Goal: Task Accomplishment & Management: Manage account settings

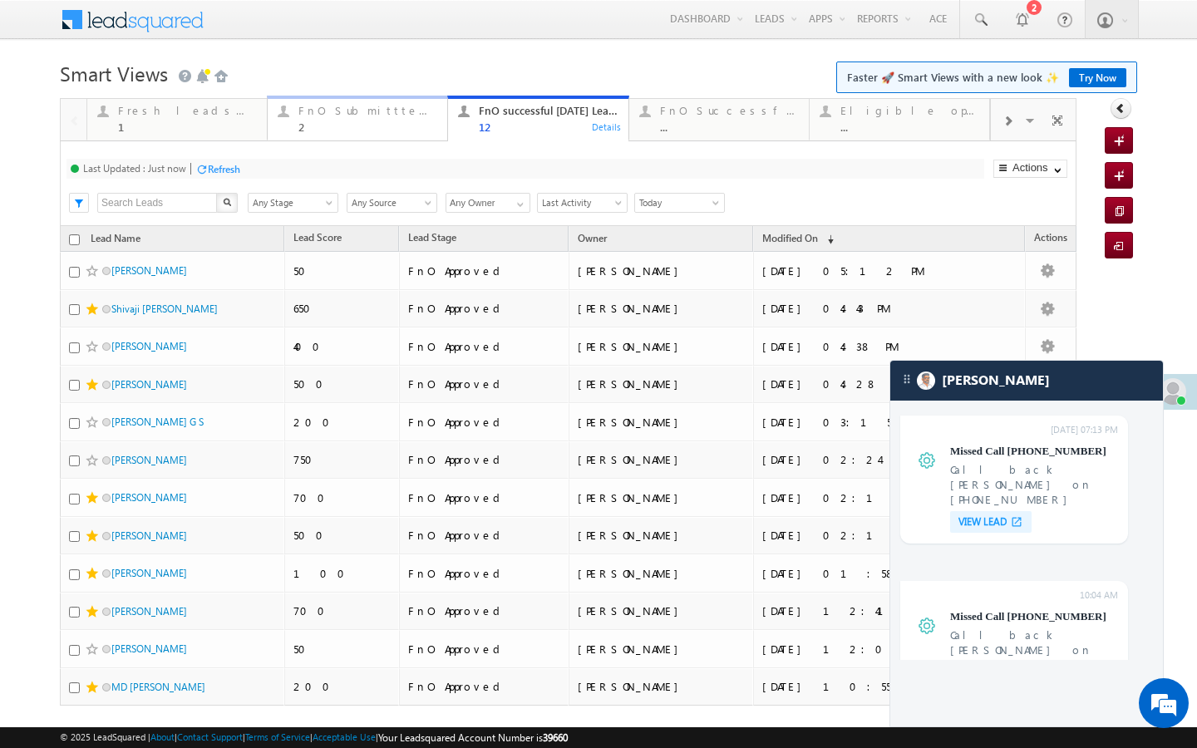
click at [370, 127] on div "2" at bounding box center [367, 127] width 139 height 12
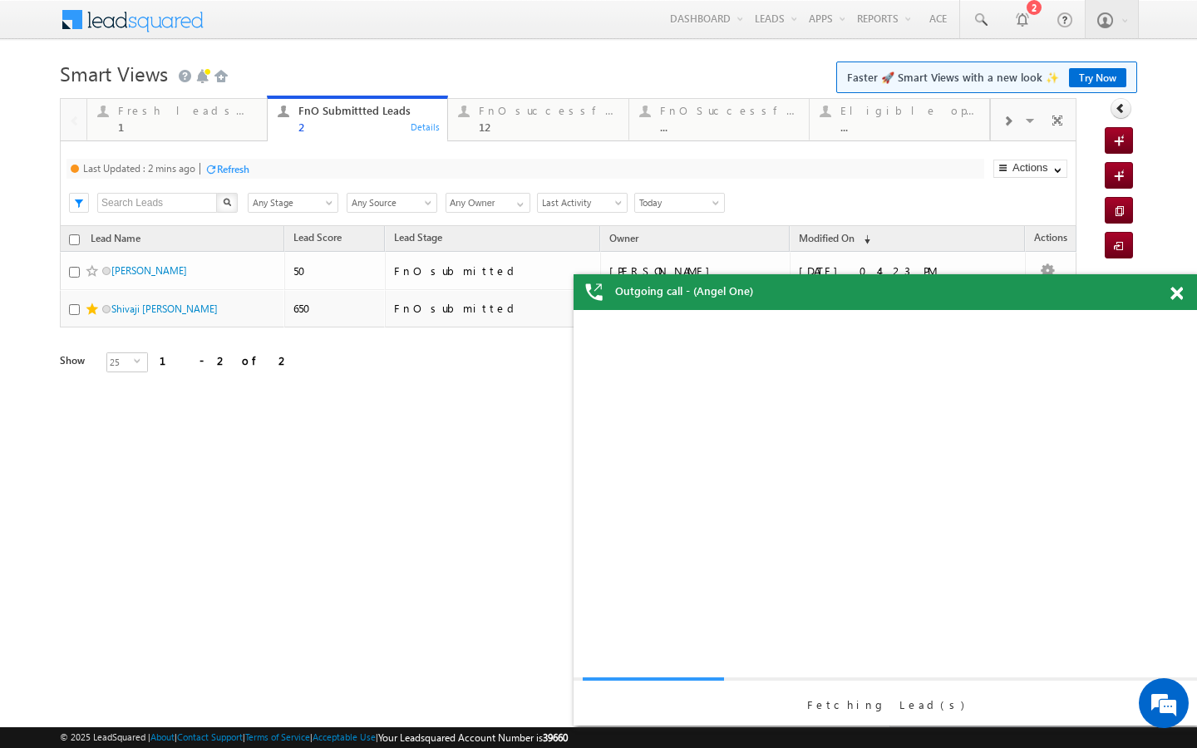
click at [244, 170] on div "Refresh" at bounding box center [233, 169] width 32 height 12
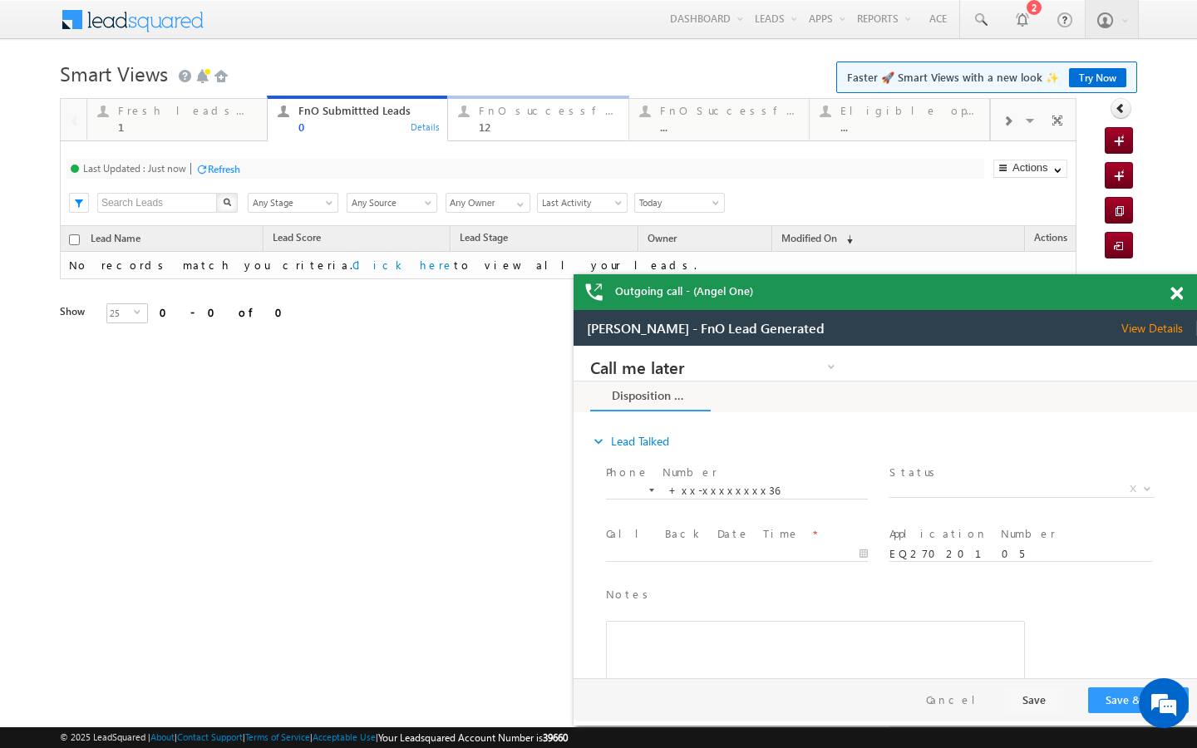
click at [520, 130] on div "12" at bounding box center [548, 127] width 139 height 12
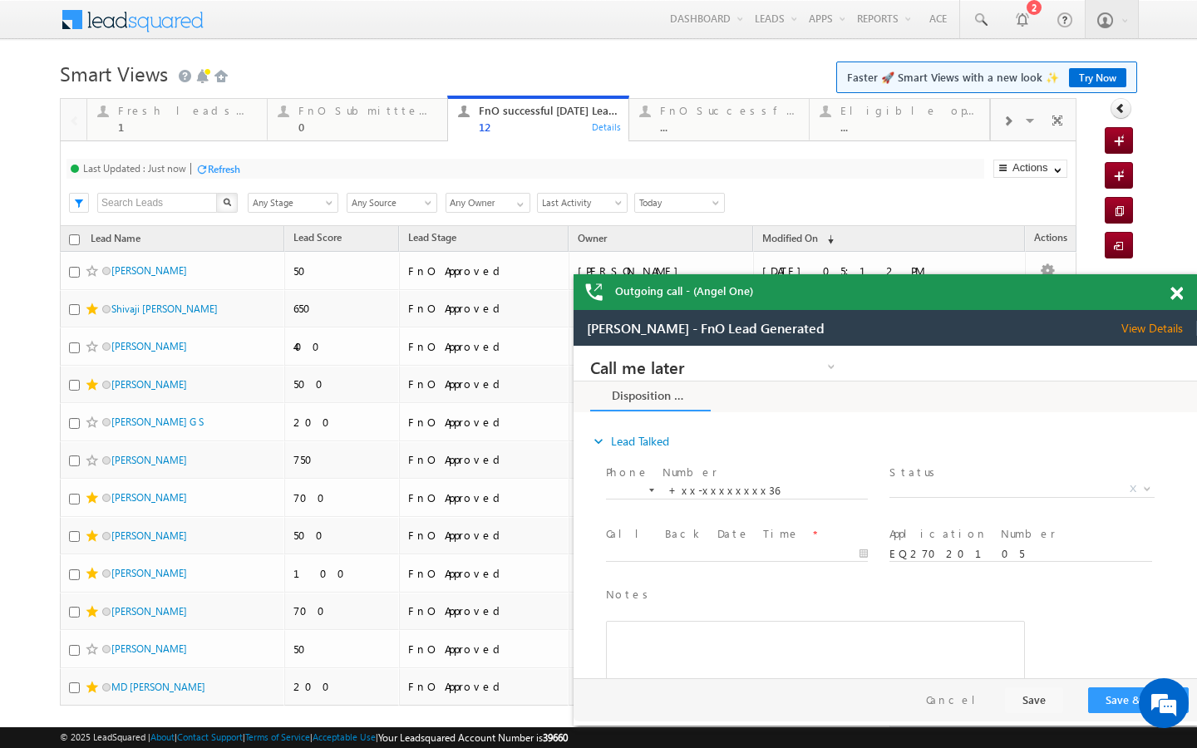
click at [245, 159] on div "Last Updated : Just now Refresh Refreshing..." at bounding box center [526, 169] width 918 height 20
click at [236, 166] on div "Refresh" at bounding box center [224, 169] width 32 height 12
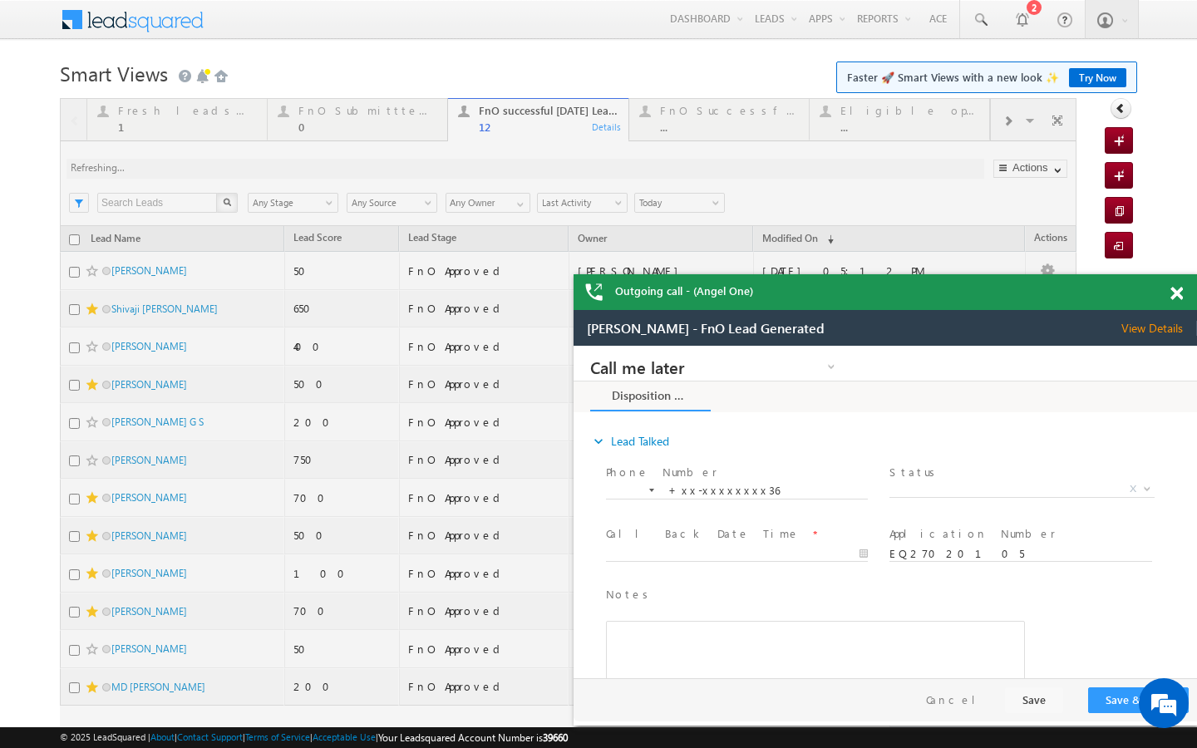
click at [1180, 294] on span at bounding box center [1176, 294] width 12 height 14
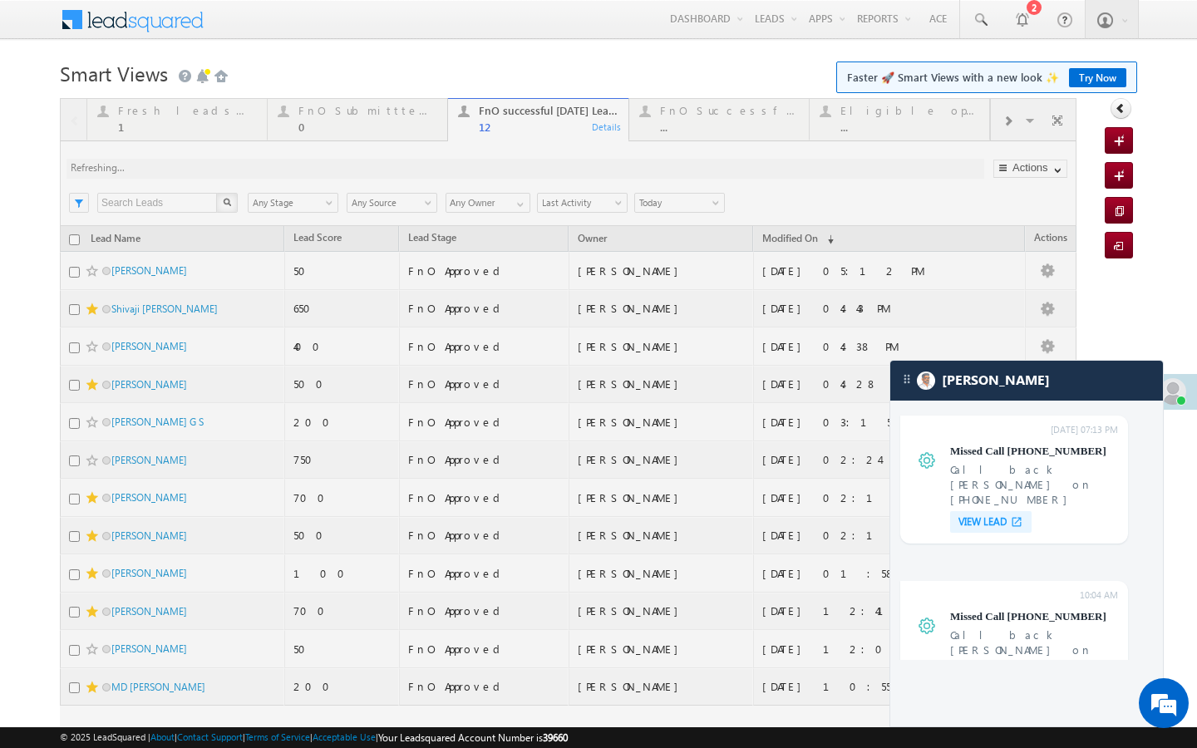
click at [757, 127] on div at bounding box center [568, 448] width 1017 height 700
click at [1011, 129] on div at bounding box center [568, 448] width 1017 height 700
click at [1003, 125] on div at bounding box center [568, 448] width 1017 height 700
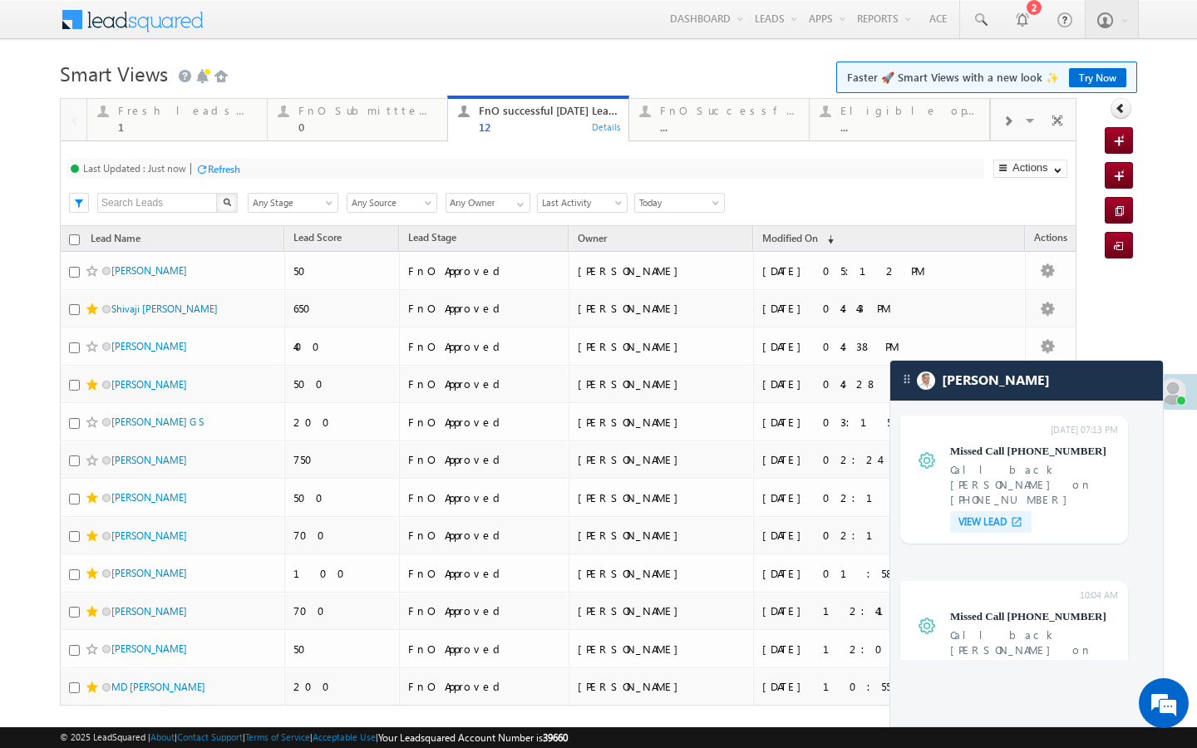
click at [1003, 125] on span at bounding box center [1007, 121] width 10 height 13
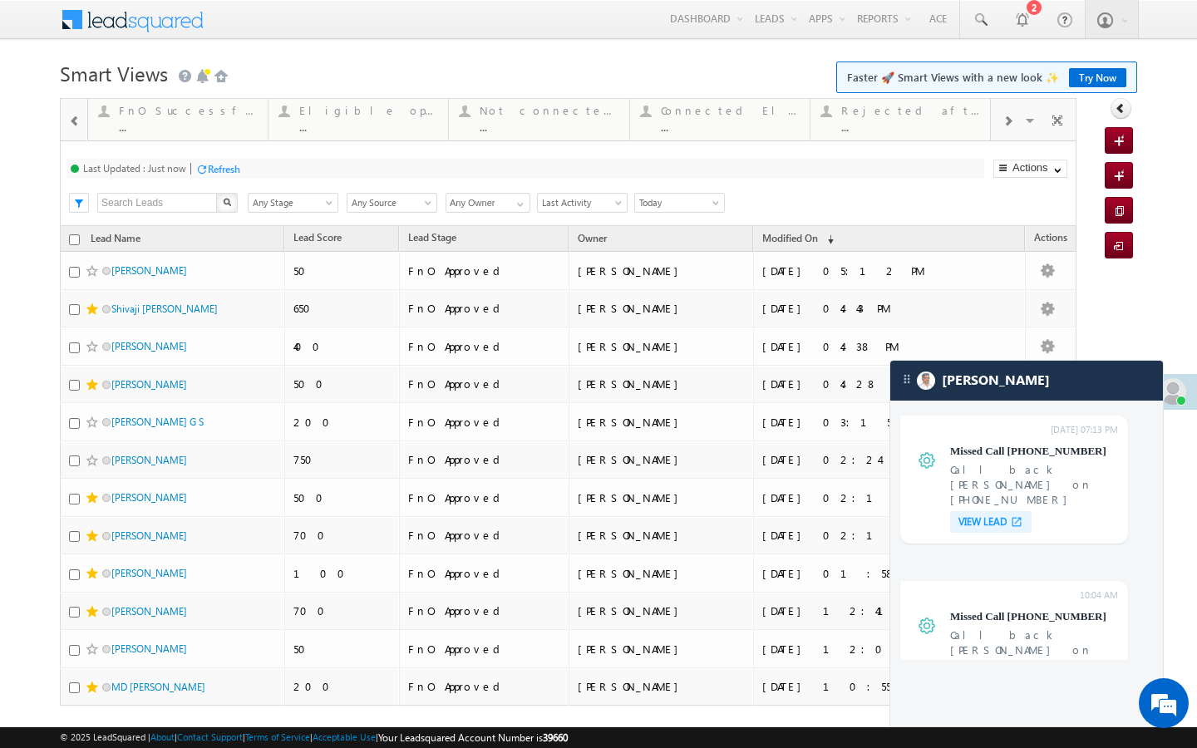
click at [1002, 126] on span at bounding box center [1007, 121] width 10 height 13
click at [929, 126] on div "..." at bounding box center [911, 127] width 138 height 12
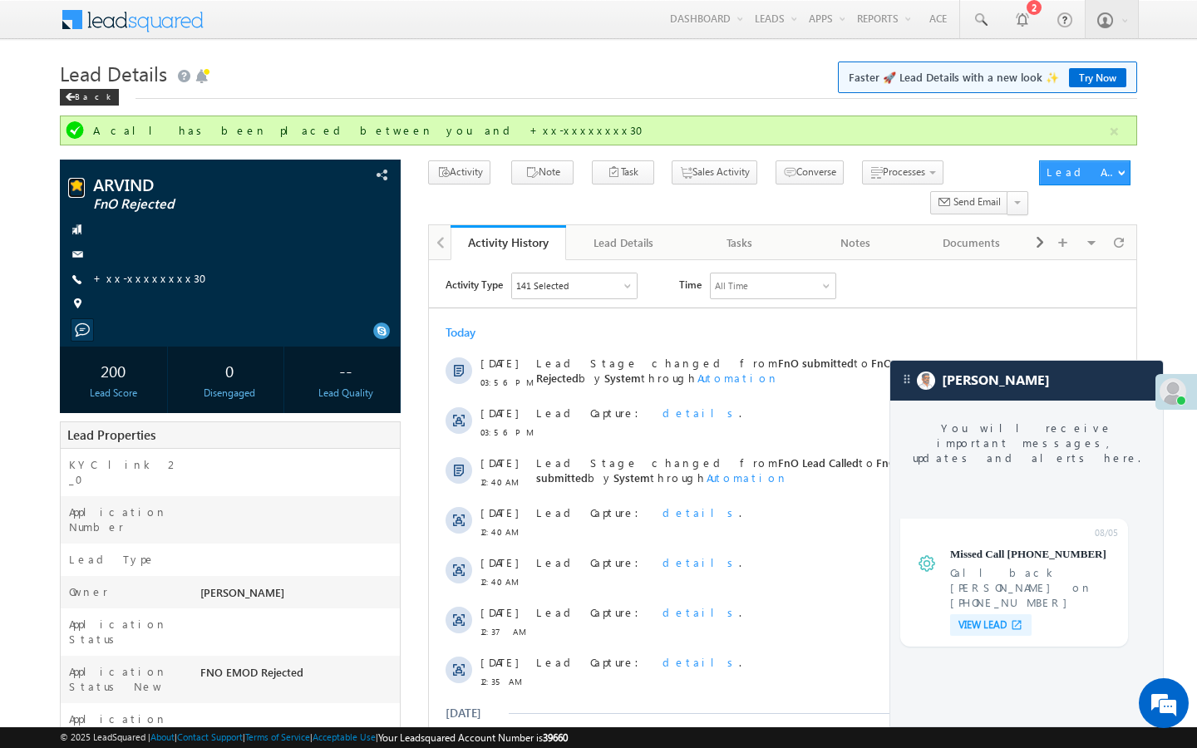
scroll to position [6323, 0]
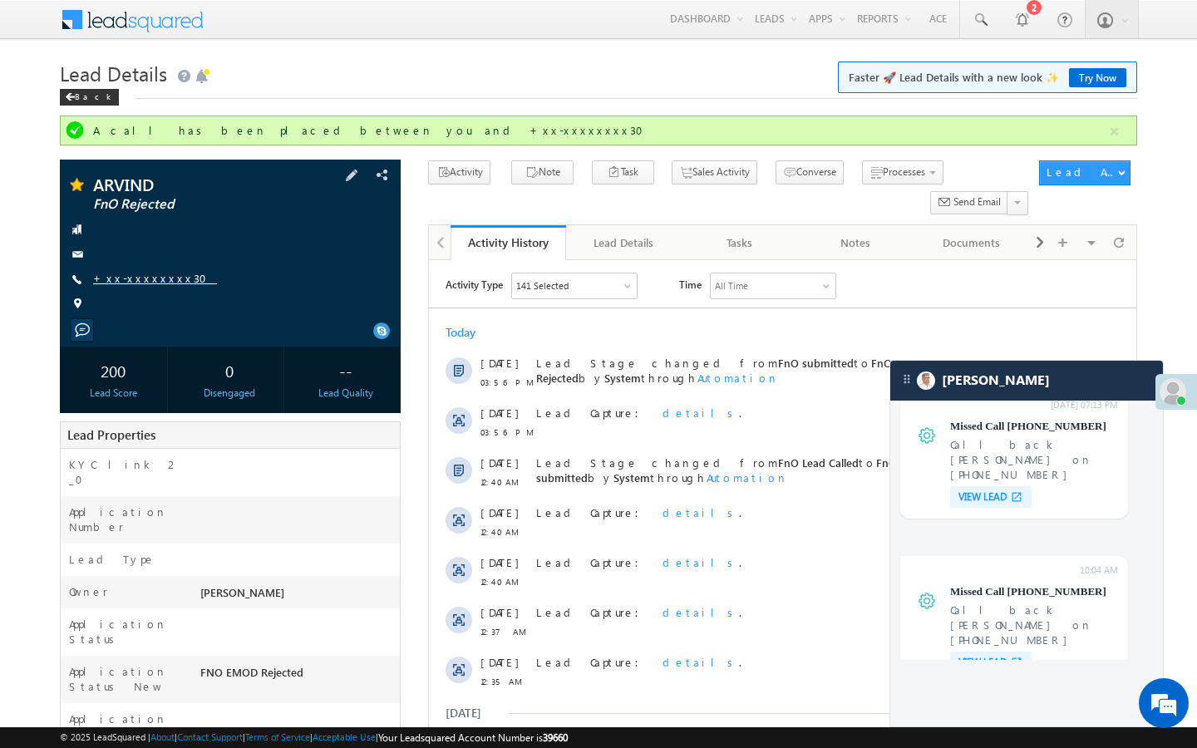
click at [157, 281] on link "+xx-xxxxxxxx30" at bounding box center [155, 278] width 124 height 14
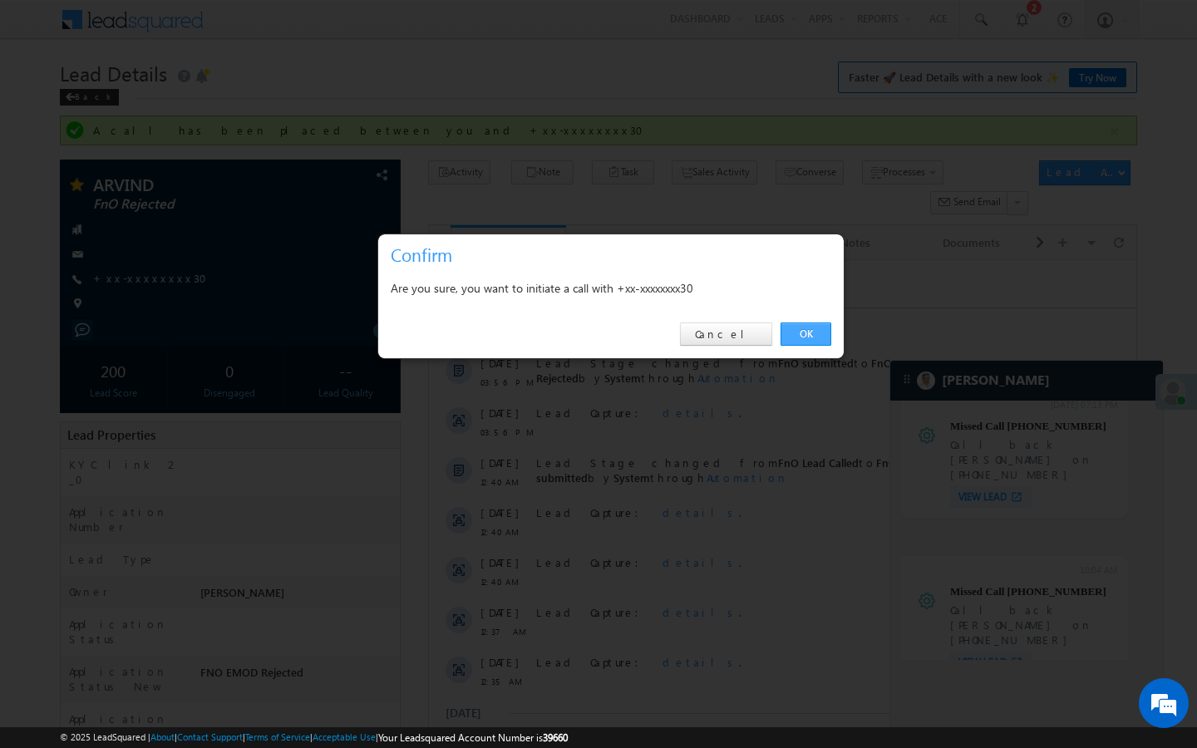
click at [808, 323] on link "OK" at bounding box center [806, 334] width 51 height 23
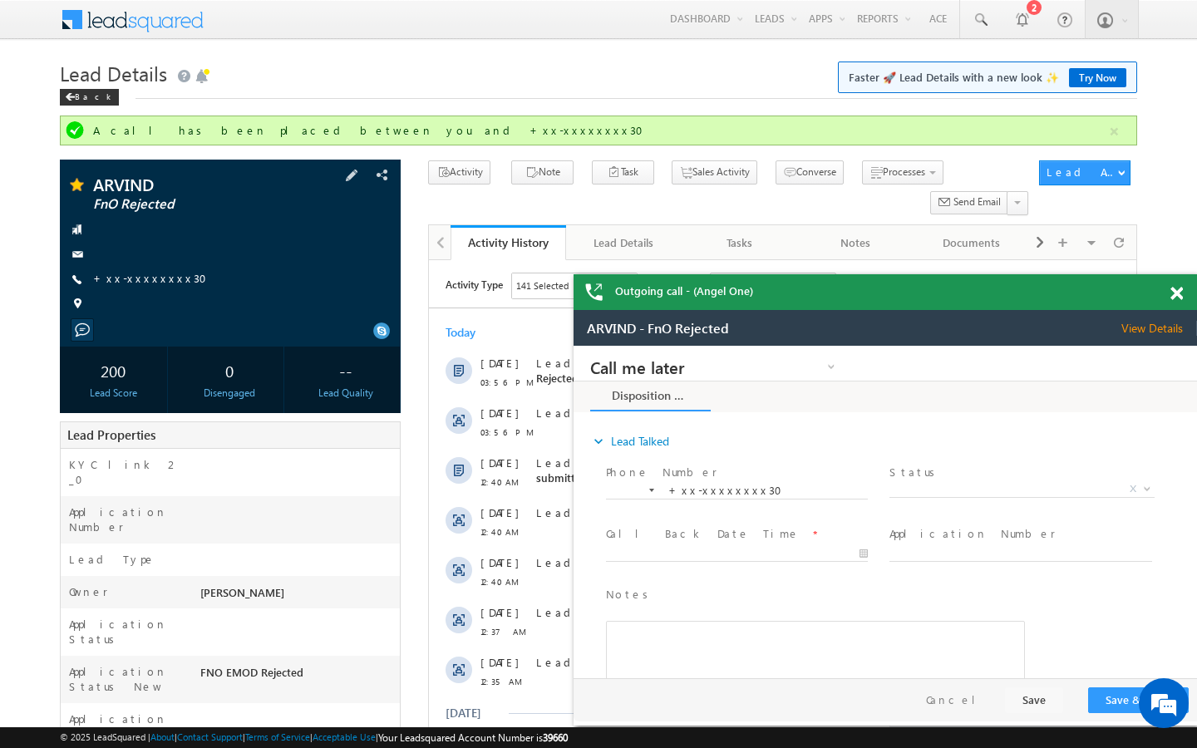
scroll to position [0, 0]
click at [159, 270] on div "ARVIND FnO Rejected +xx-xxxxxxxx30" at bounding box center [230, 248] width 324 height 145
click at [158, 280] on link "+xx-xxxxxxxx30" at bounding box center [155, 278] width 124 height 14
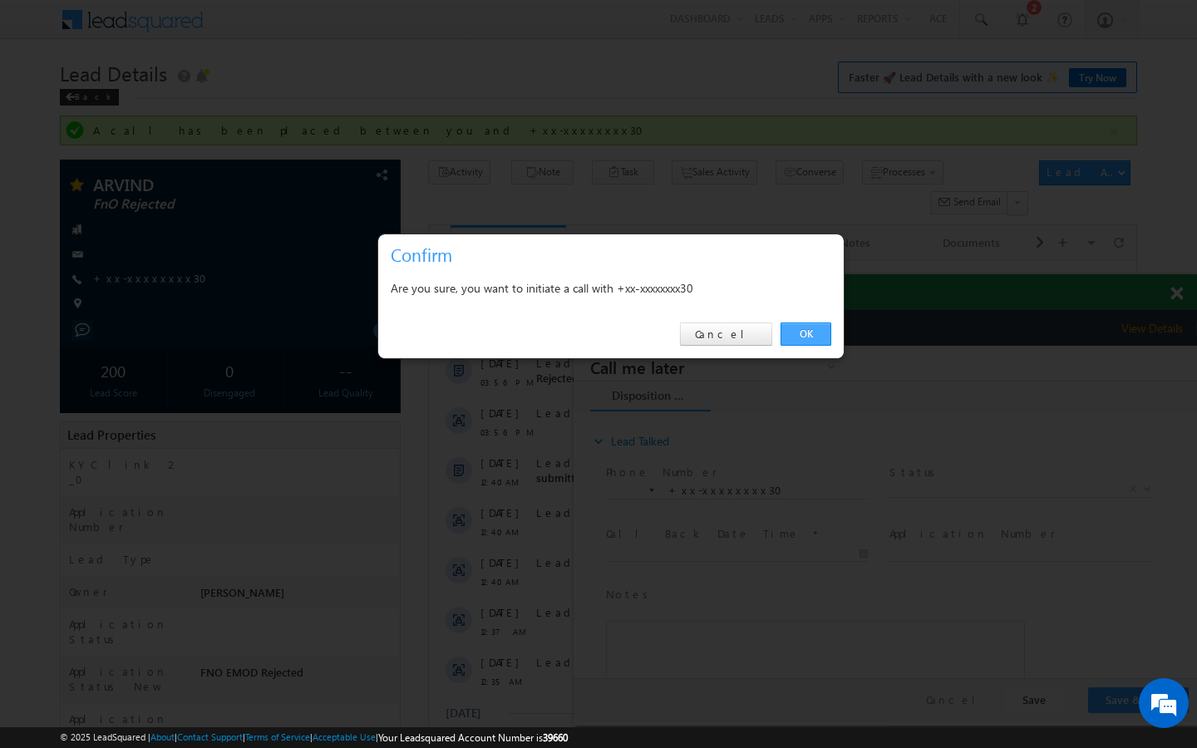
click at [813, 338] on link "OK" at bounding box center [806, 334] width 51 height 23
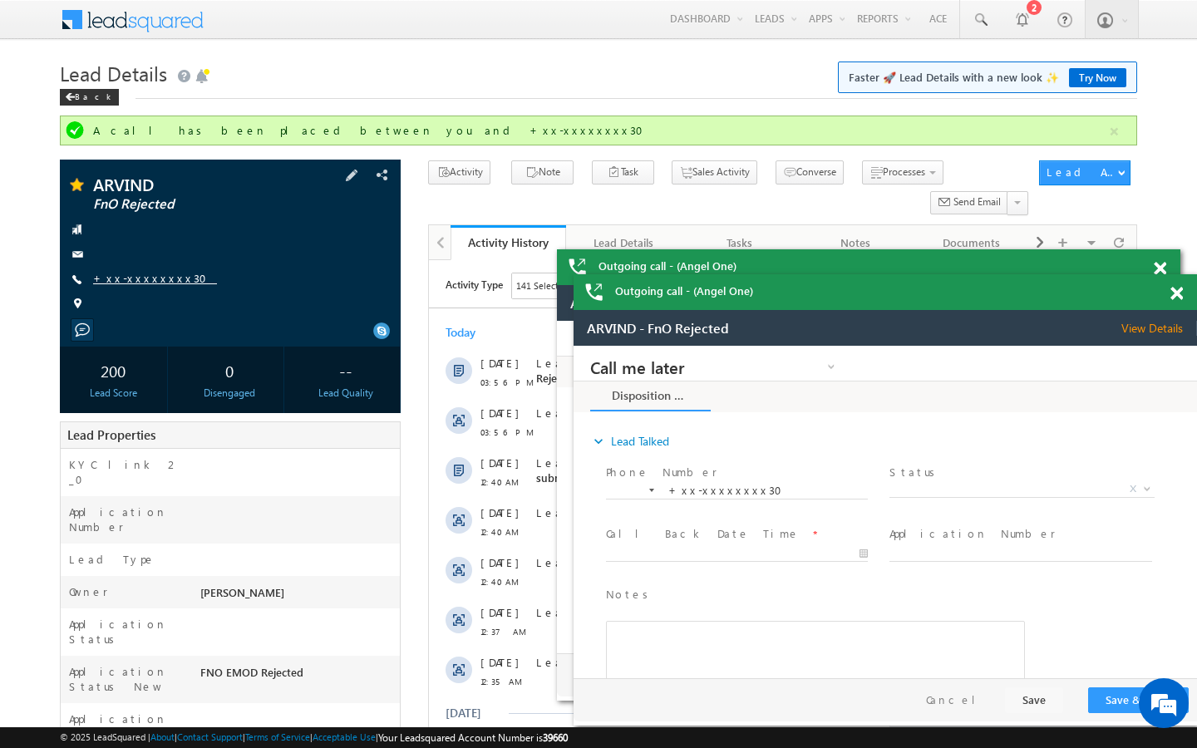
click at [138, 273] on link "+xx-xxxxxxxx30" at bounding box center [155, 278] width 124 height 14
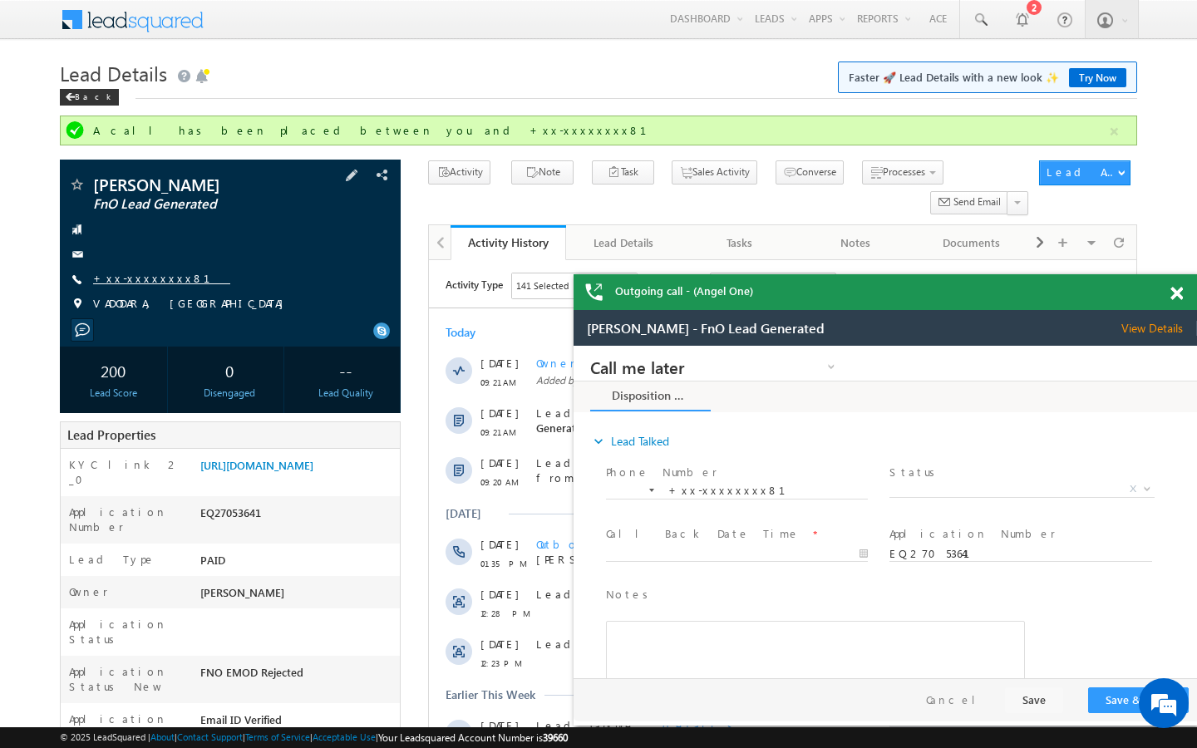
click at [155, 275] on link "+xx-xxxxxxxx81" at bounding box center [161, 278] width 137 height 14
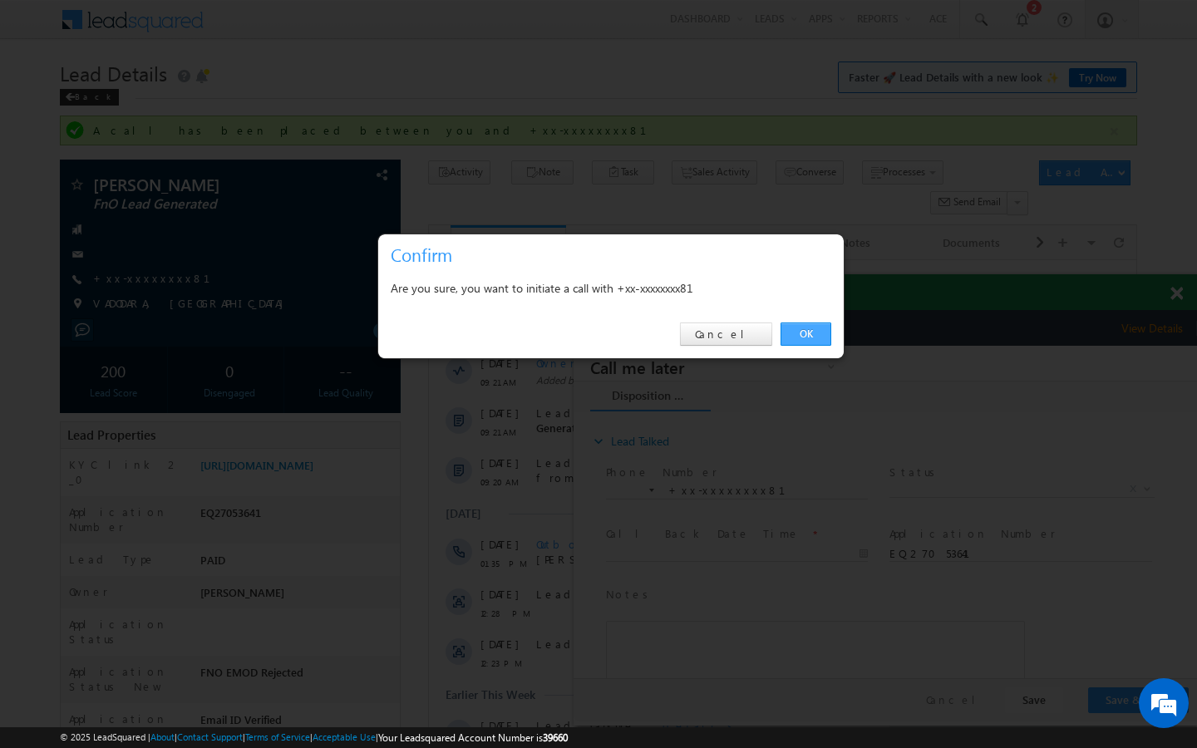
click at [806, 332] on link "OK" at bounding box center [806, 334] width 51 height 23
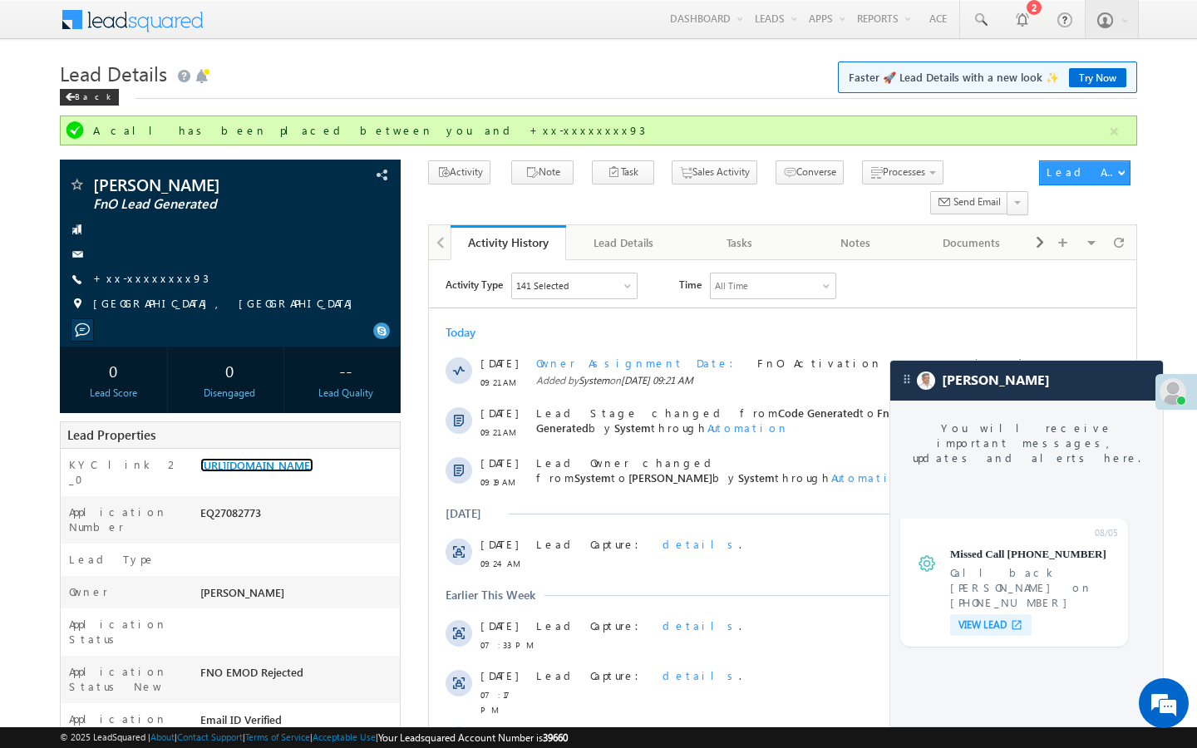
scroll to position [6323, 0]
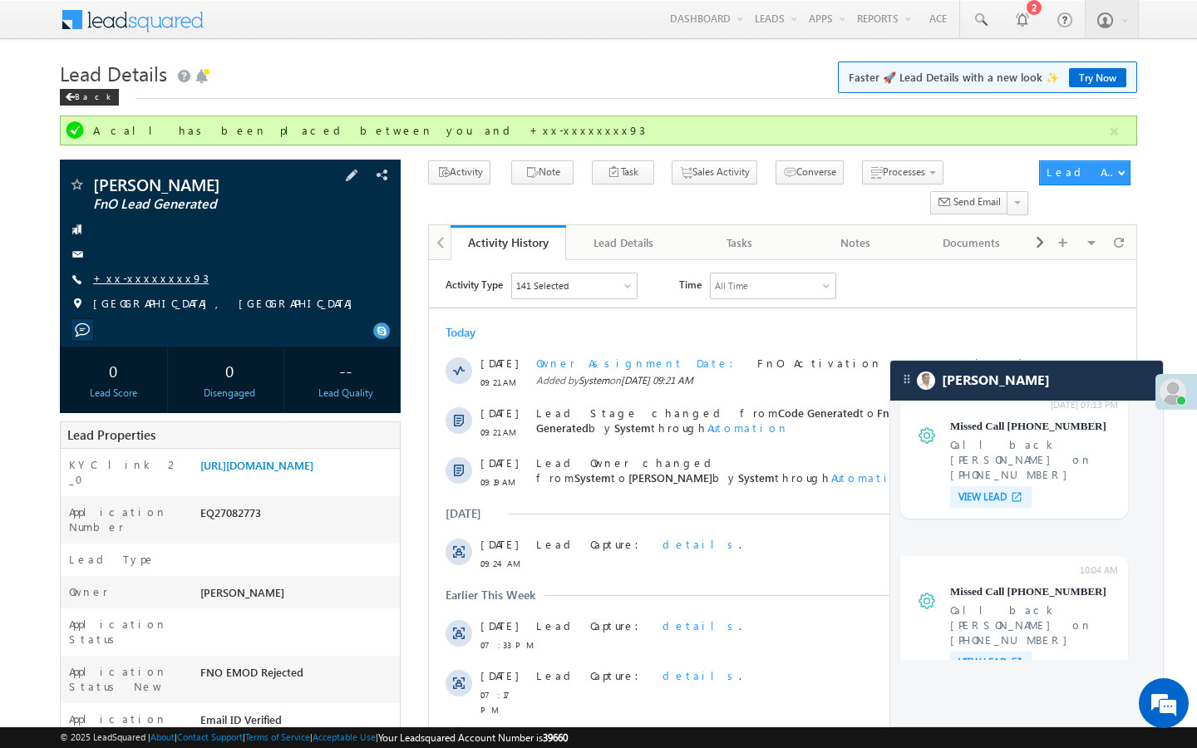
click at [145, 274] on link "+xx-xxxxxxxx93" at bounding box center [151, 278] width 116 height 14
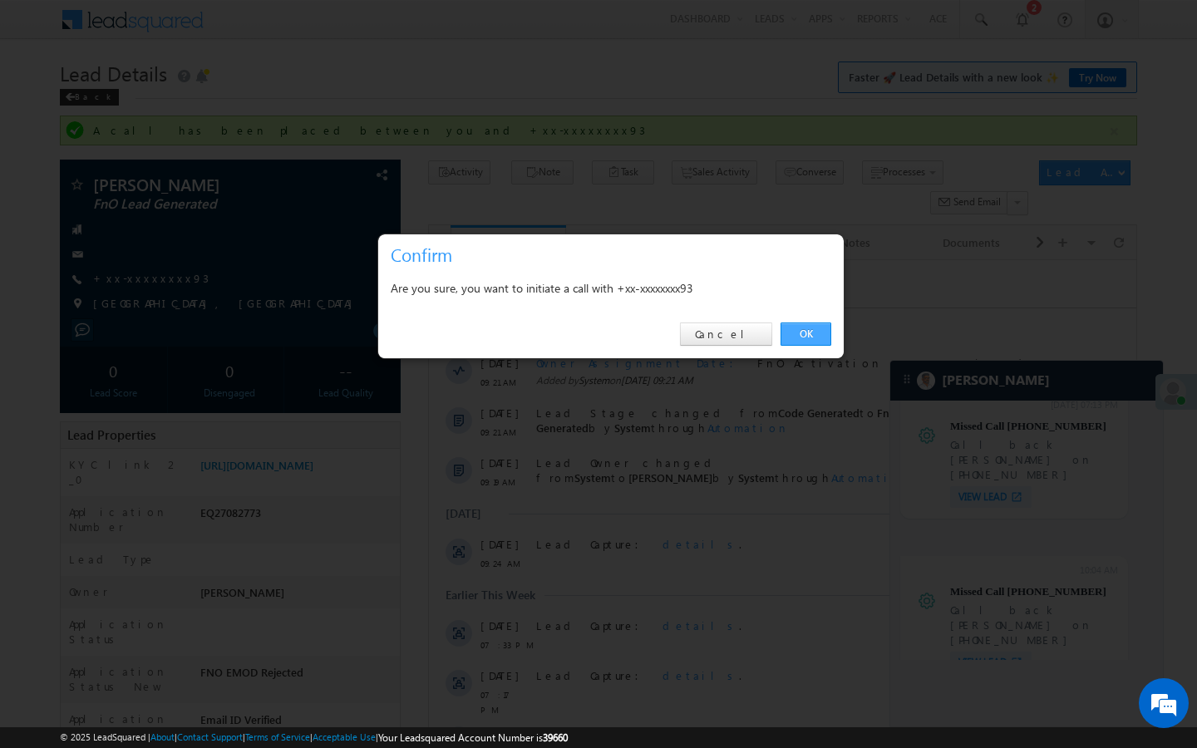
click at [818, 342] on link "OK" at bounding box center [806, 334] width 51 height 23
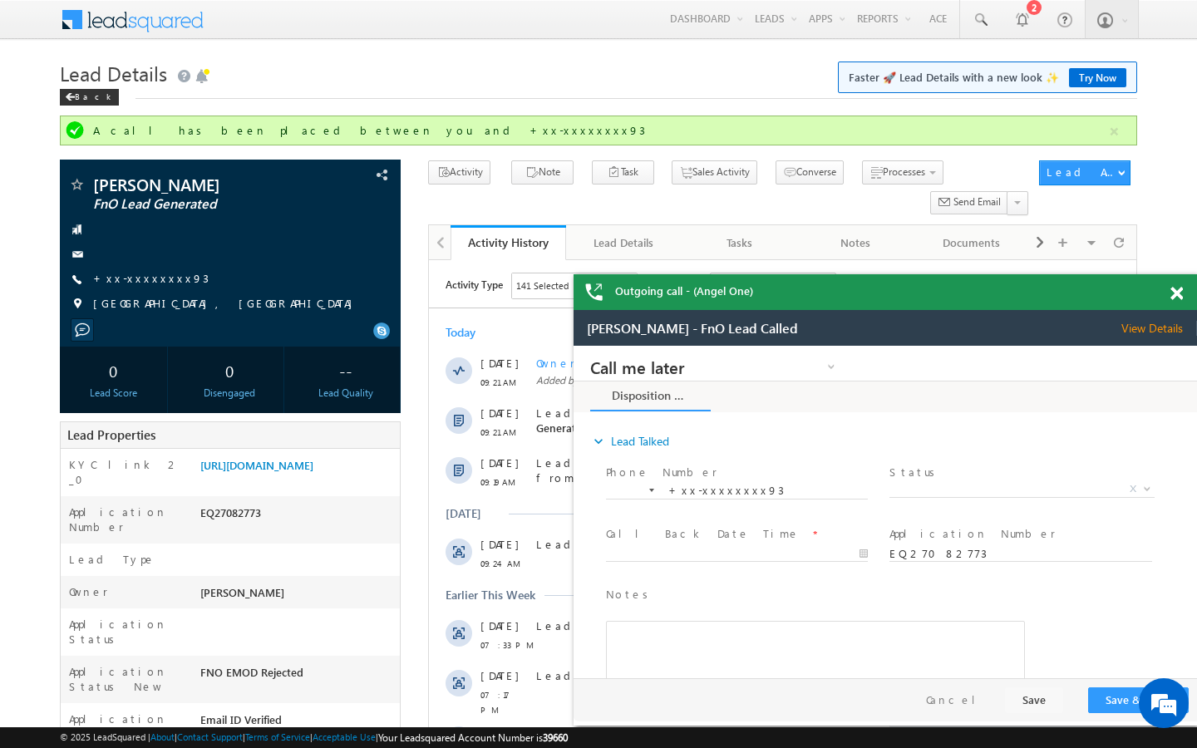
scroll to position [0, 0]
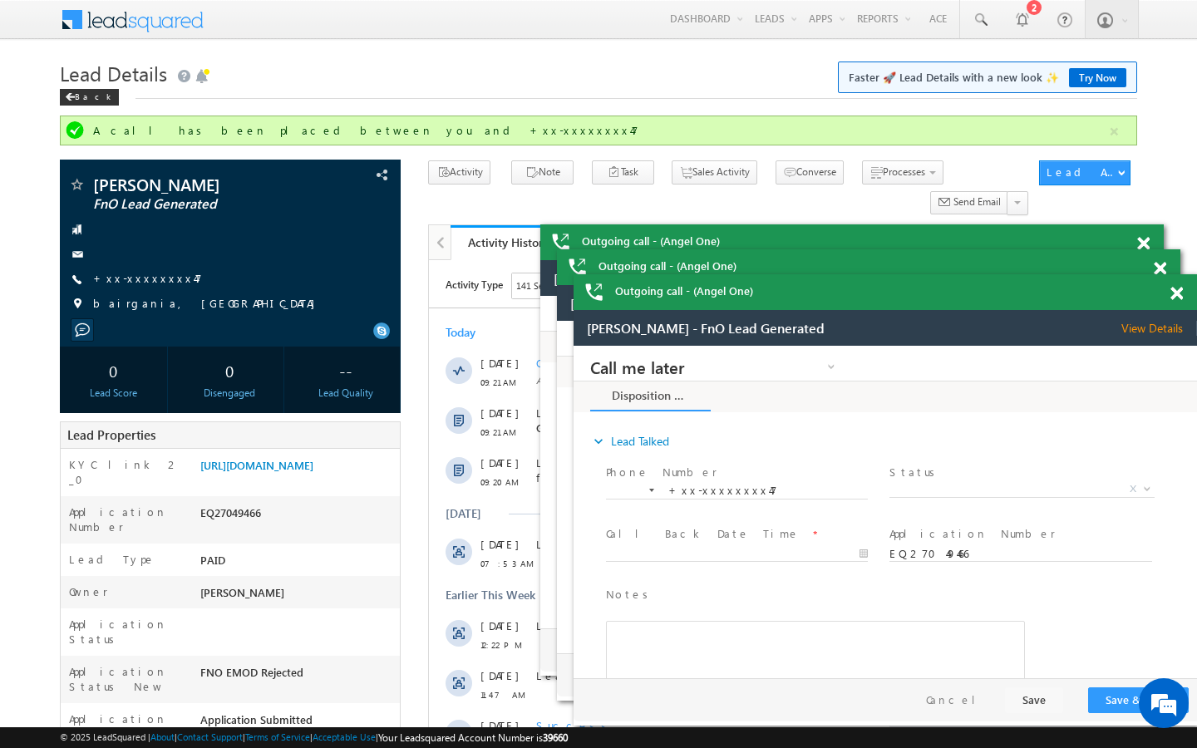
scroll to position [6616, 0]
click at [138, 279] on link "+xx-xxxxxxxx47" at bounding box center [147, 278] width 109 height 14
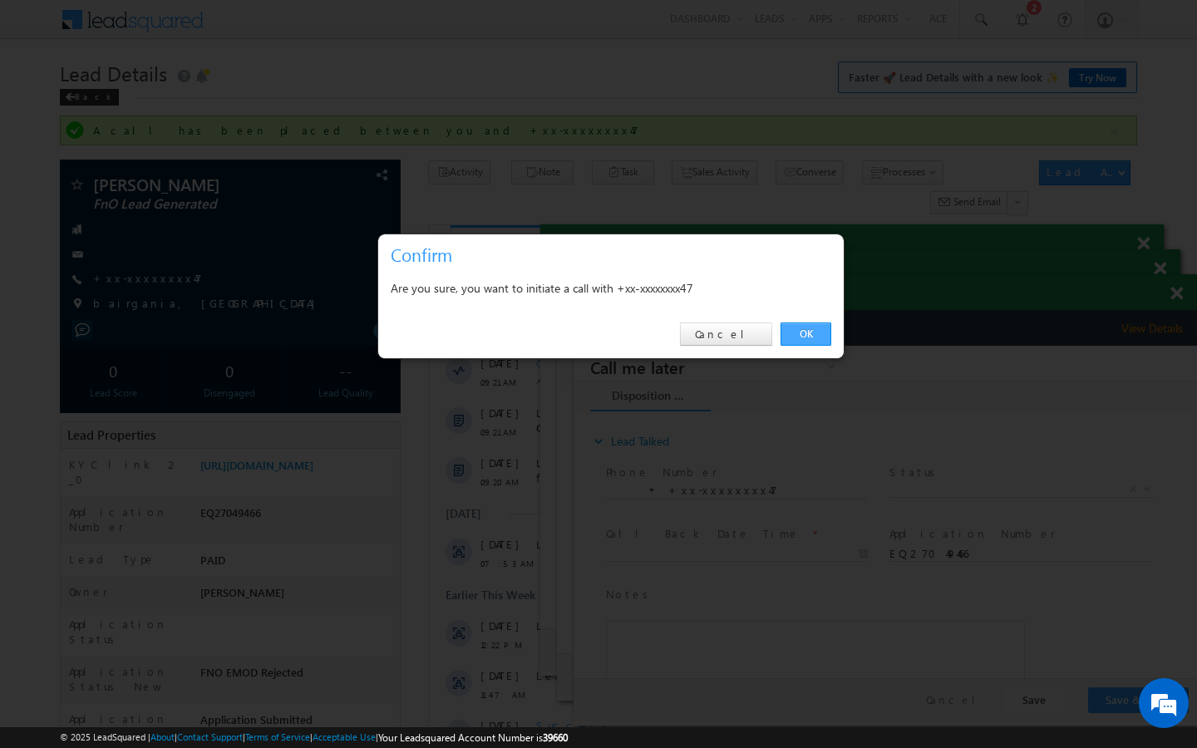
click at [801, 337] on link "OK" at bounding box center [806, 334] width 51 height 23
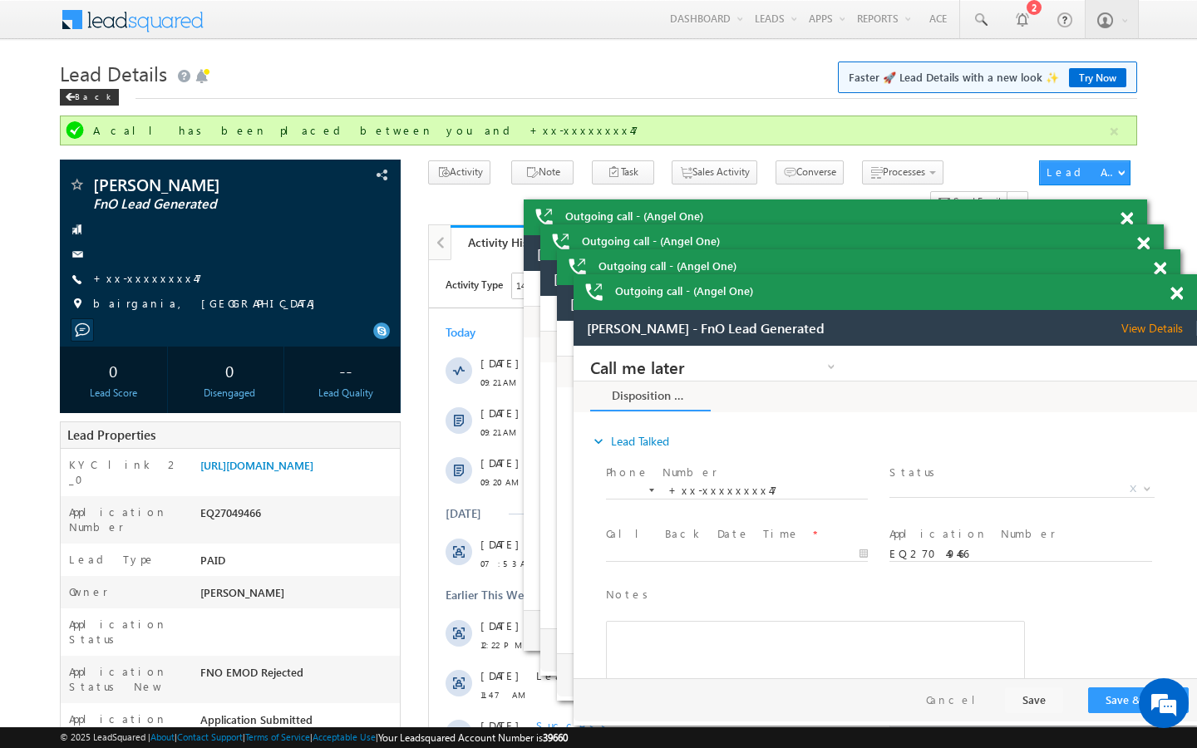
scroll to position [0, 0]
click at [149, 284] on link "+xx-xxxxxxxx47" at bounding box center [147, 278] width 109 height 14
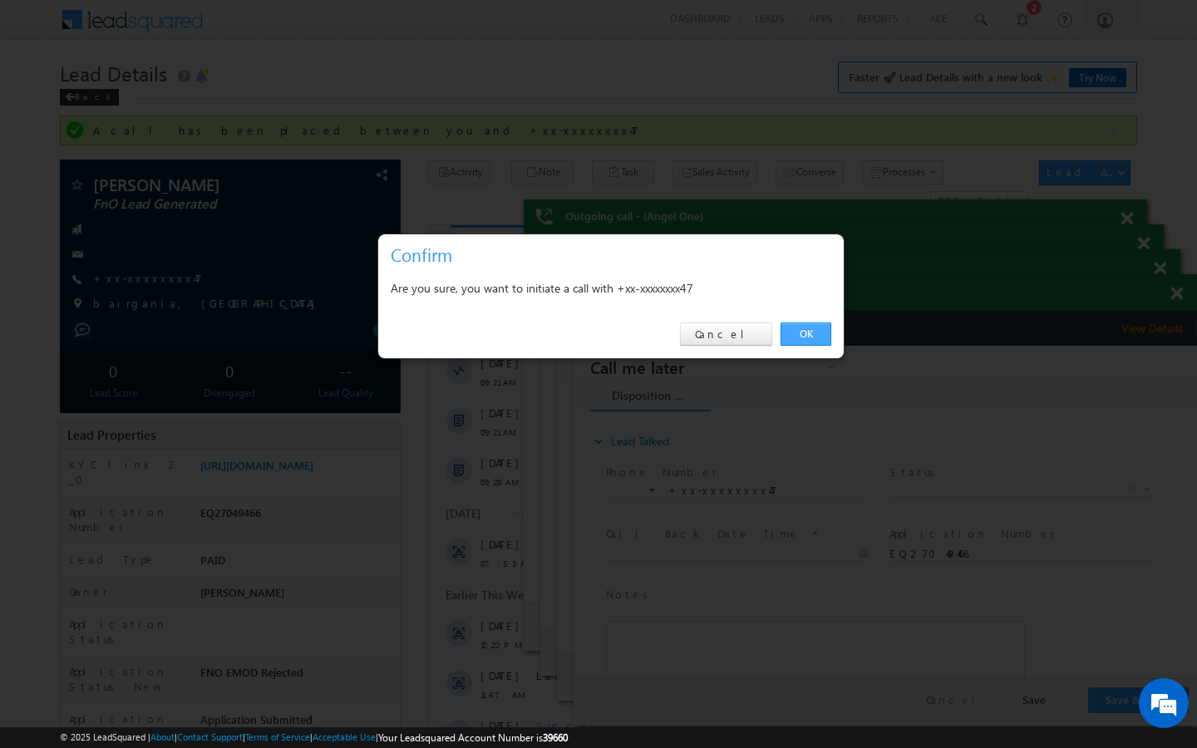
click at [805, 330] on link "OK" at bounding box center [806, 334] width 51 height 23
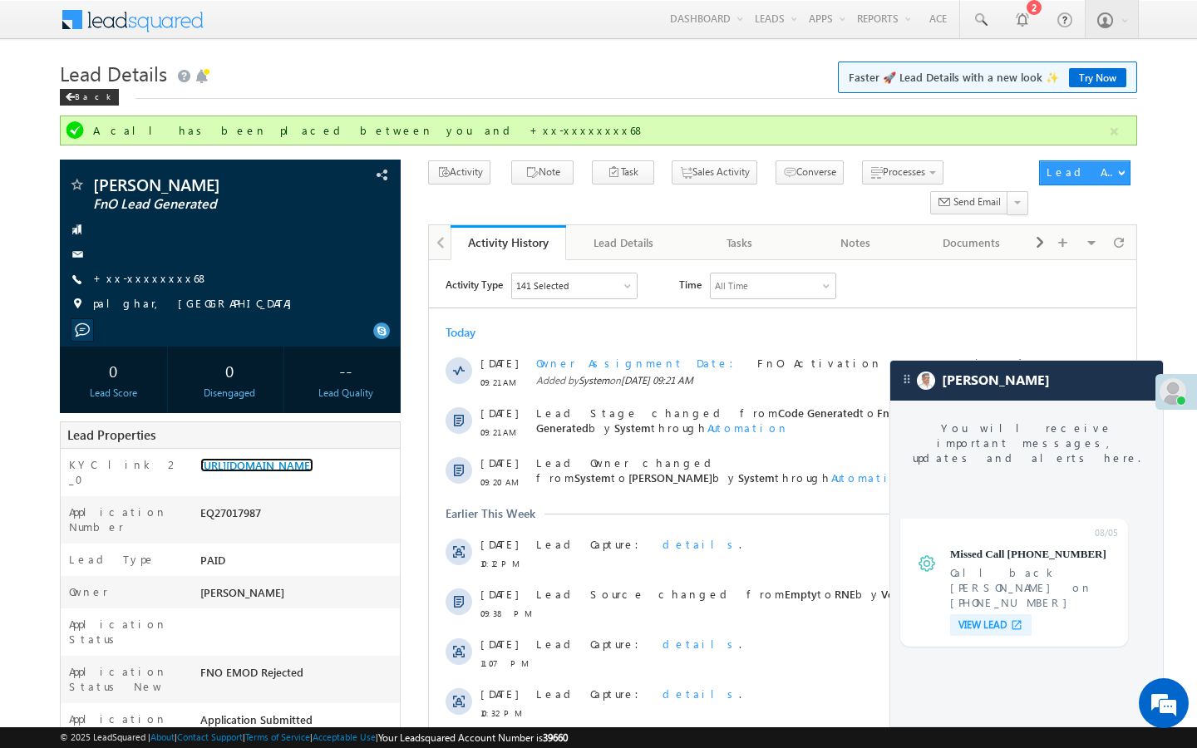
scroll to position [6616, 0]
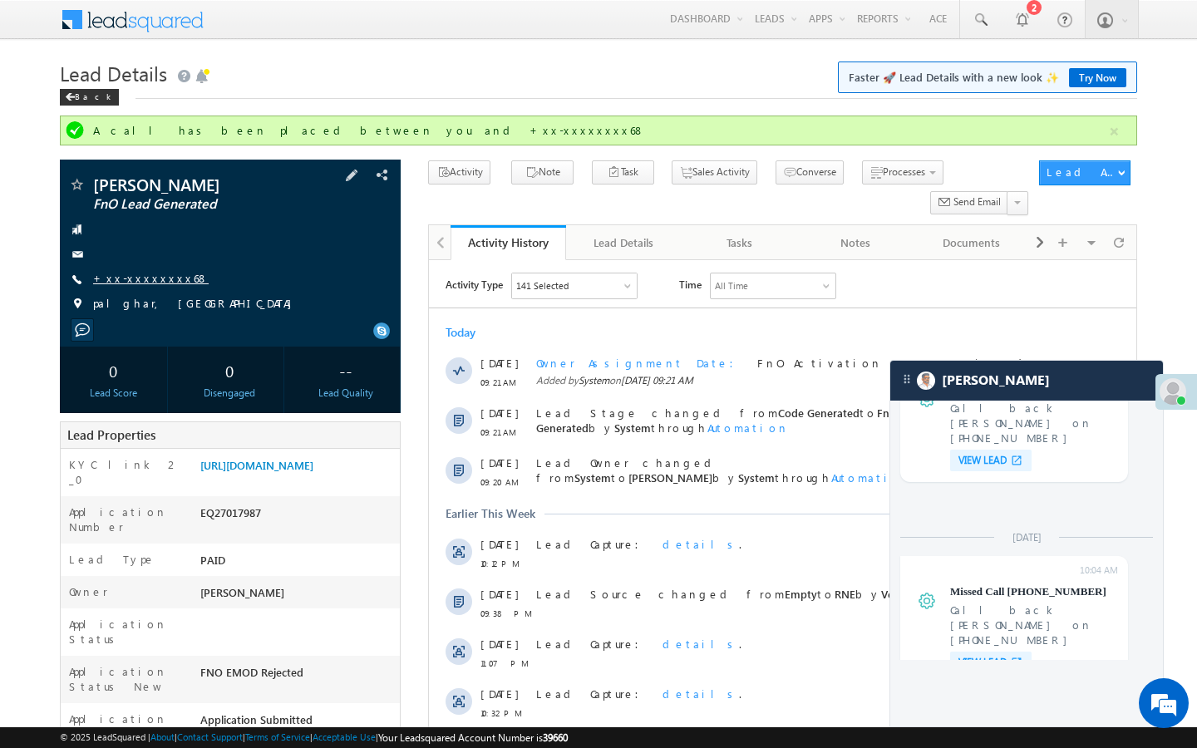
click at [136, 273] on link "+xx-xxxxxxxx68" at bounding box center [151, 278] width 116 height 14
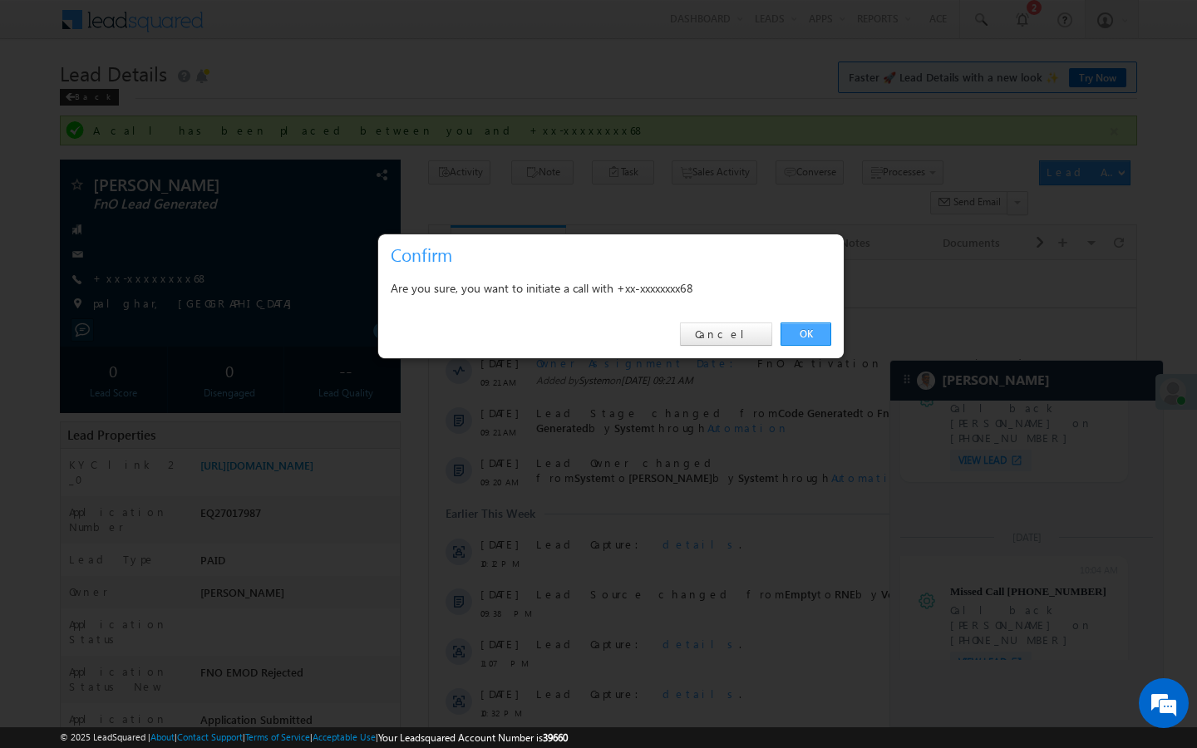
click at [802, 332] on link "OK" at bounding box center [806, 334] width 51 height 23
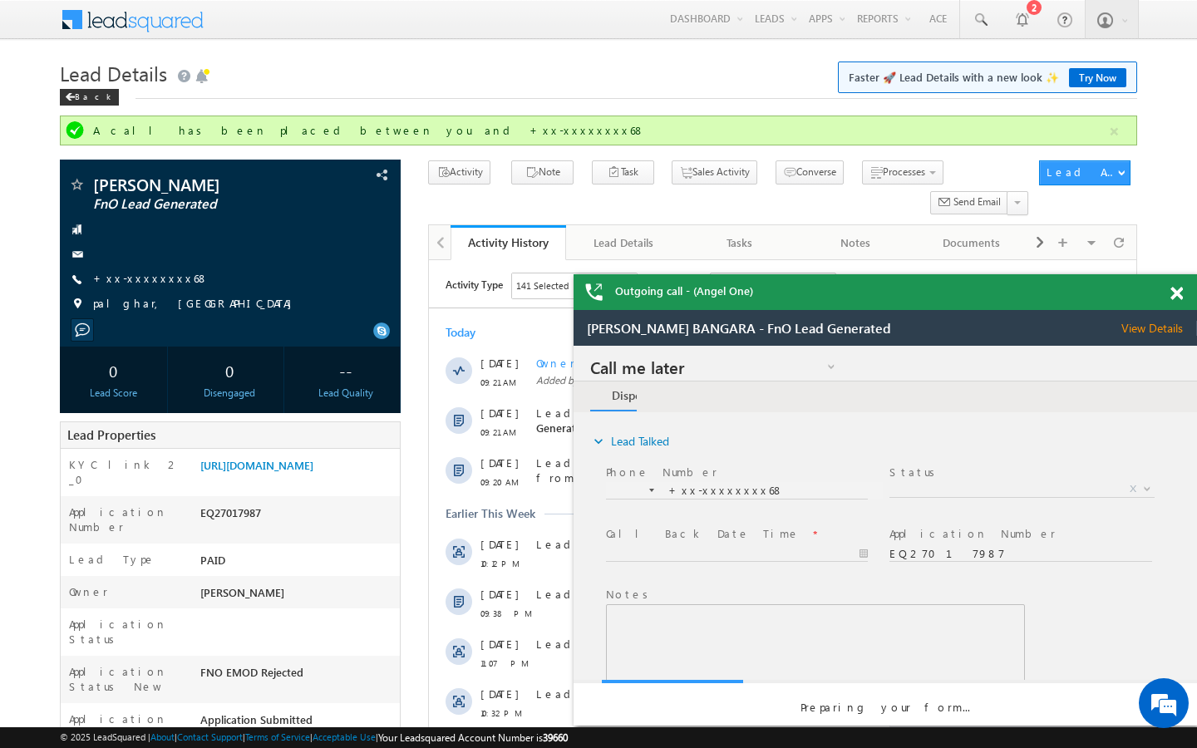
scroll to position [0, 0]
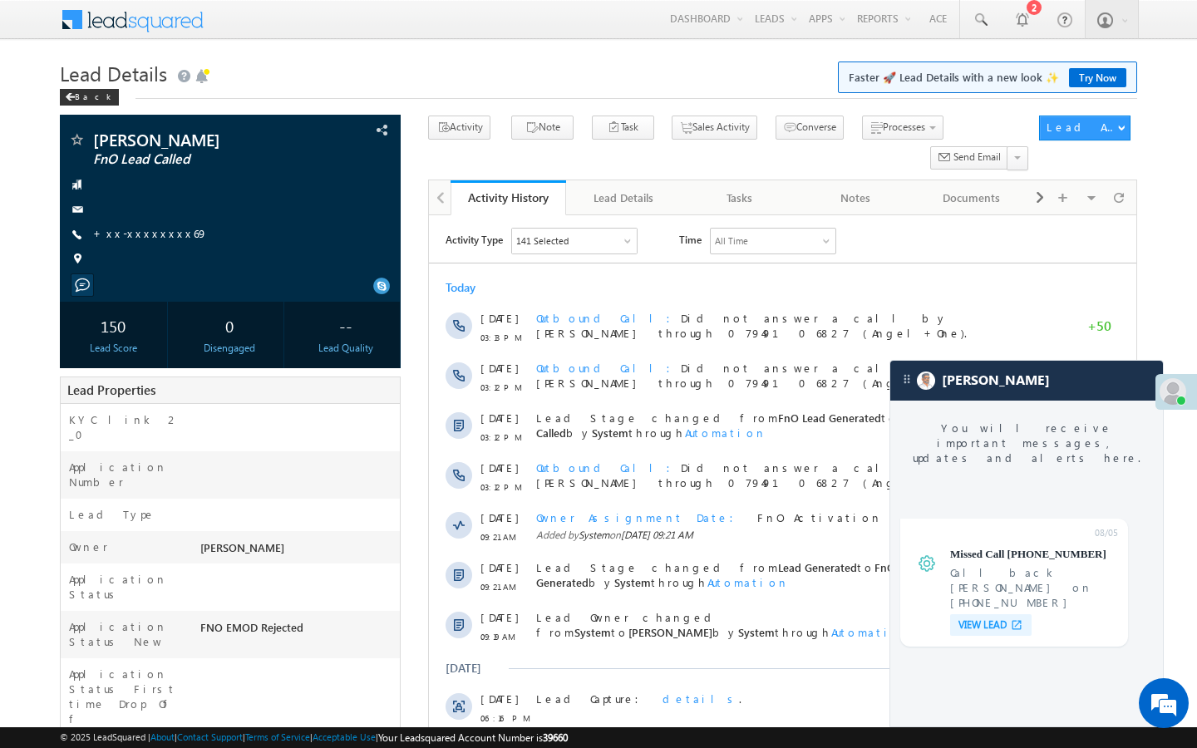
scroll to position [6616, 0]
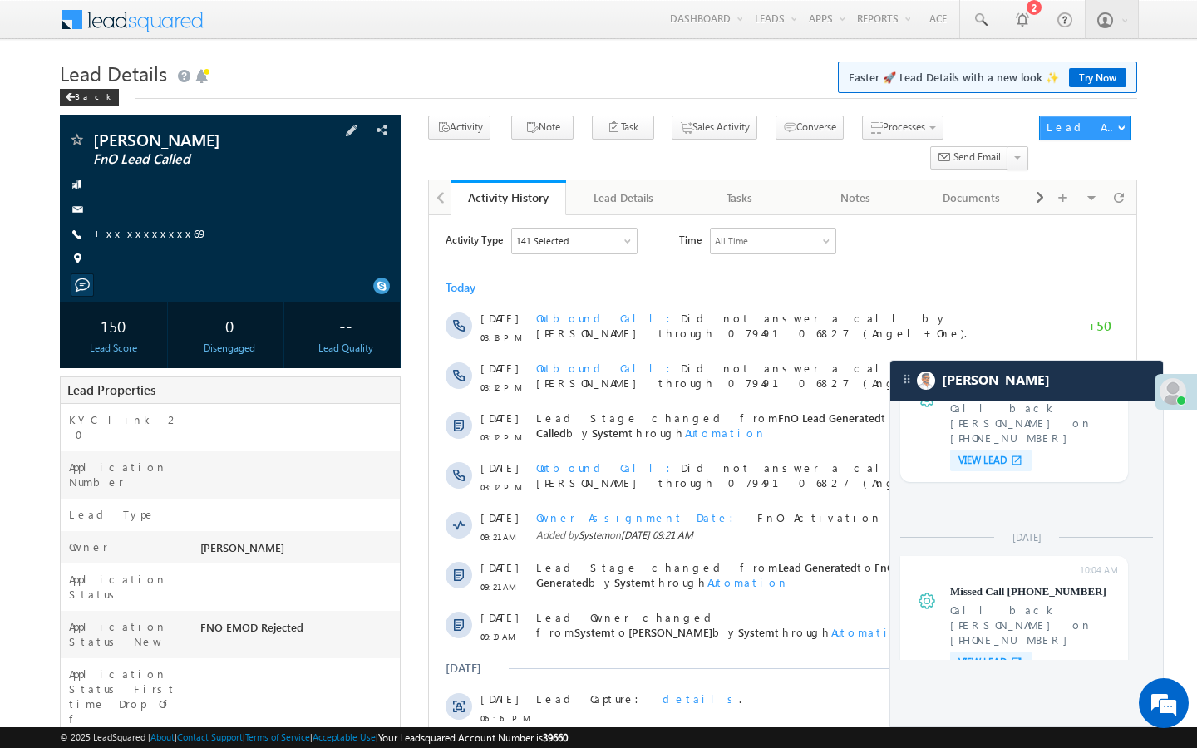
click at [148, 231] on link "+xx-xxxxxxxx69" at bounding box center [150, 233] width 115 height 14
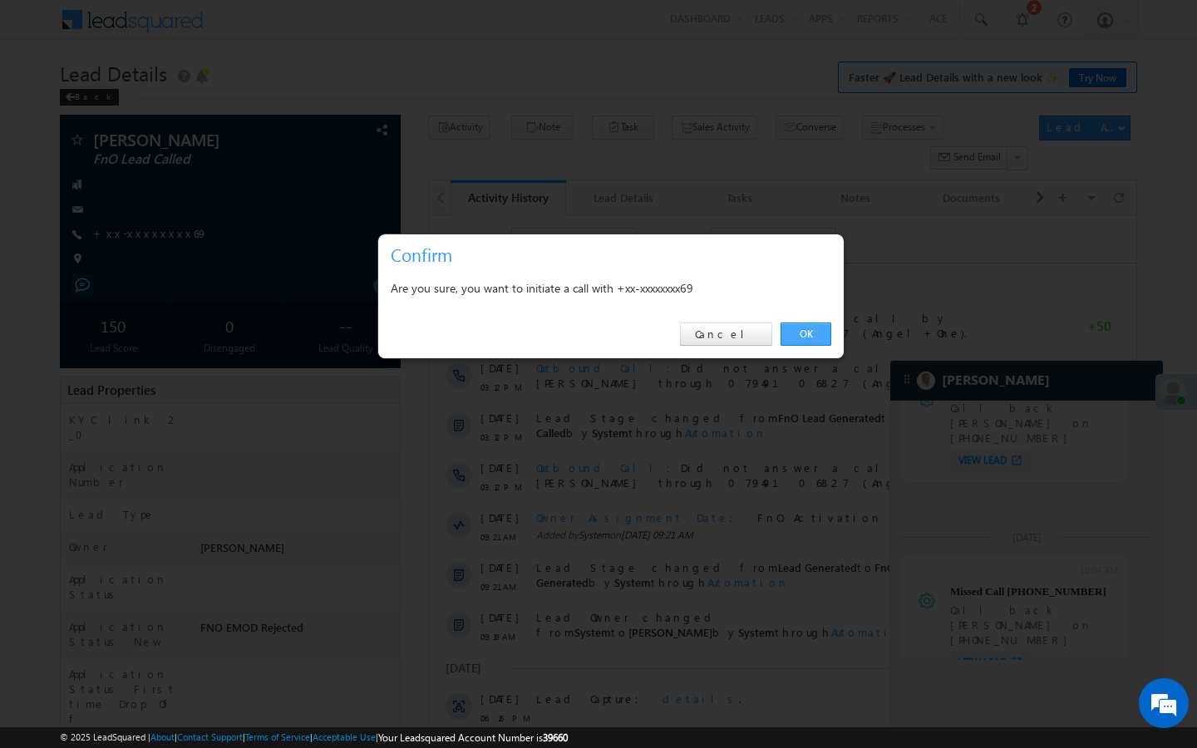
drag, startPoint x: 812, startPoint y: 343, endPoint x: 383, endPoint y: 156, distance: 467.9
click at [812, 343] on link "OK" at bounding box center [806, 334] width 51 height 23
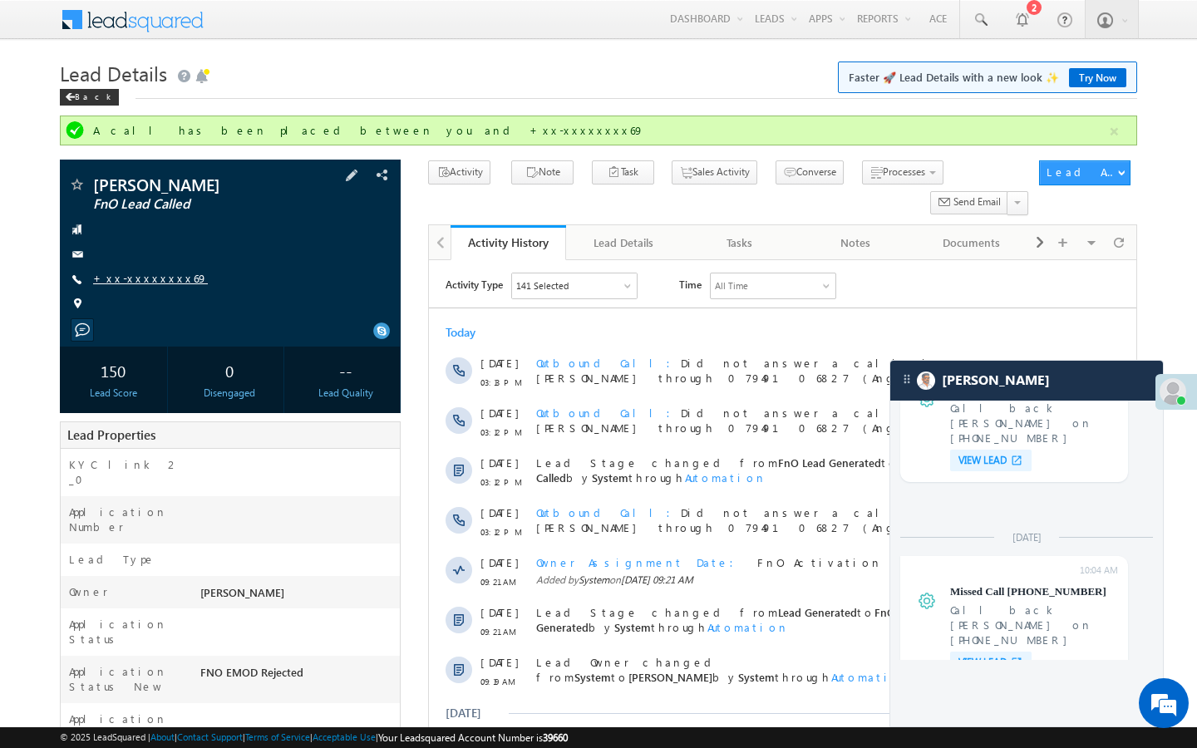
click at [159, 273] on link "+xx-xxxxxxxx69" at bounding box center [150, 278] width 115 height 14
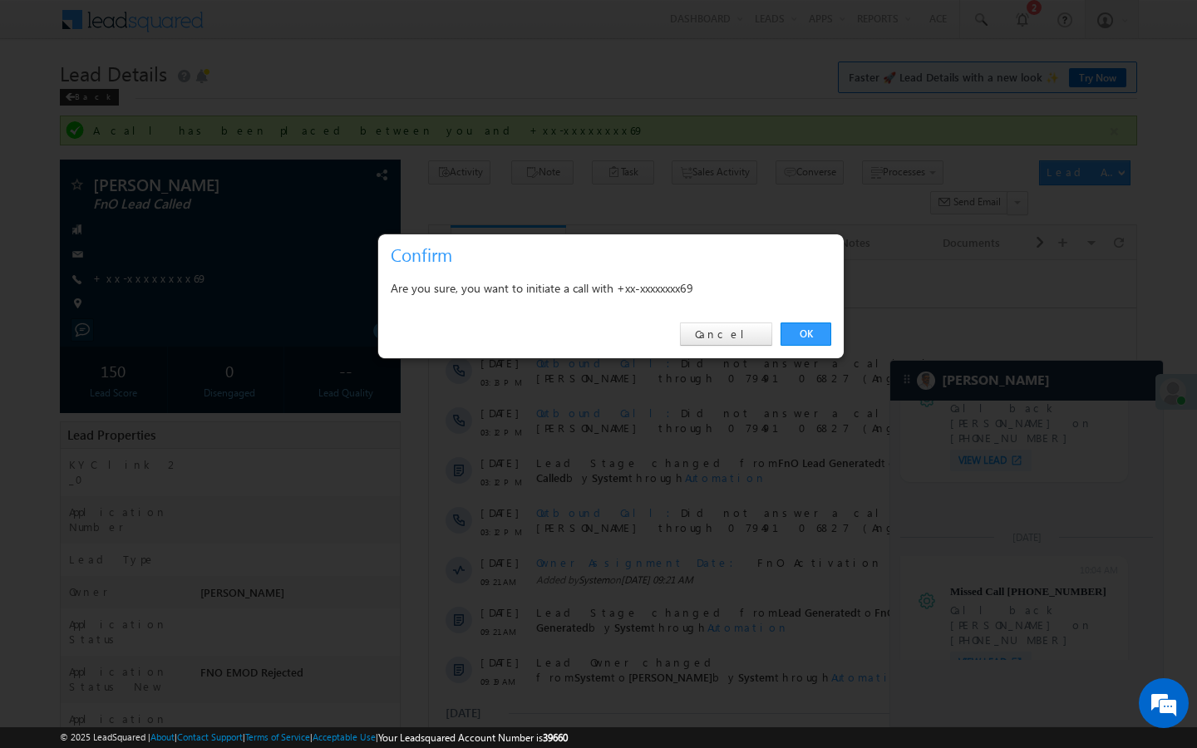
click at [776, 333] on div "OK Cancel" at bounding box center [611, 334] width 466 height 47
click at [802, 333] on link "OK" at bounding box center [806, 334] width 51 height 23
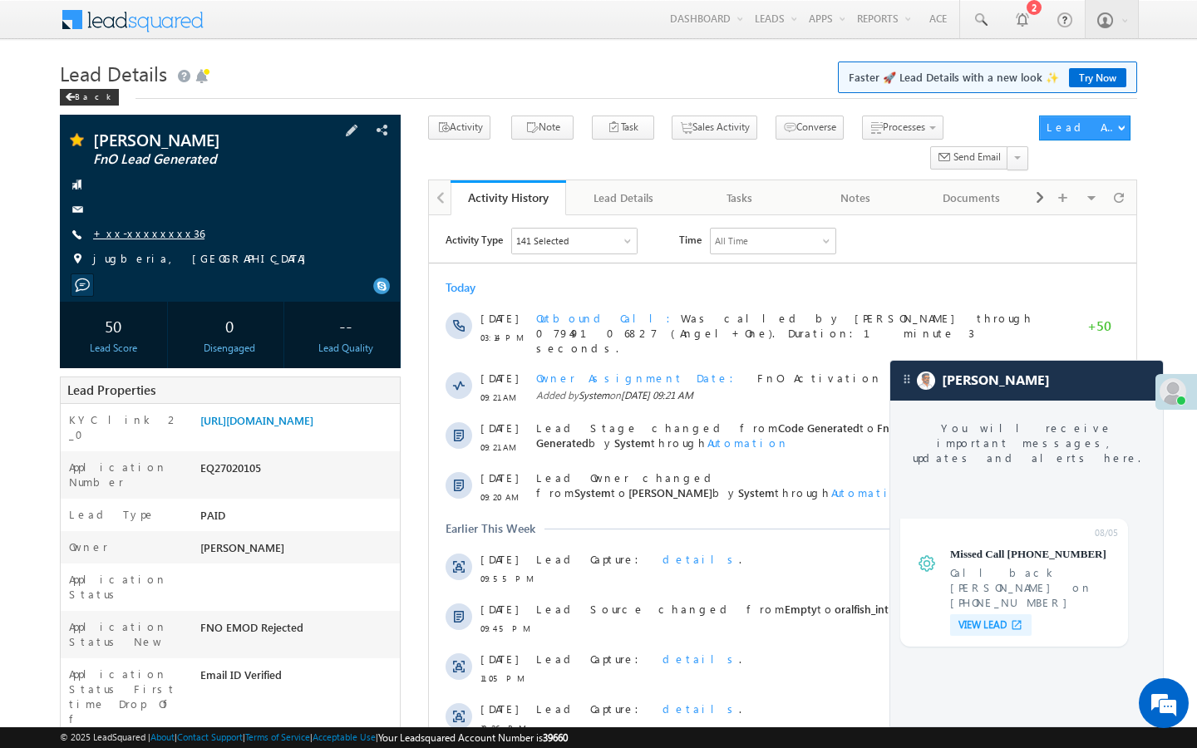
scroll to position [6133, 0]
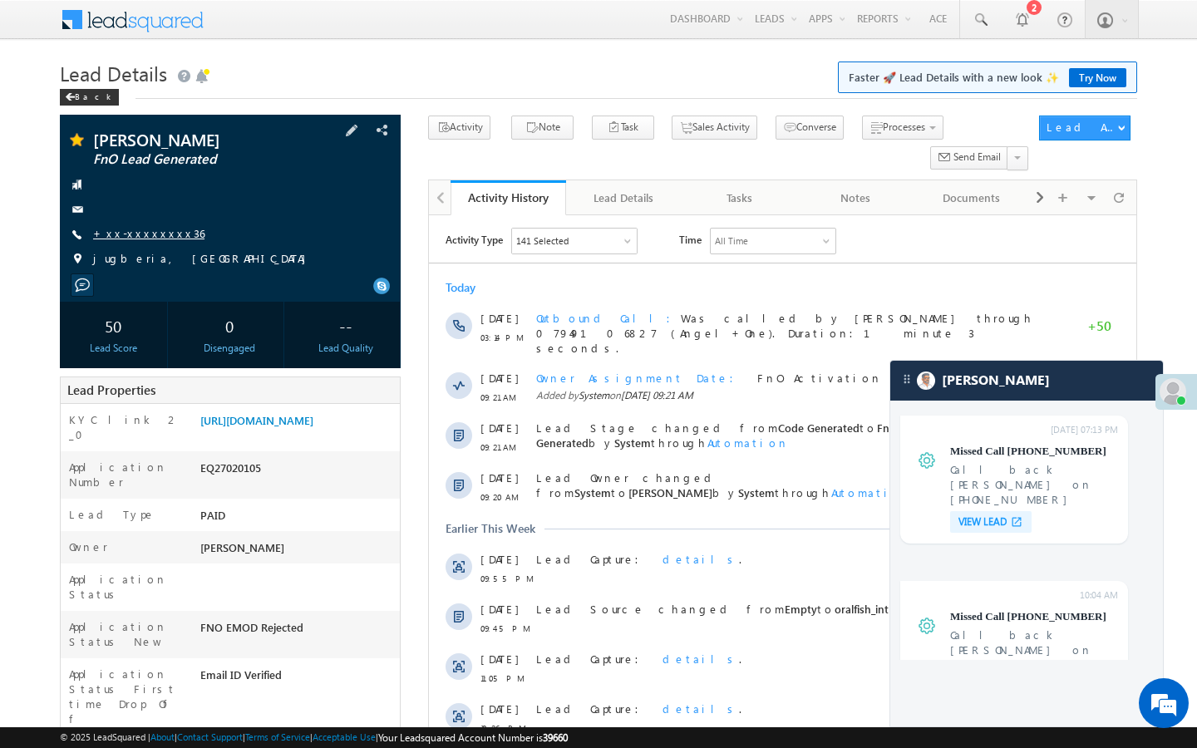
click at [157, 232] on link "+xx-xxxxxxxx36" at bounding box center [148, 233] width 111 height 14
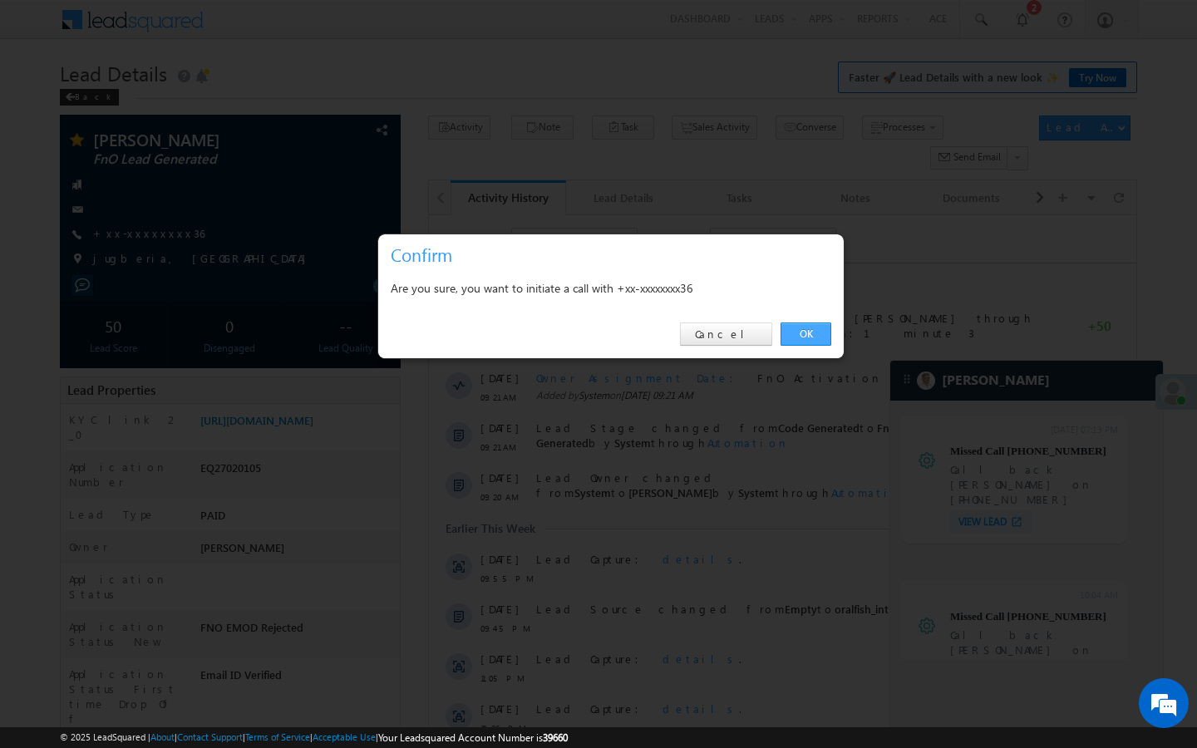
click at [798, 334] on link "OK" at bounding box center [806, 334] width 51 height 23
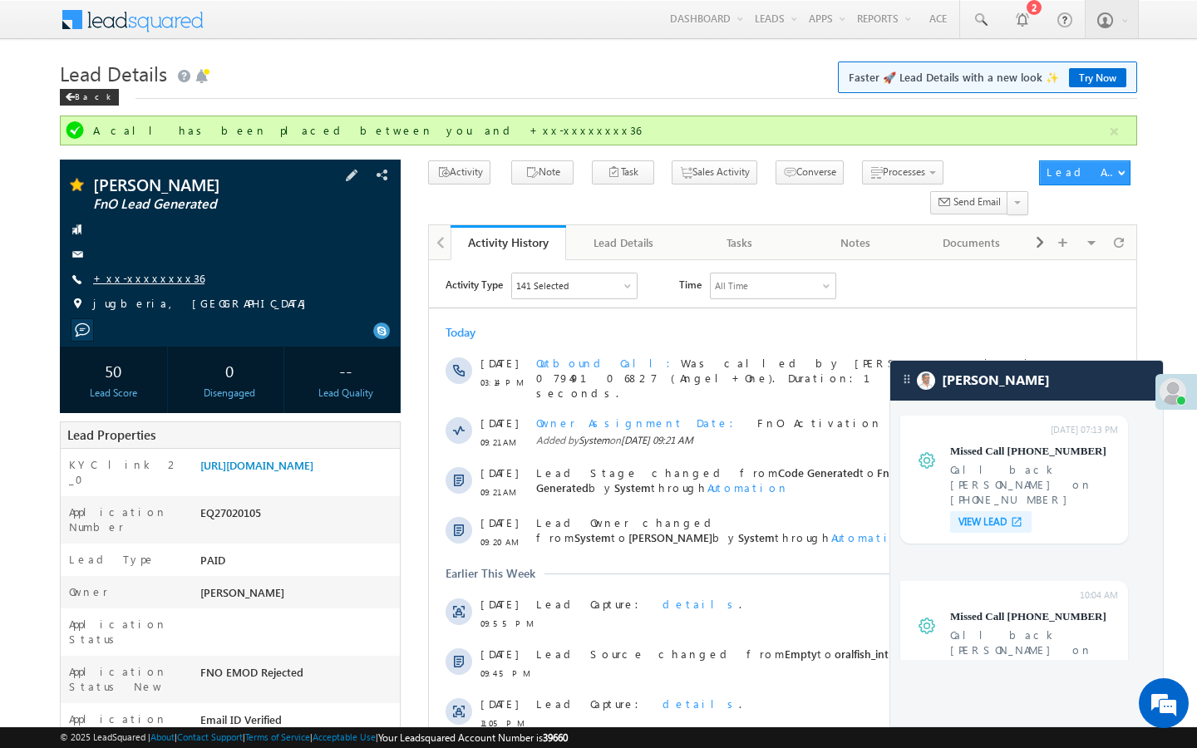
click at [143, 273] on link "+xx-xxxxxxxx36" at bounding box center [148, 278] width 111 height 14
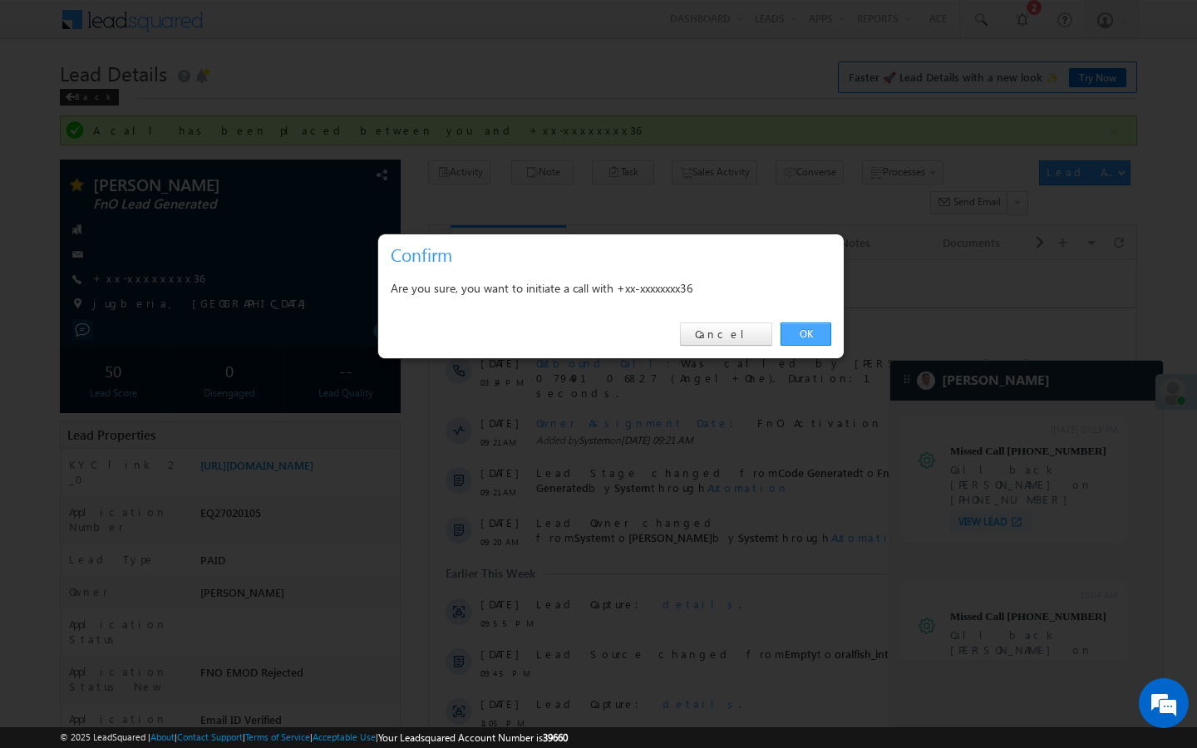
click at [799, 334] on link "OK" at bounding box center [806, 334] width 51 height 23
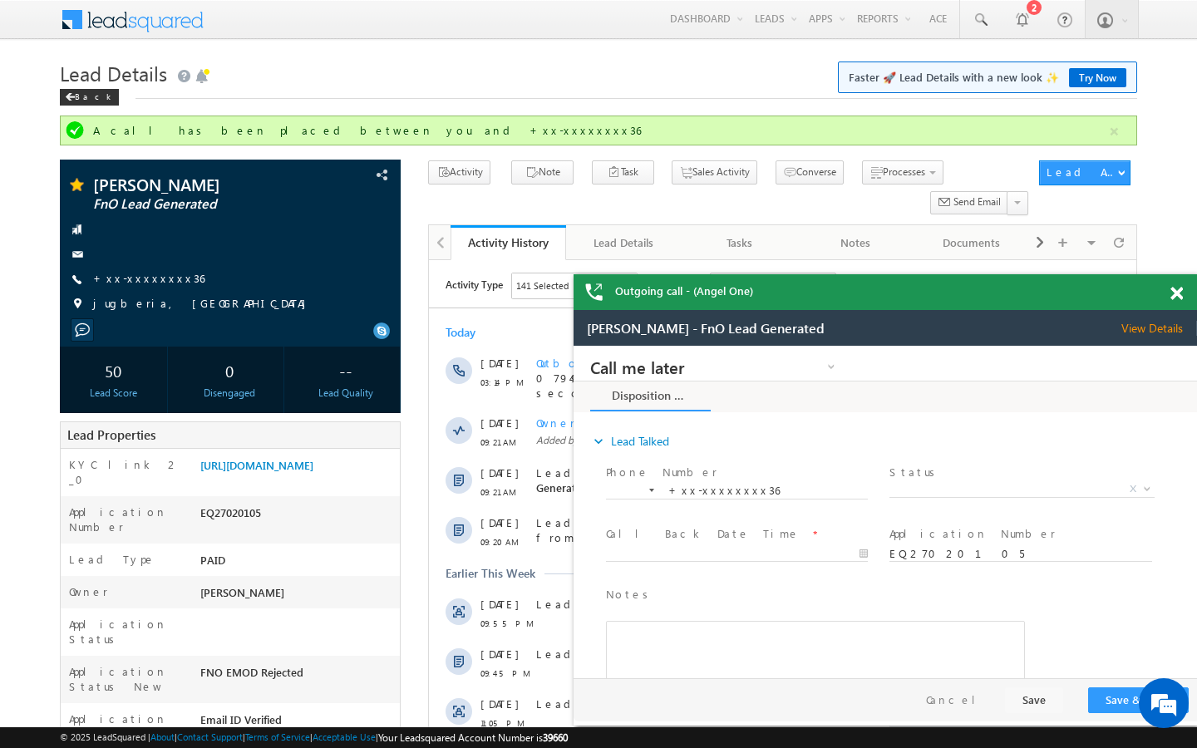
scroll to position [0, 0]
click at [151, 284] on link "+xx-xxxxxxxx36" at bounding box center [148, 278] width 111 height 14
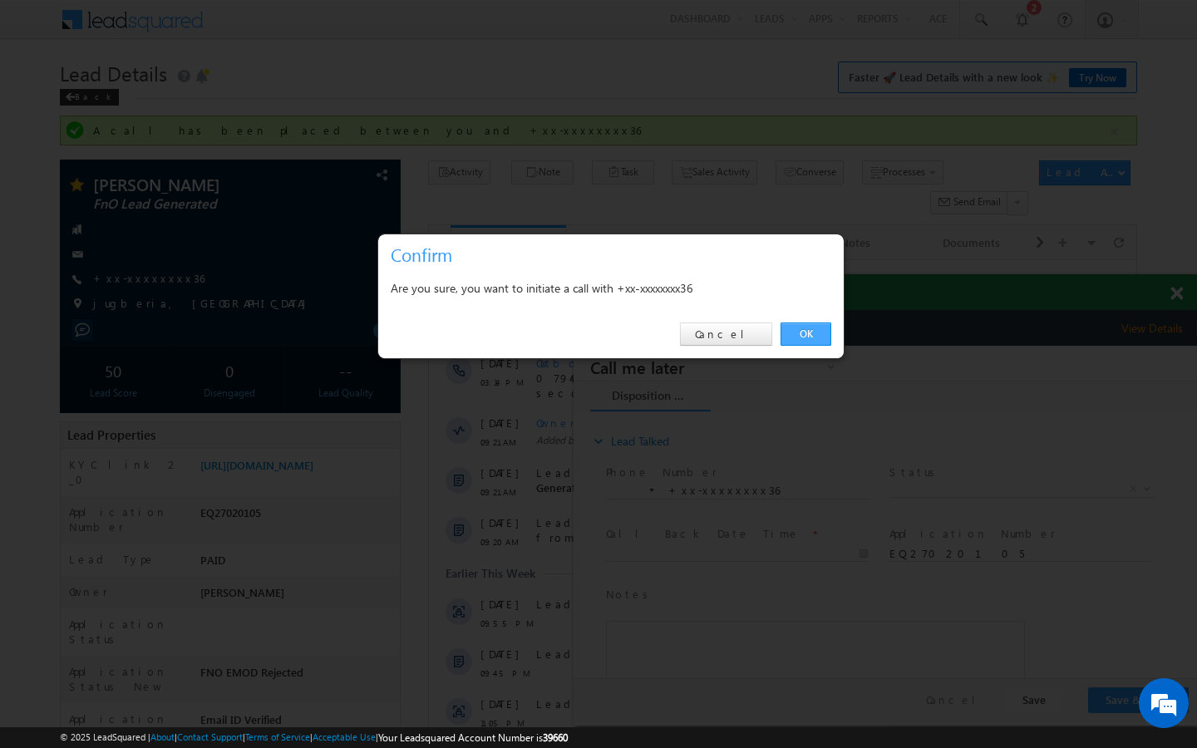
click at [811, 342] on link "OK" at bounding box center [806, 334] width 51 height 23
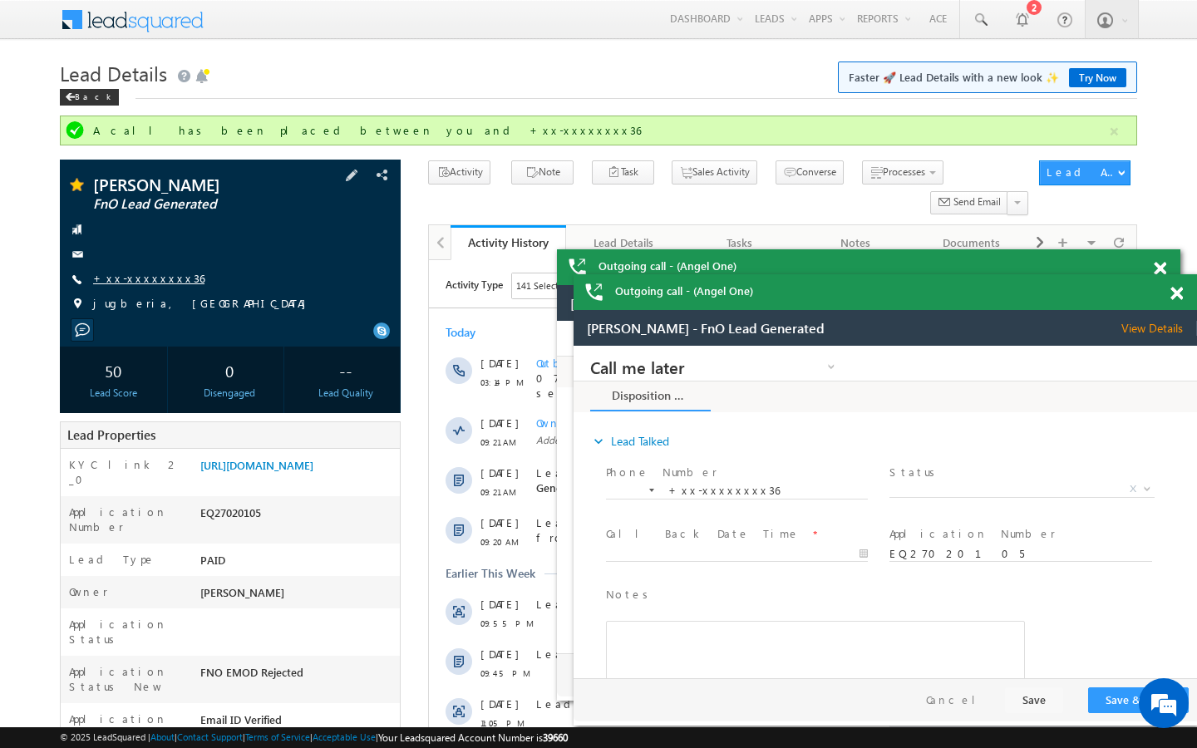
click at [140, 272] on link "+xx-xxxxxxxx36" at bounding box center [148, 278] width 111 height 14
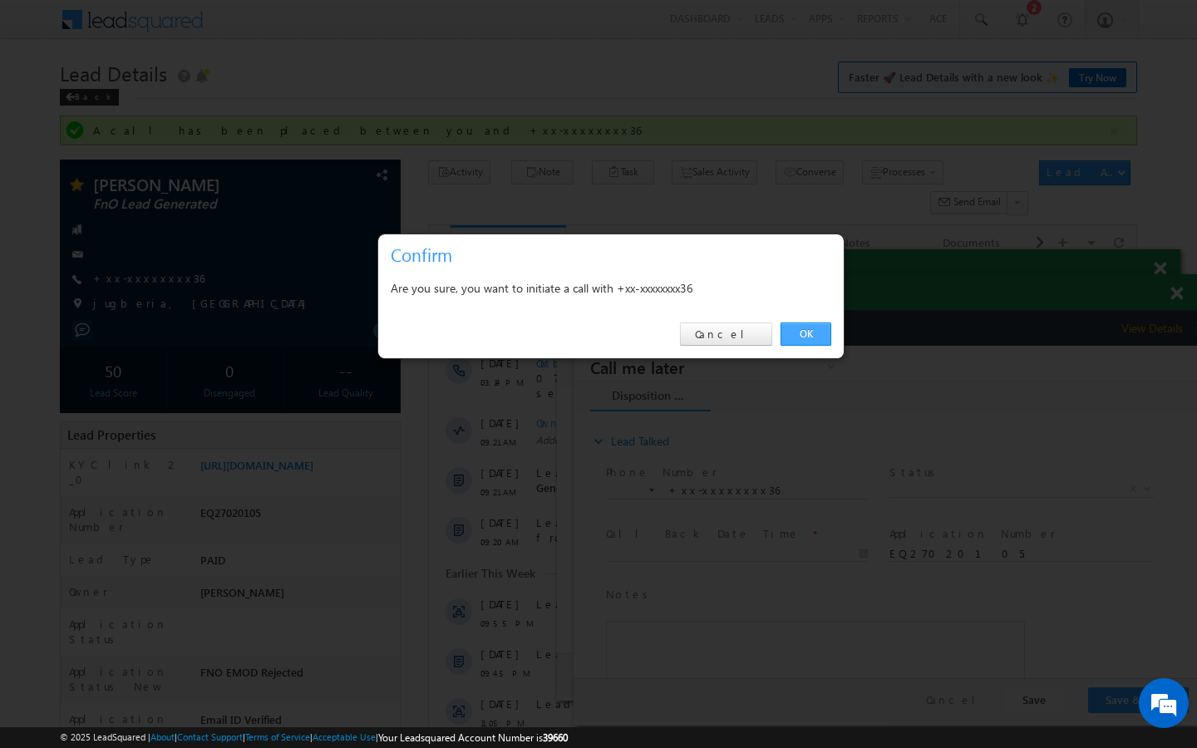
click at [810, 323] on link "OK" at bounding box center [806, 334] width 51 height 23
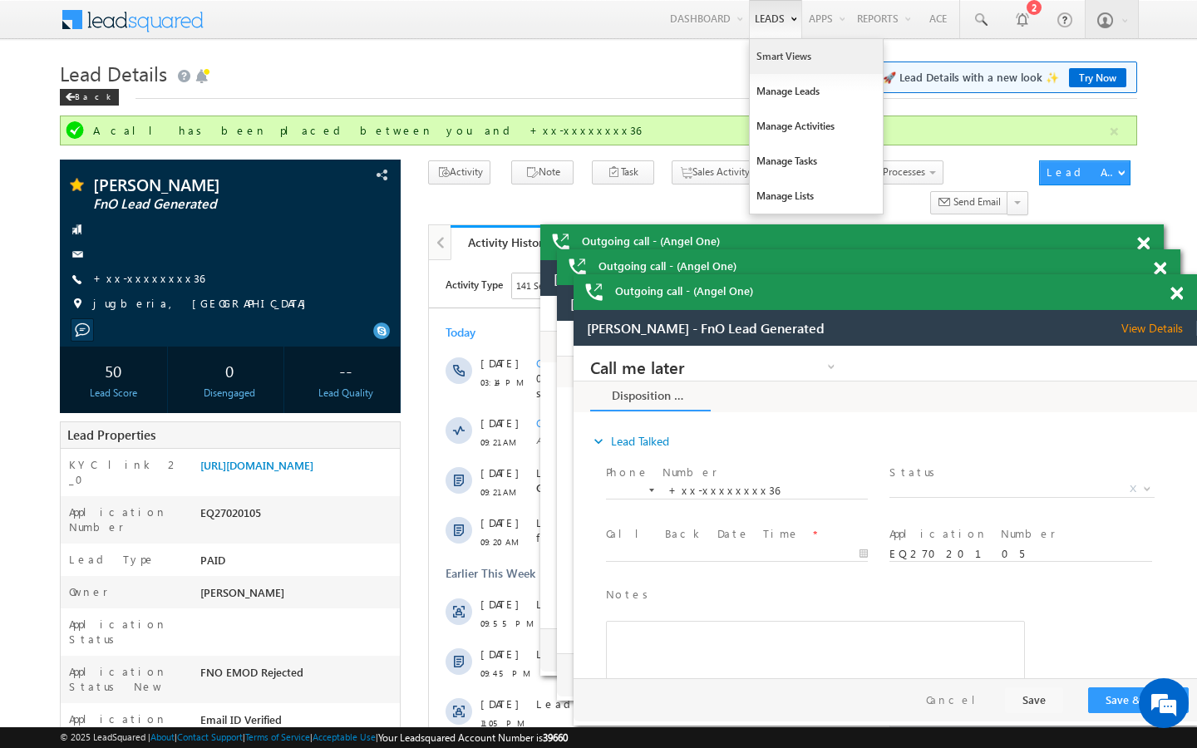
click at [758, 56] on link "Smart Views" at bounding box center [816, 56] width 133 height 35
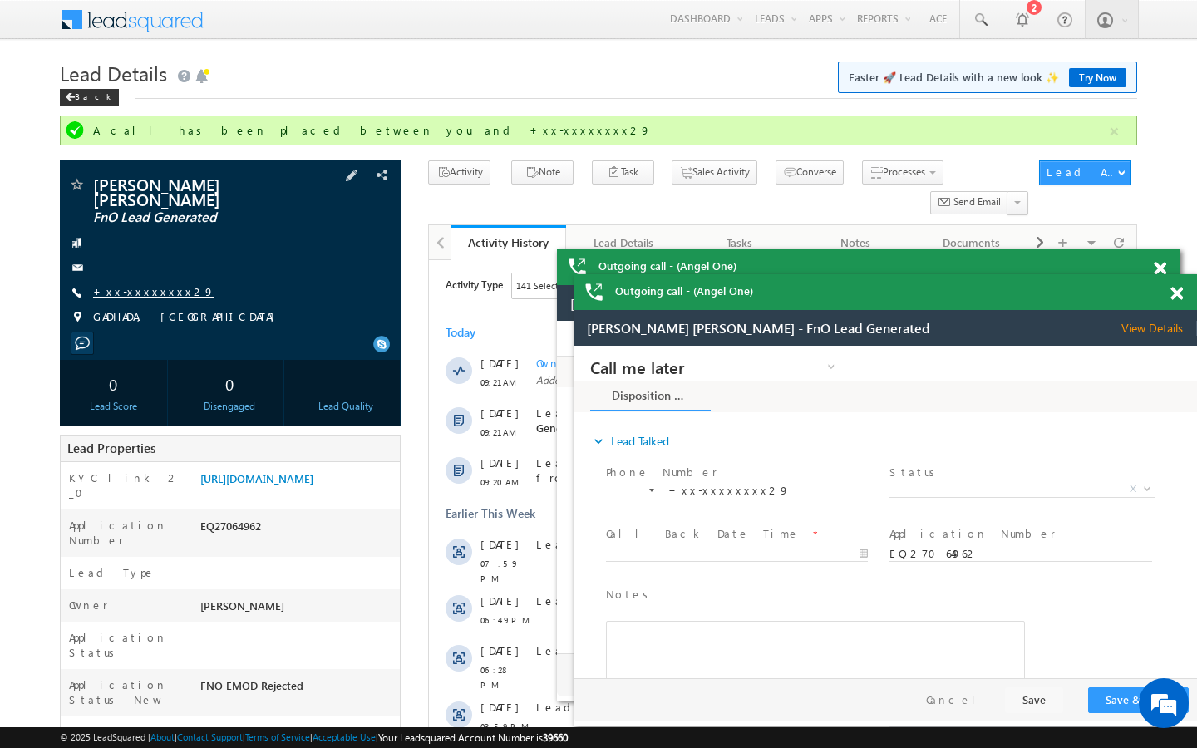
click at [153, 293] on link "+xx-xxxxxxxx29" at bounding box center [153, 291] width 121 height 14
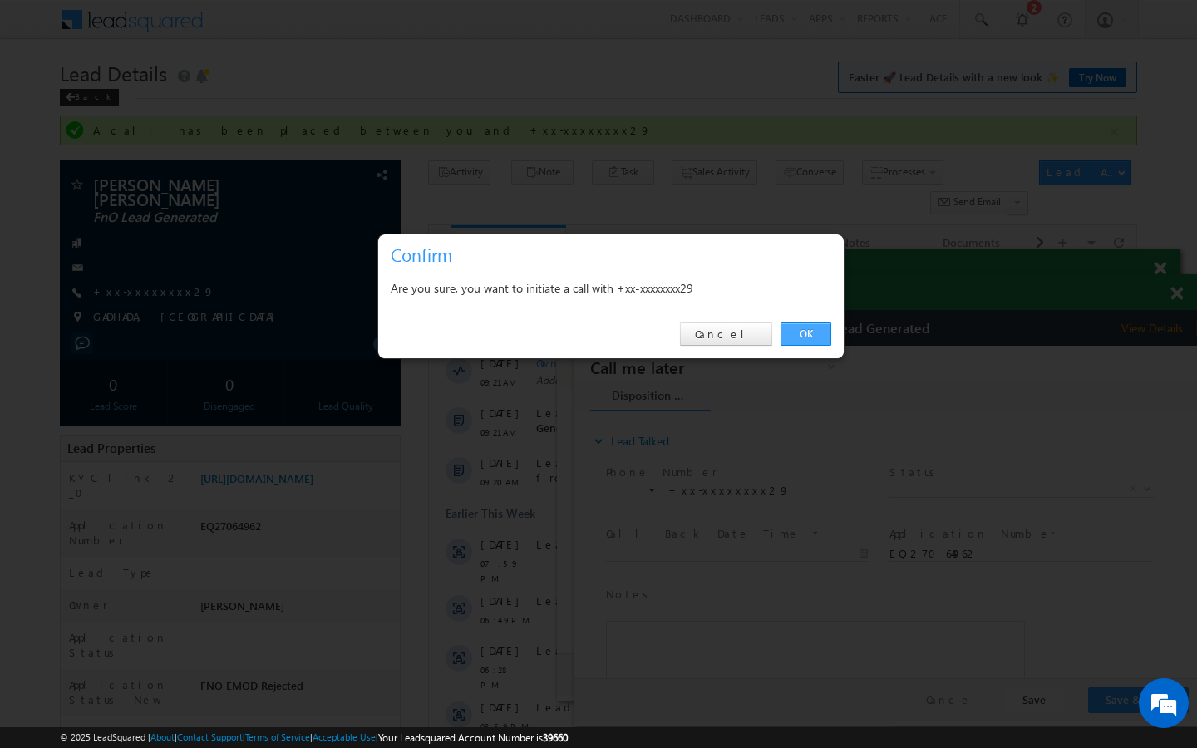
click at [815, 341] on link "OK" at bounding box center [806, 334] width 51 height 23
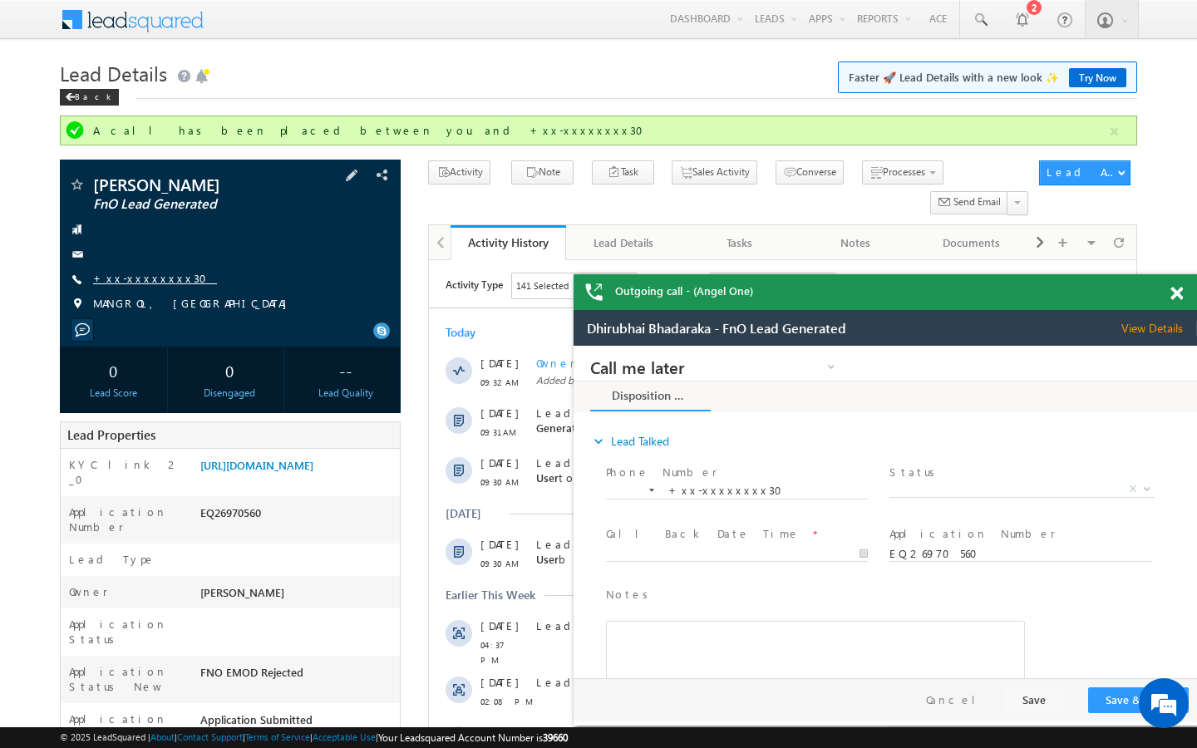
click at [126, 278] on link "+xx-xxxxxxxx30" at bounding box center [155, 278] width 124 height 14
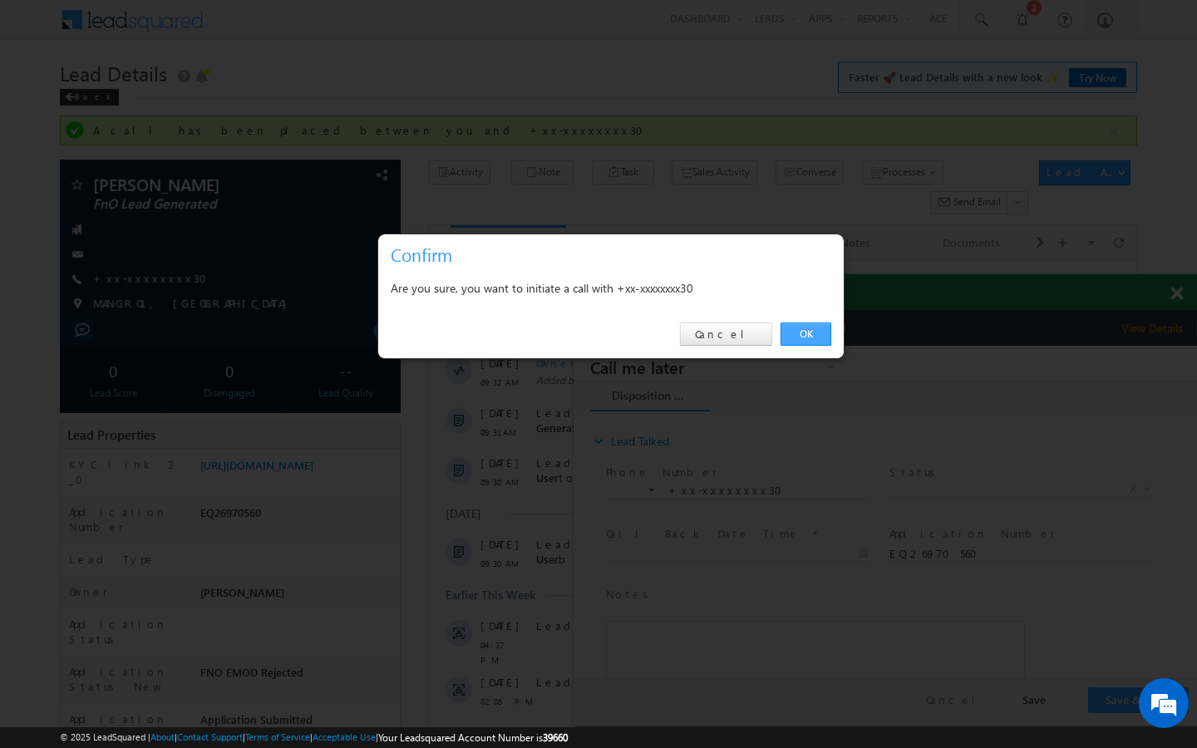
click at [806, 342] on link "OK" at bounding box center [806, 334] width 51 height 23
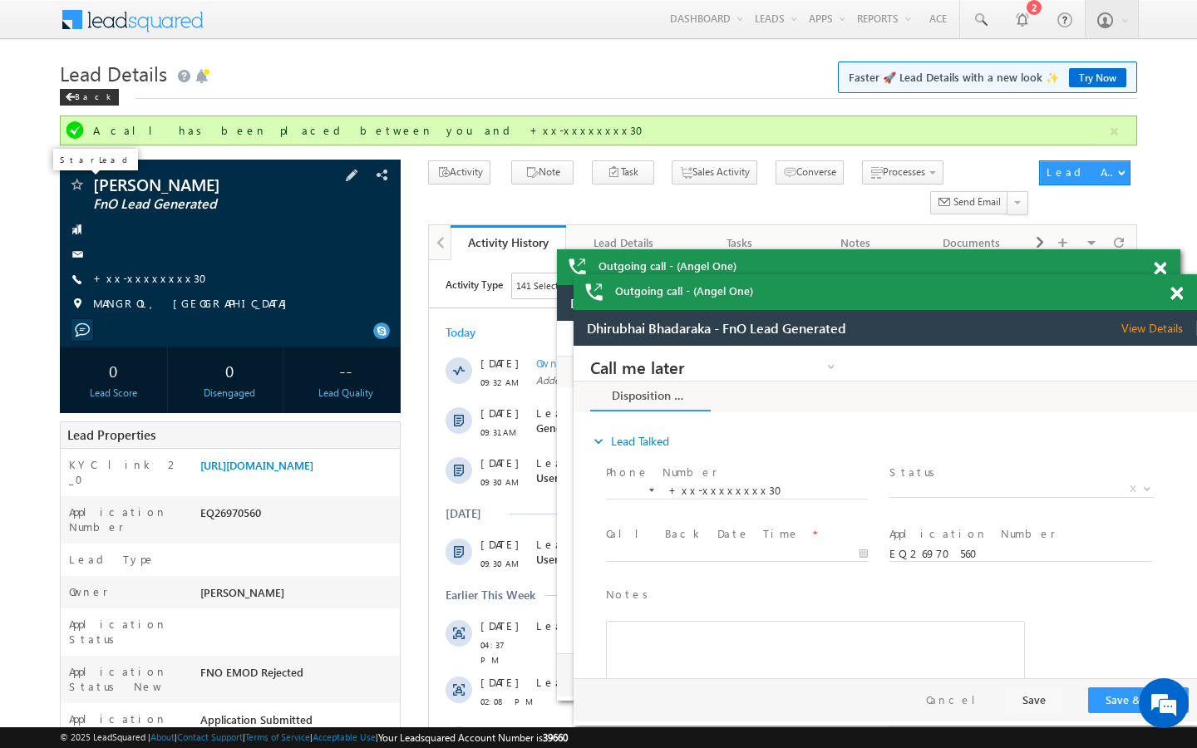
click at [74, 185] on span at bounding box center [76, 186] width 17 height 17
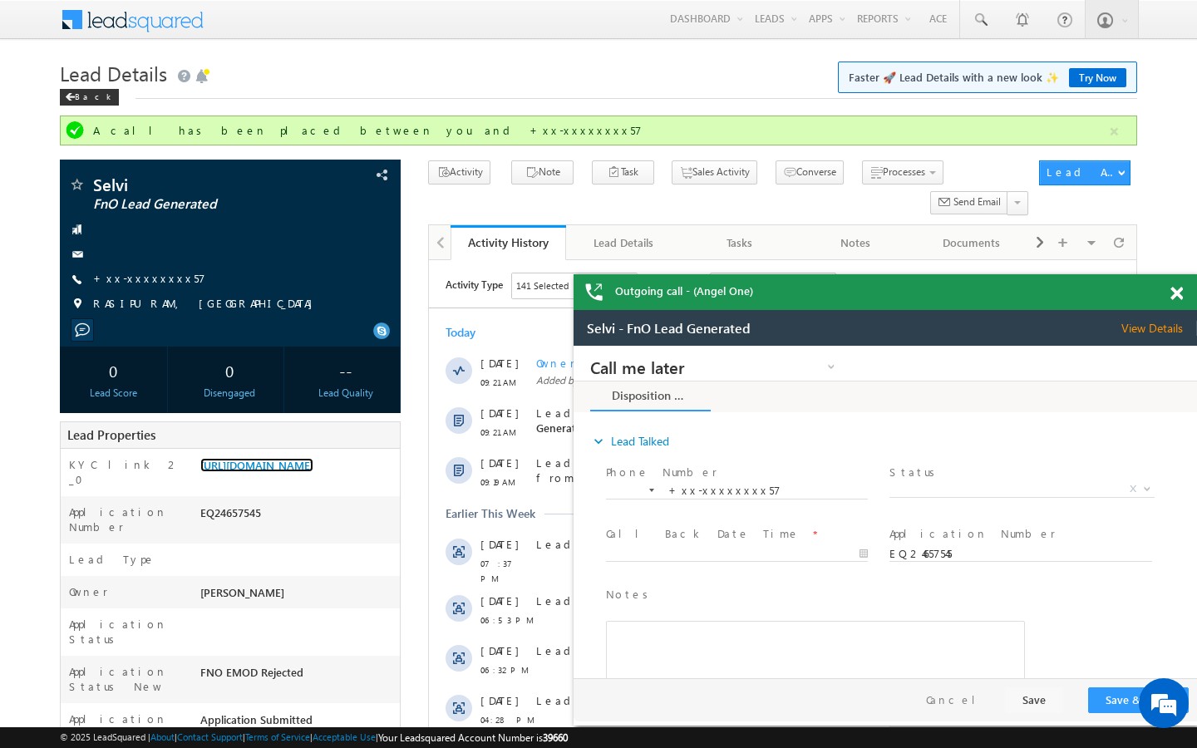
scroll to position [6474, 0]
click at [156, 288] on div "Selvi FnO Lead Generated +xx-xxxxxxxx57" at bounding box center [230, 248] width 324 height 145
click at [156, 279] on link "+xx-xxxxxxxx57" at bounding box center [149, 278] width 112 height 14
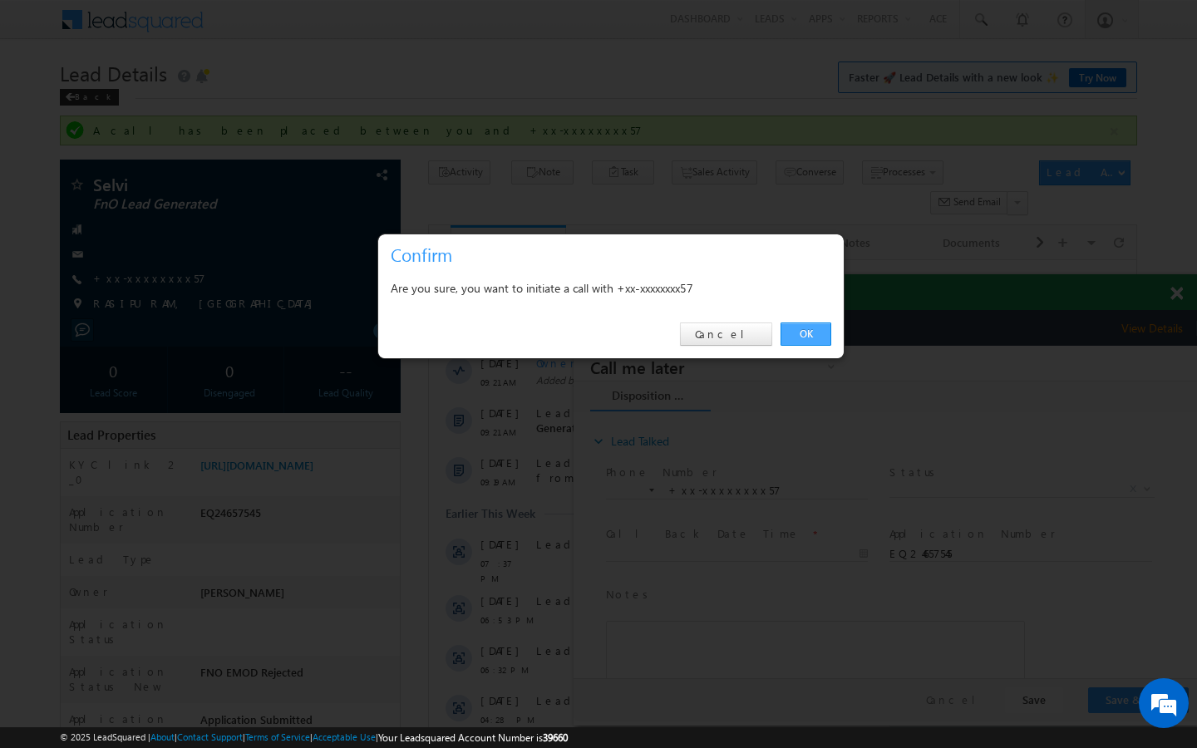
click at [810, 341] on link "OK" at bounding box center [806, 334] width 51 height 23
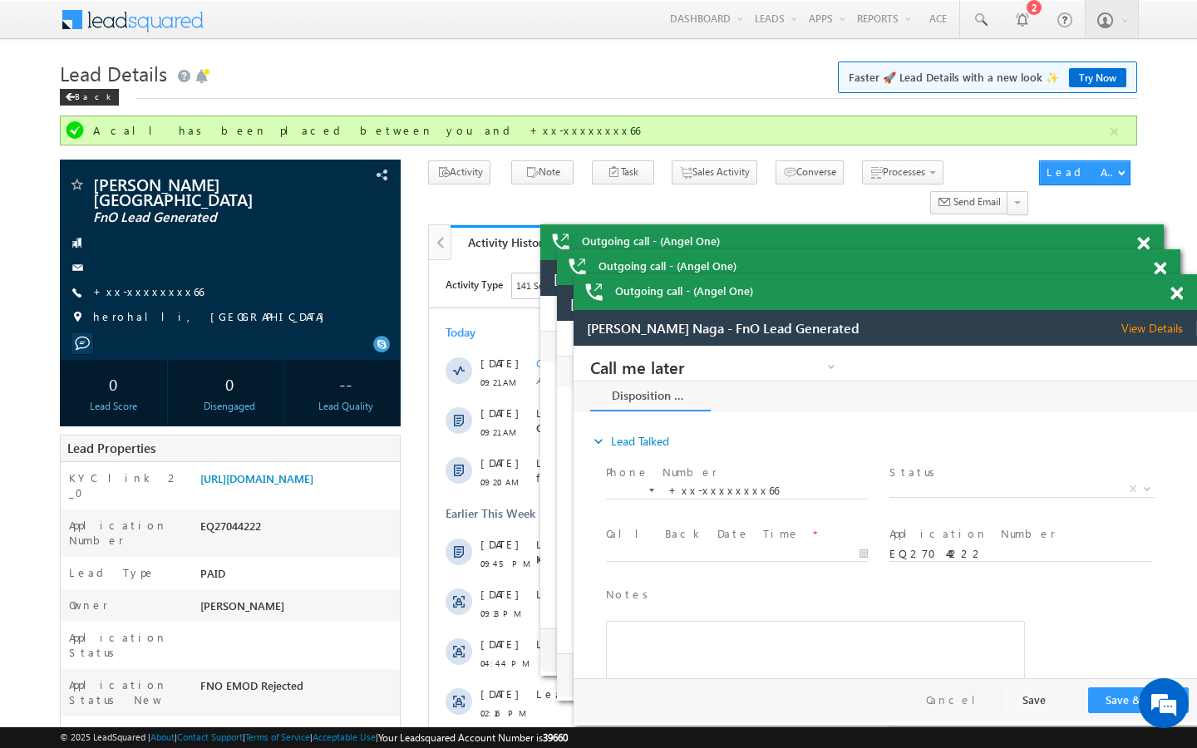
scroll to position [6474, 0]
click at [153, 284] on link "+xx-xxxxxxxx66" at bounding box center [148, 291] width 111 height 14
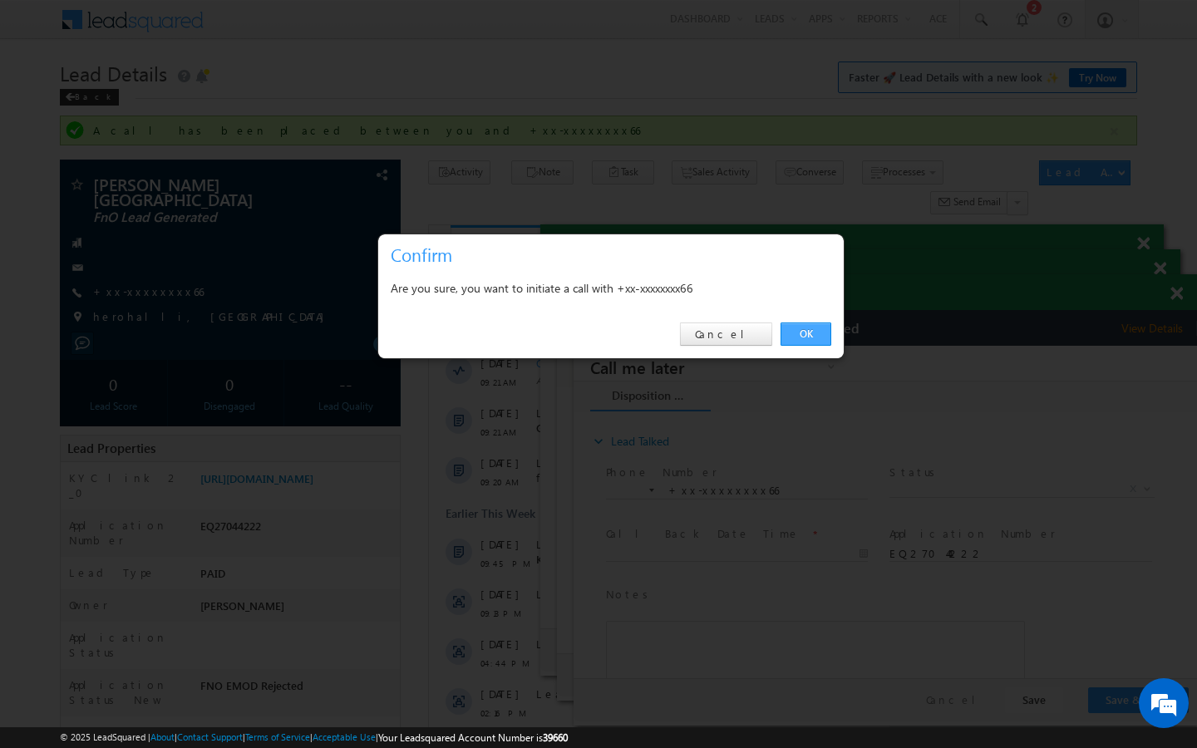
click at [810, 332] on link "OK" at bounding box center [806, 334] width 51 height 23
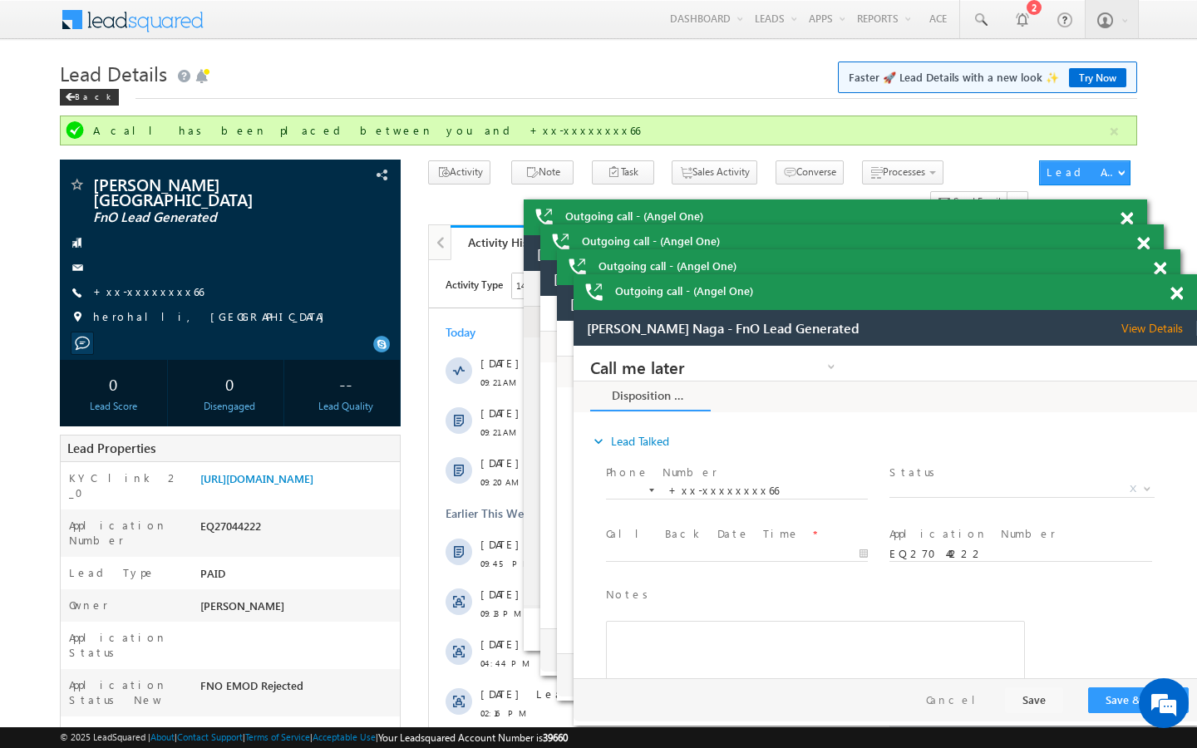
scroll to position [0, 0]
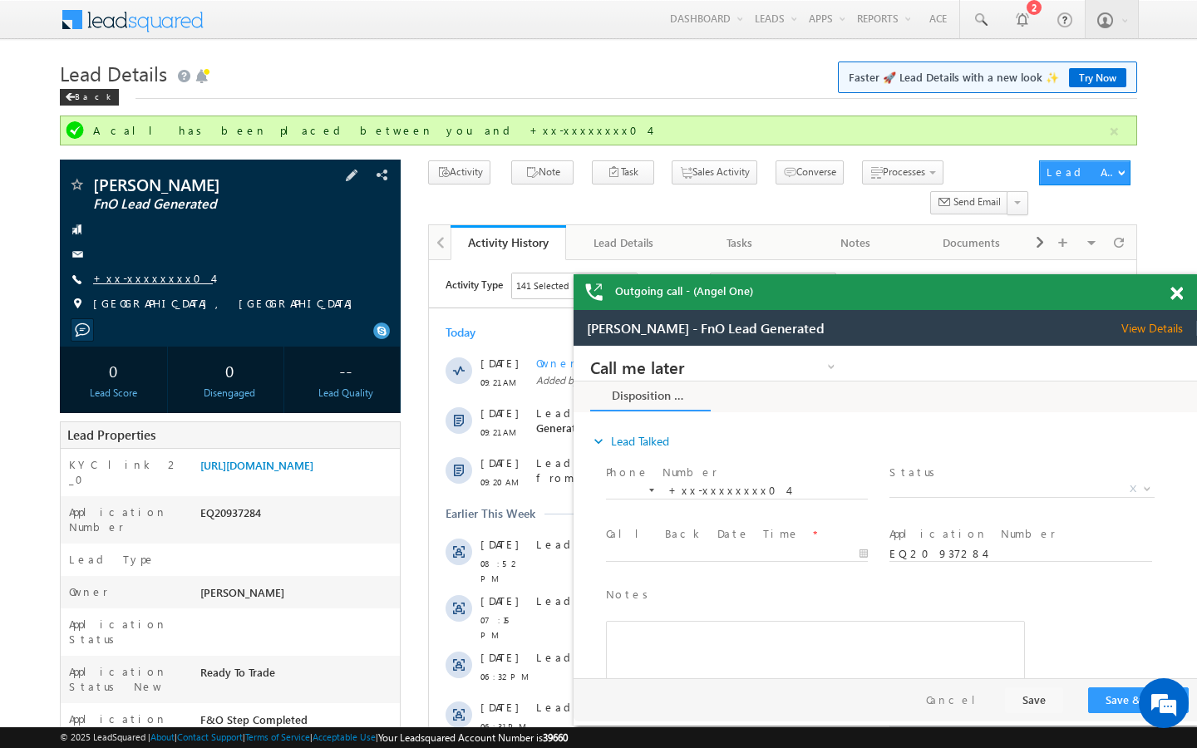
click at [144, 281] on link "+xx-xxxxxxxx04" at bounding box center [153, 278] width 120 height 14
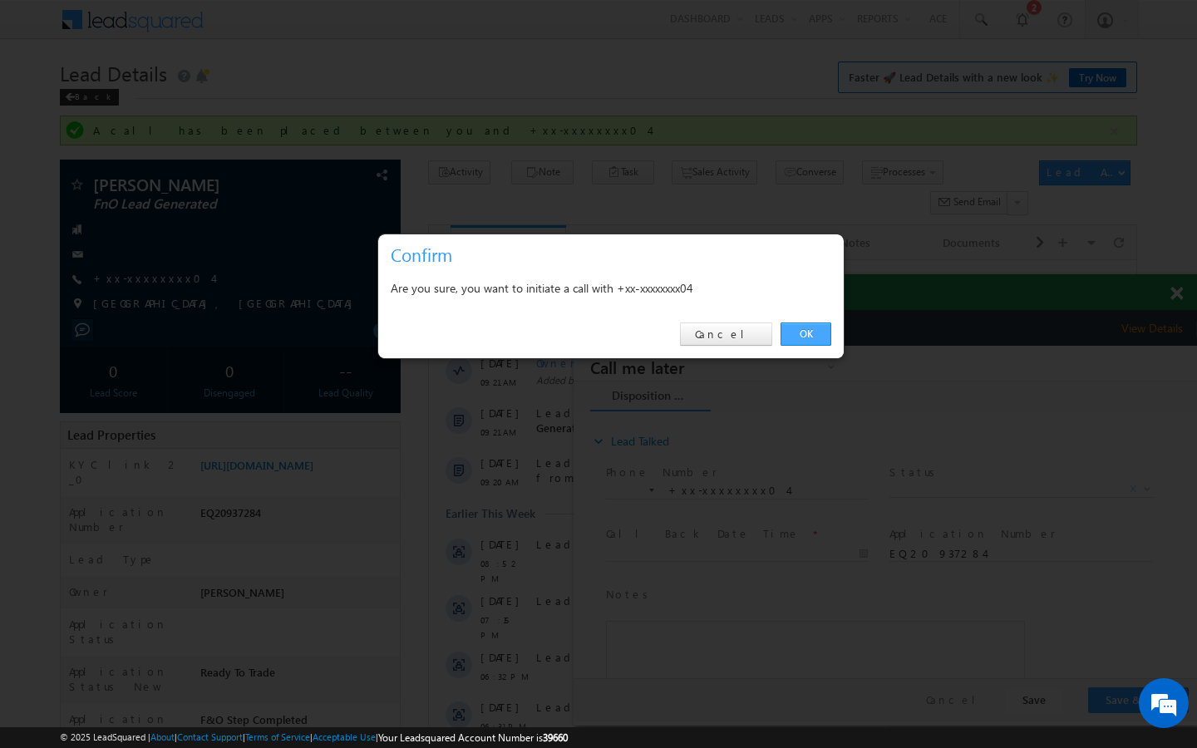
click at [806, 343] on link "OK" at bounding box center [806, 334] width 51 height 23
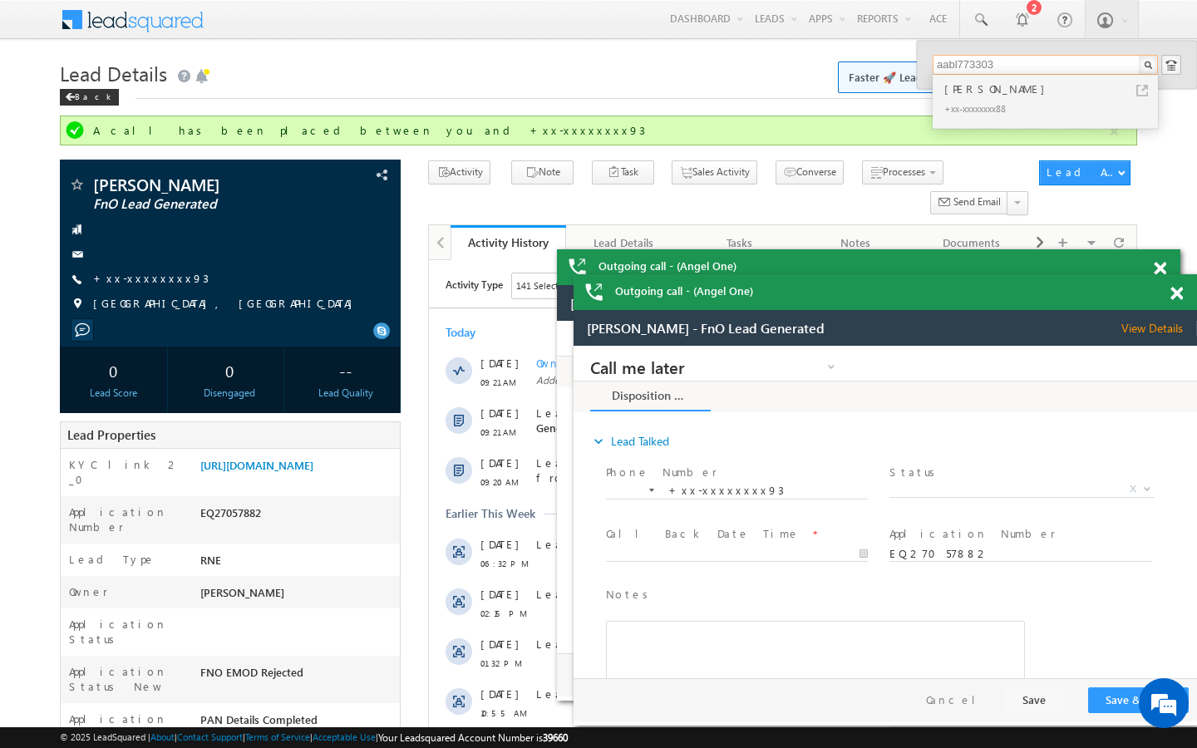
scroll to position [6474, 0]
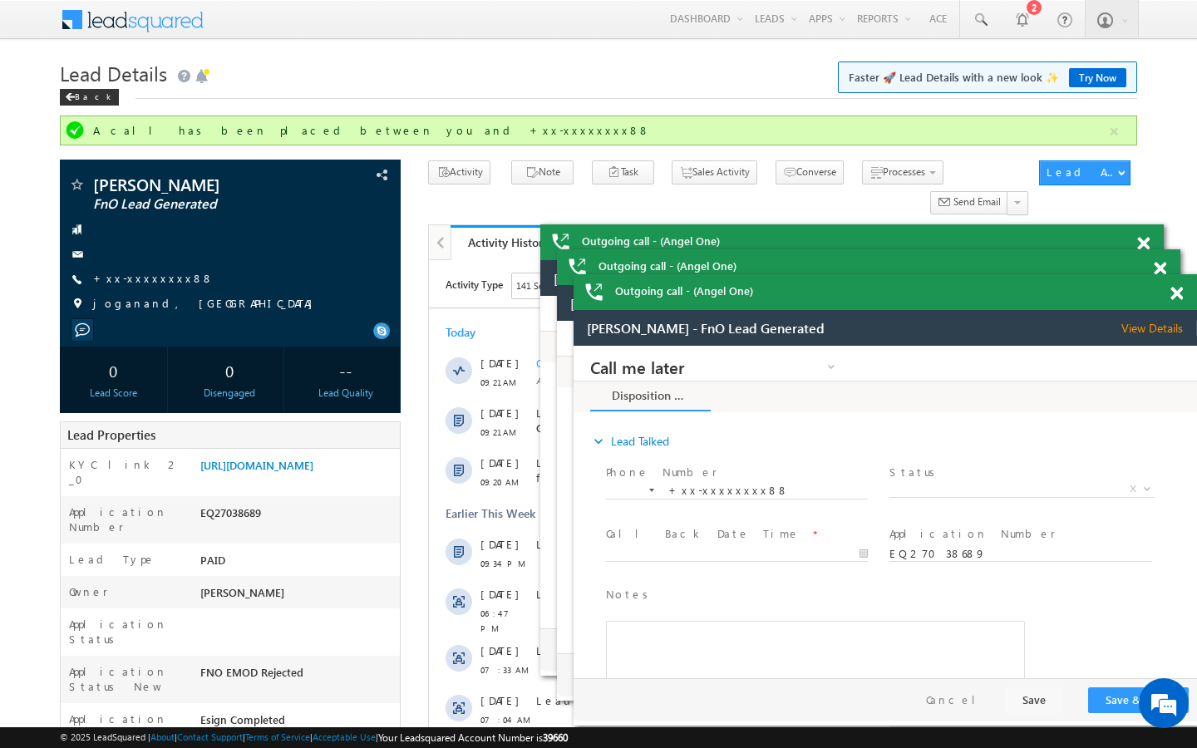
scroll to position [6474, 0]
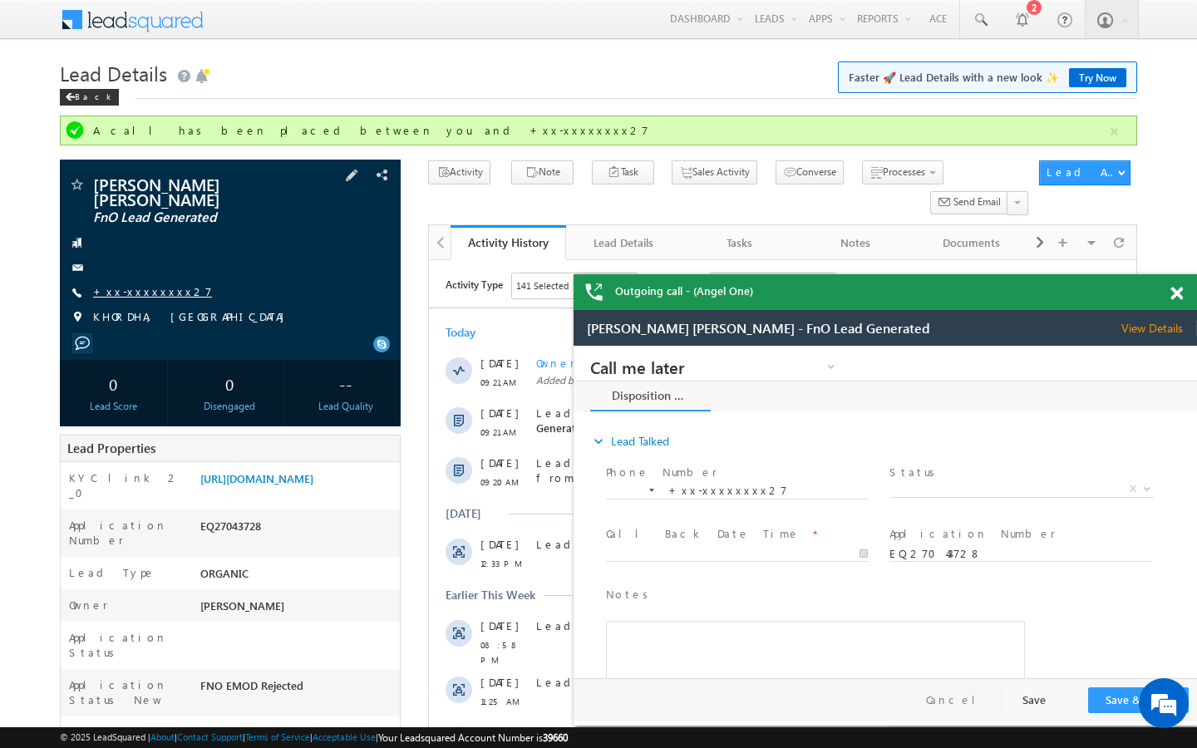
click at [143, 284] on link "+xx-xxxxxxxx27" at bounding box center [152, 291] width 119 height 14
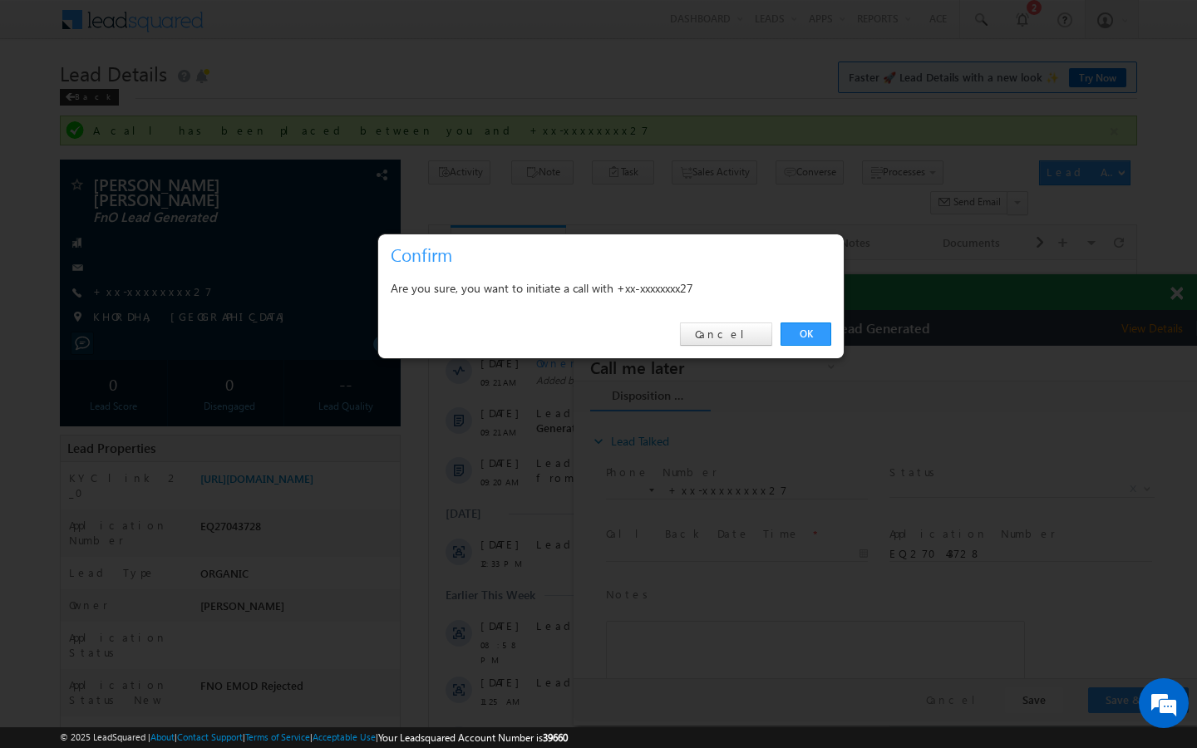
click at [806, 352] on div "OK Cancel" at bounding box center [611, 334] width 466 height 47
click at [808, 347] on div "OK Cancel" at bounding box center [611, 334] width 466 height 47
click at [811, 342] on link "OK" at bounding box center [806, 334] width 51 height 23
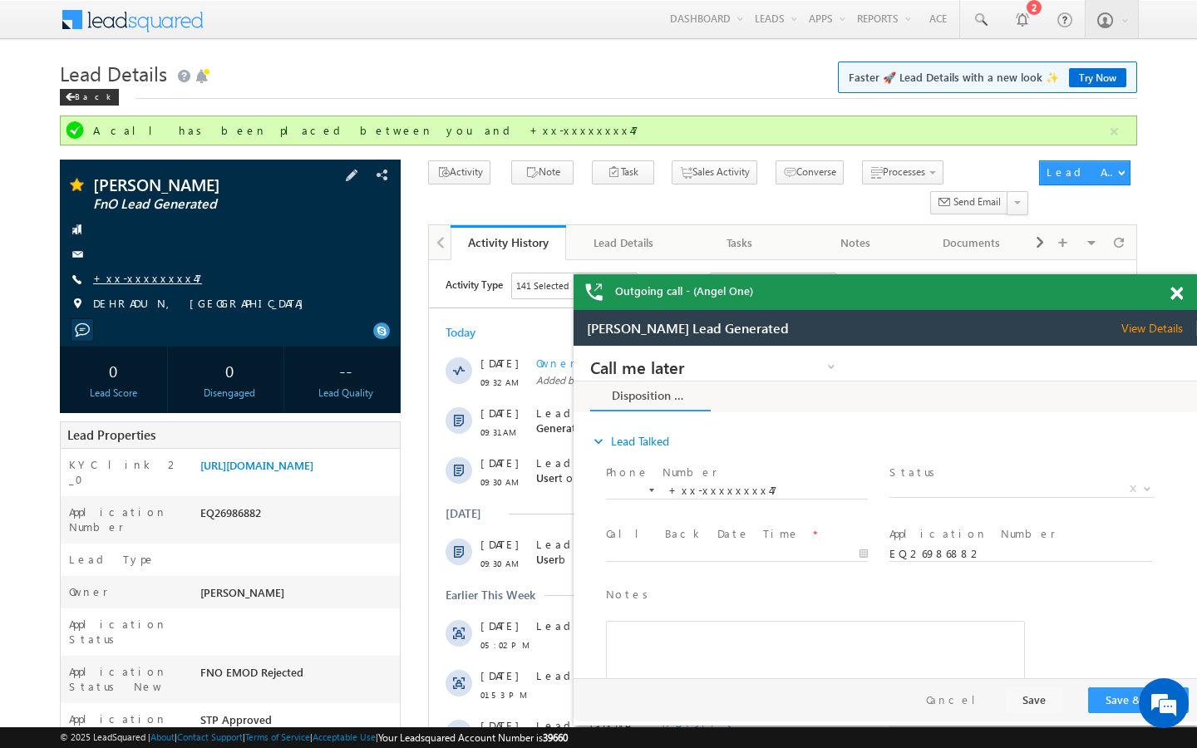
click at [153, 278] on link "+xx-xxxxxxxx47" at bounding box center [147, 278] width 109 height 14
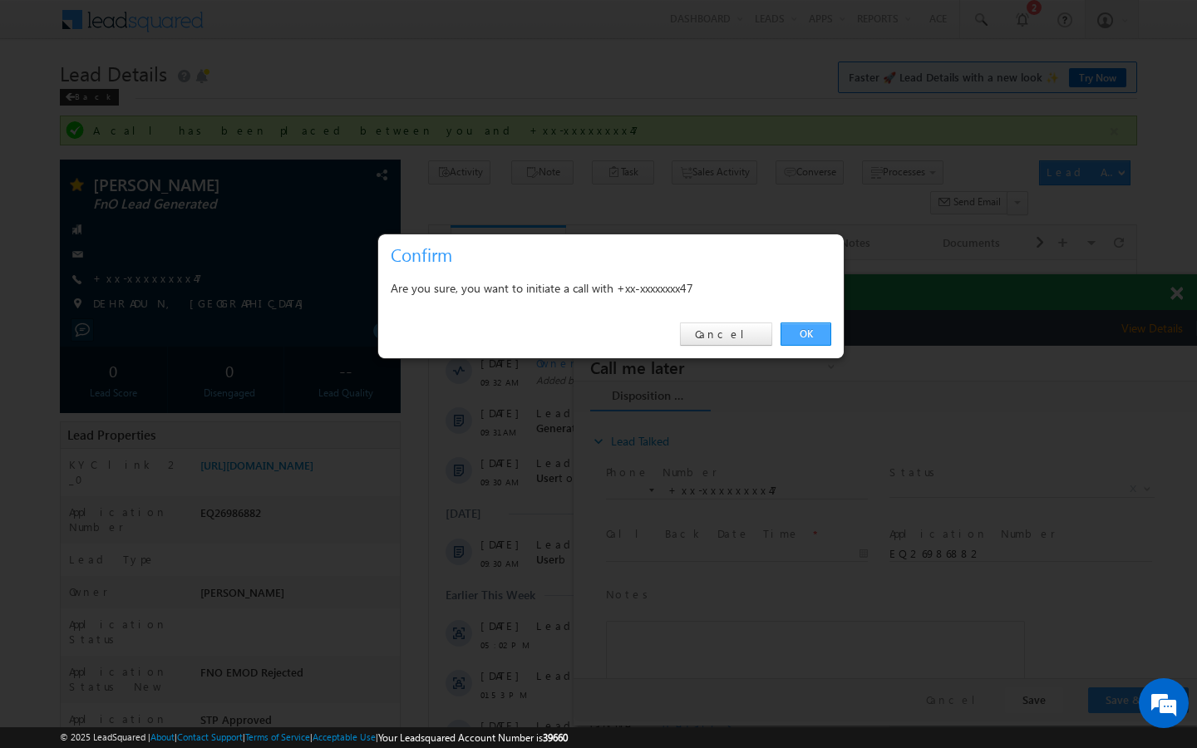
drag, startPoint x: 810, startPoint y: 337, endPoint x: 236, endPoint y: 4, distance: 663.0
click at [810, 337] on link "OK" at bounding box center [806, 334] width 51 height 23
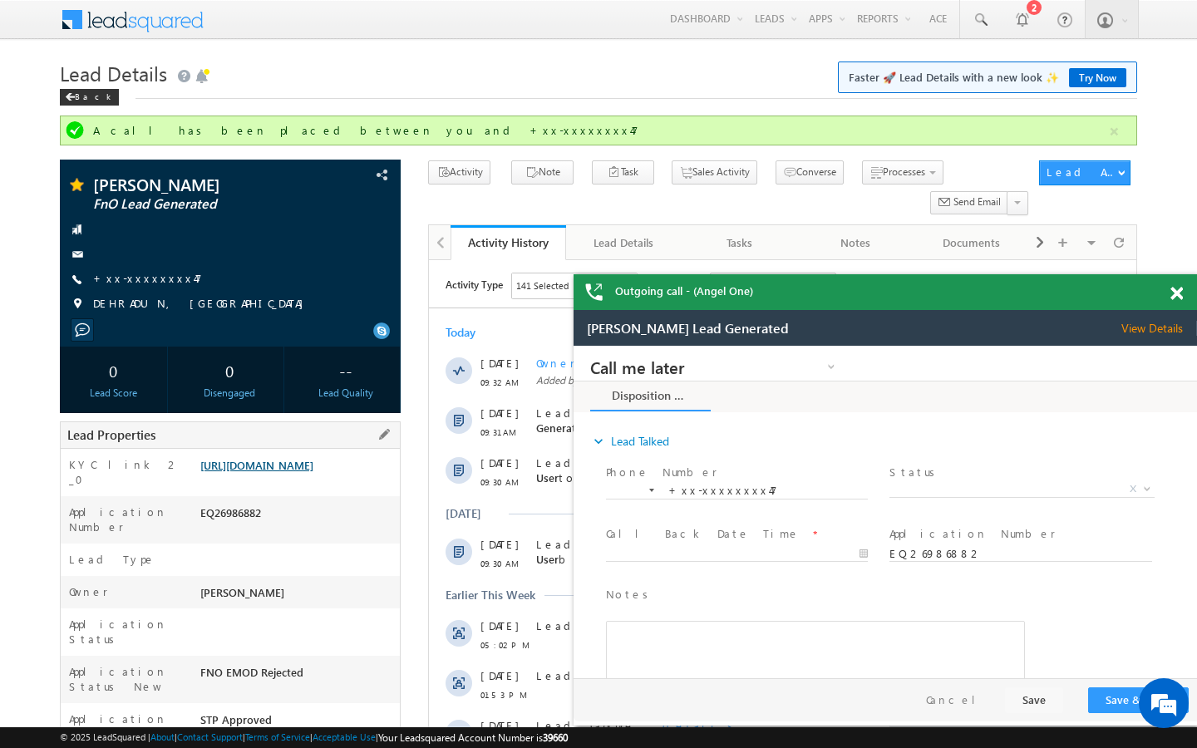
click at [294, 472] on link "https://angelbroking1-pk3em7sa.customui-test.leadsquared.com?leadId=f788e251-c4…" at bounding box center [256, 465] width 113 height 14
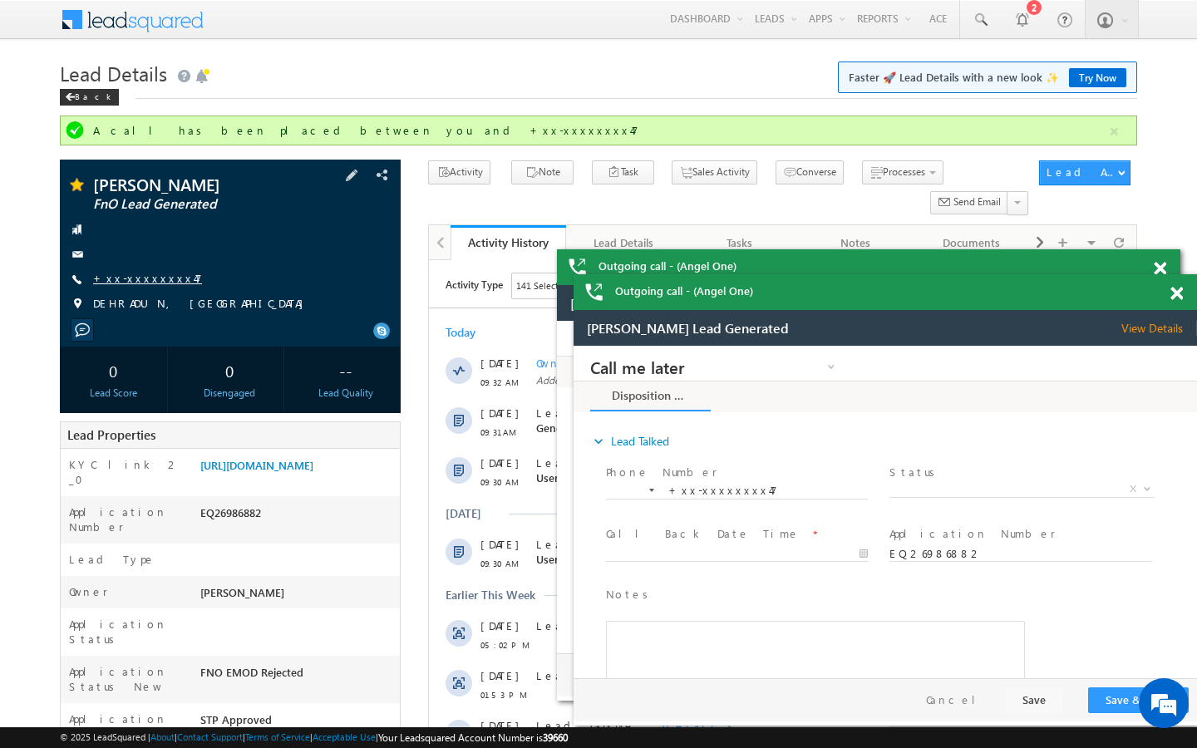
click at [144, 277] on link "+xx-xxxxxxxx47" at bounding box center [147, 278] width 109 height 14
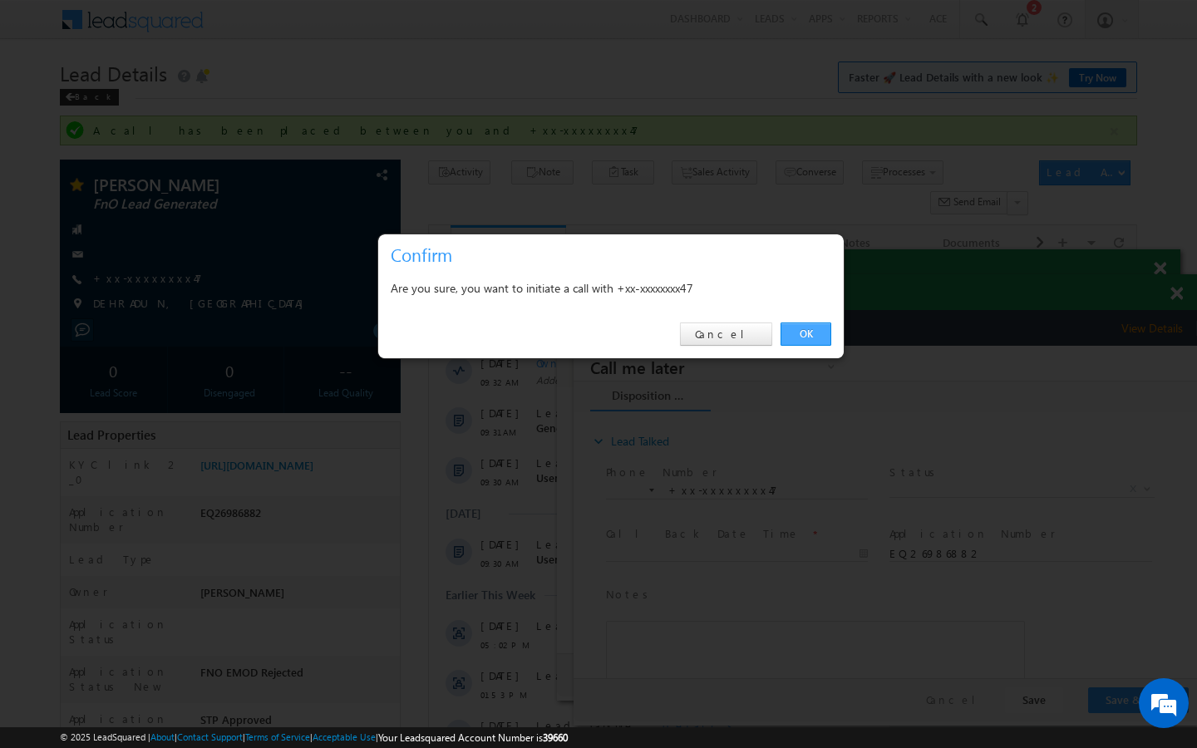
click at [819, 329] on link "OK" at bounding box center [806, 334] width 51 height 23
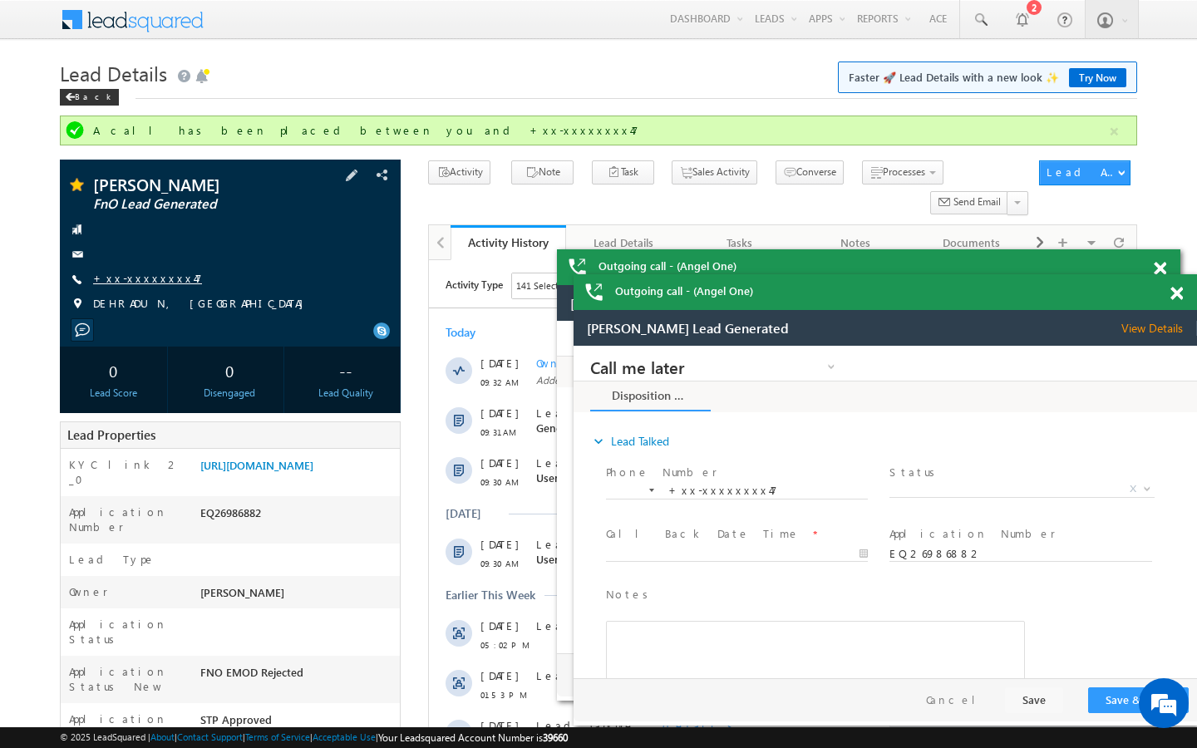
click at [157, 283] on link "+xx-xxxxxxxx47" at bounding box center [147, 278] width 109 height 14
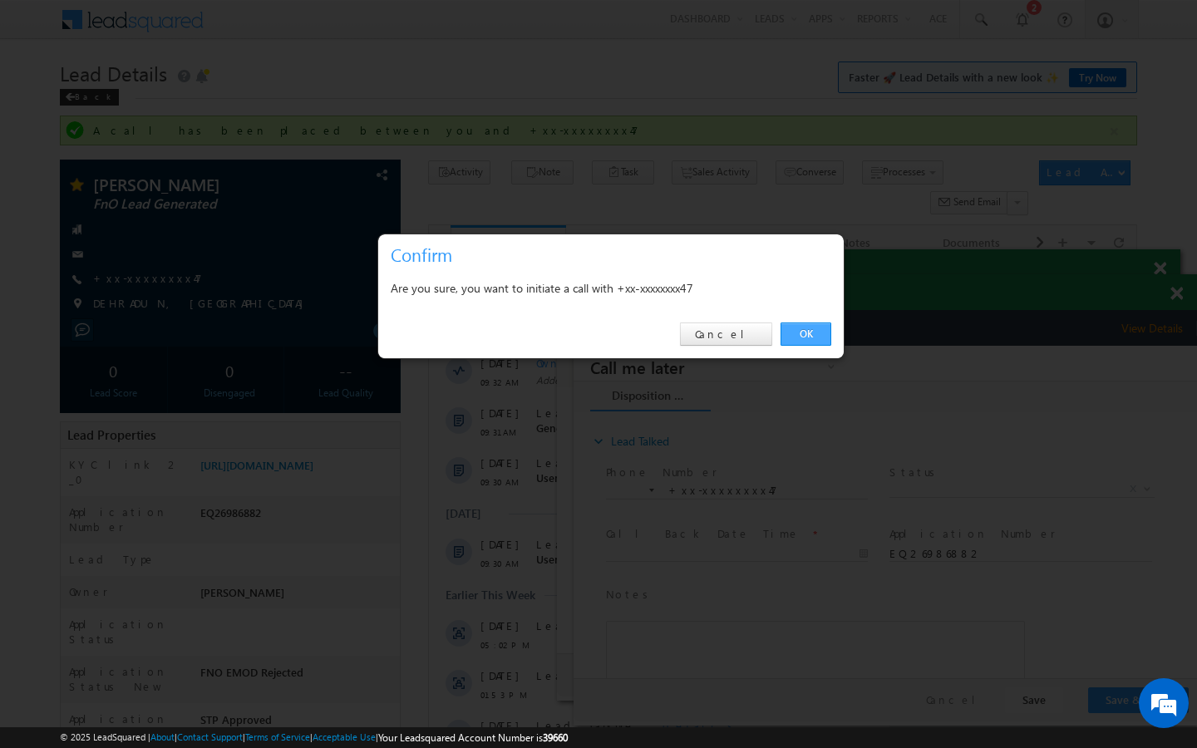
click at [806, 333] on link "OK" at bounding box center [806, 334] width 51 height 23
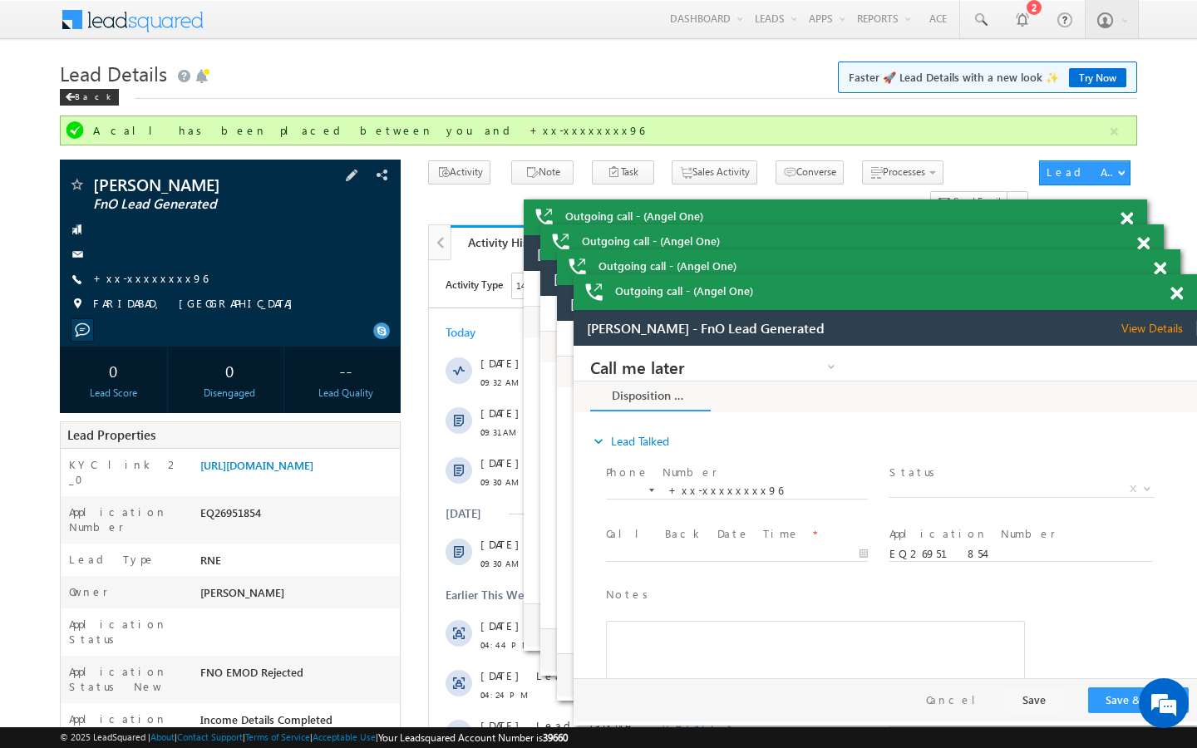
click at [117, 287] on span "+xx-xxxxxxxx96" at bounding box center [150, 279] width 115 height 17
click at [138, 281] on link "+xx-xxxxxxxx96" at bounding box center [150, 278] width 115 height 14
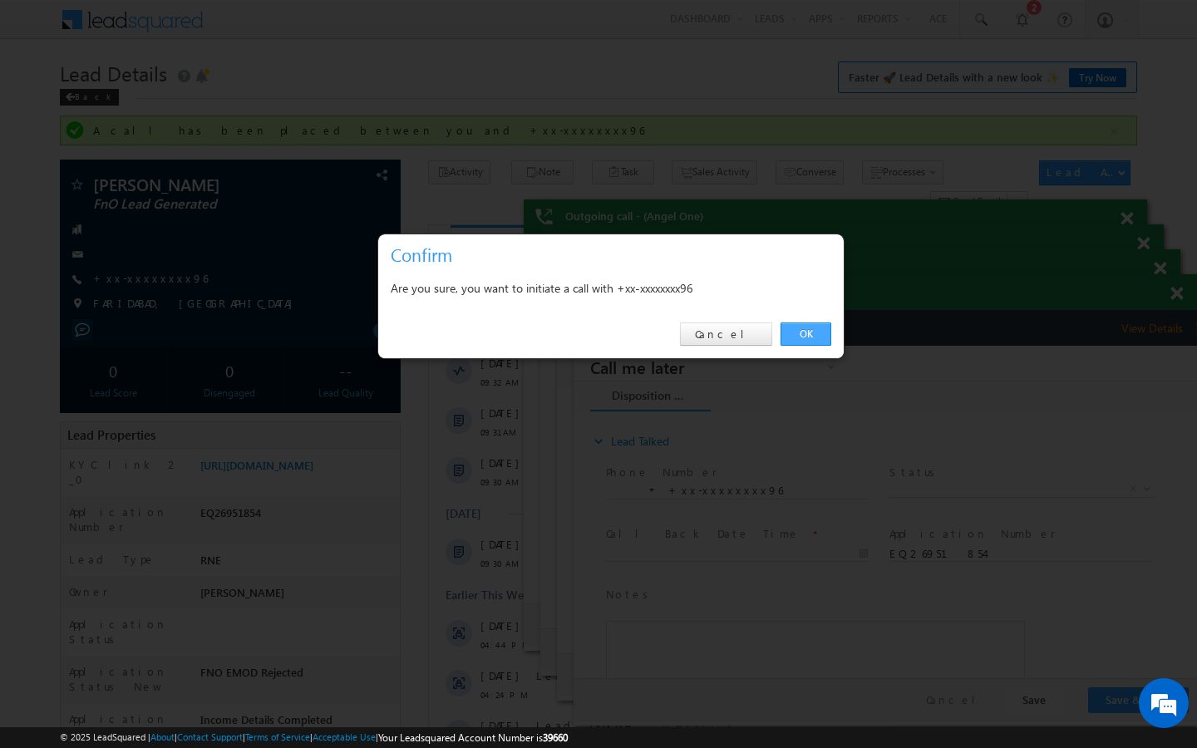
click at [814, 332] on link "OK" at bounding box center [806, 334] width 51 height 23
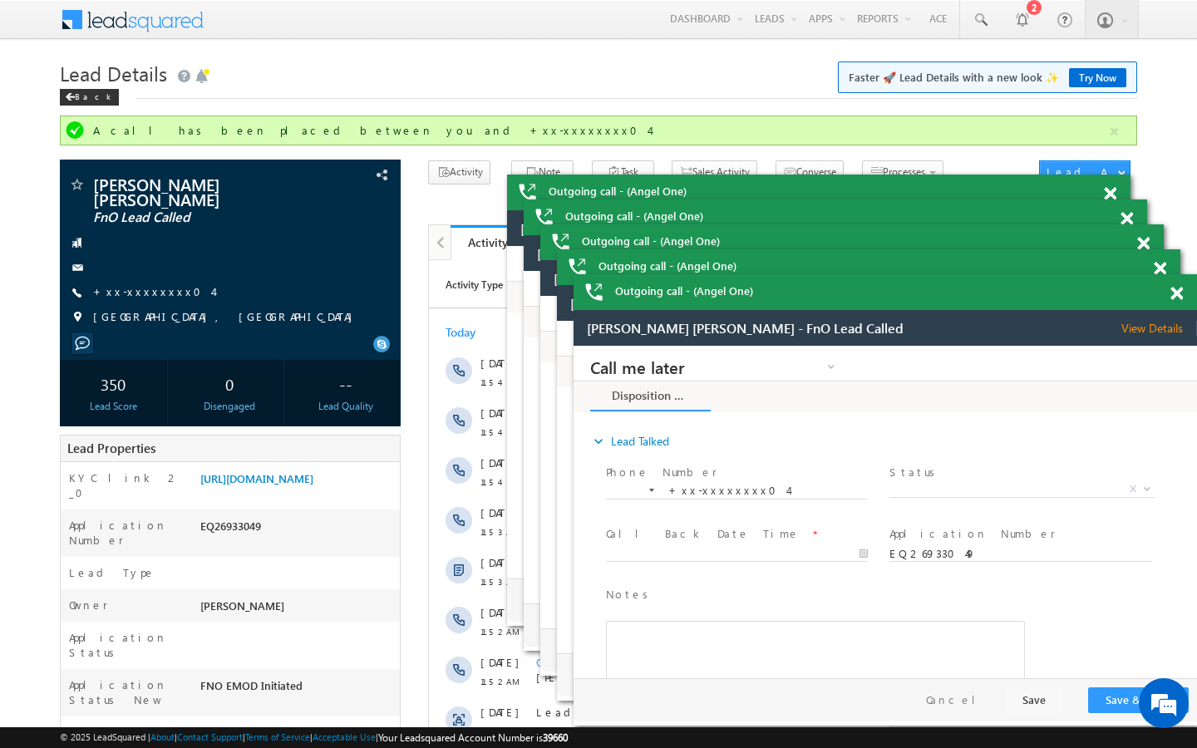
scroll to position [6953, 0]
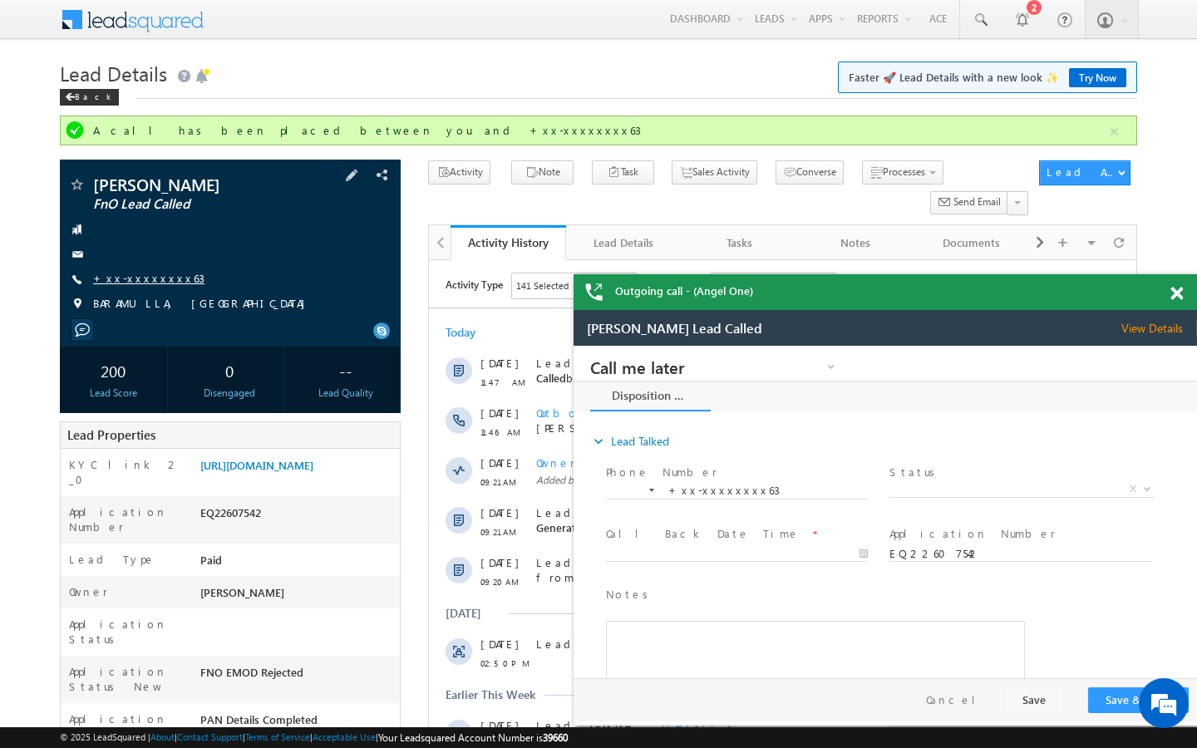
click at [133, 282] on link "+xx-xxxxxxxx63" at bounding box center [148, 278] width 111 height 14
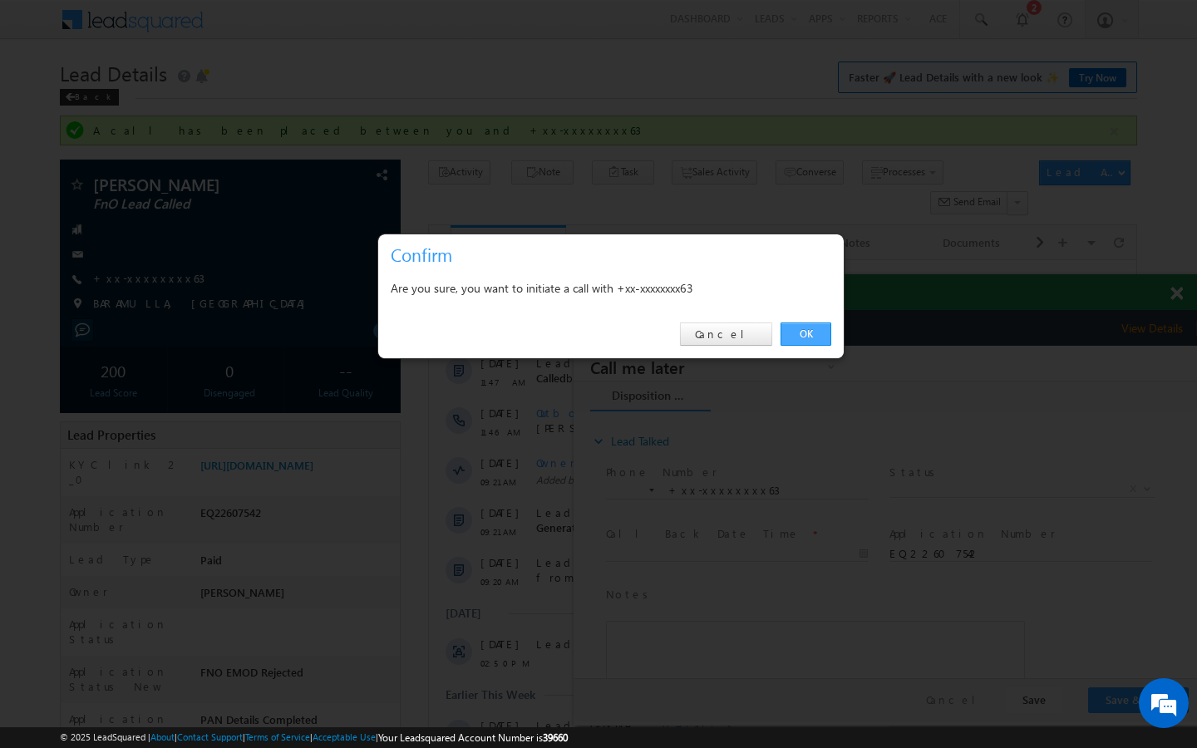
click at [813, 337] on link "OK" at bounding box center [806, 334] width 51 height 23
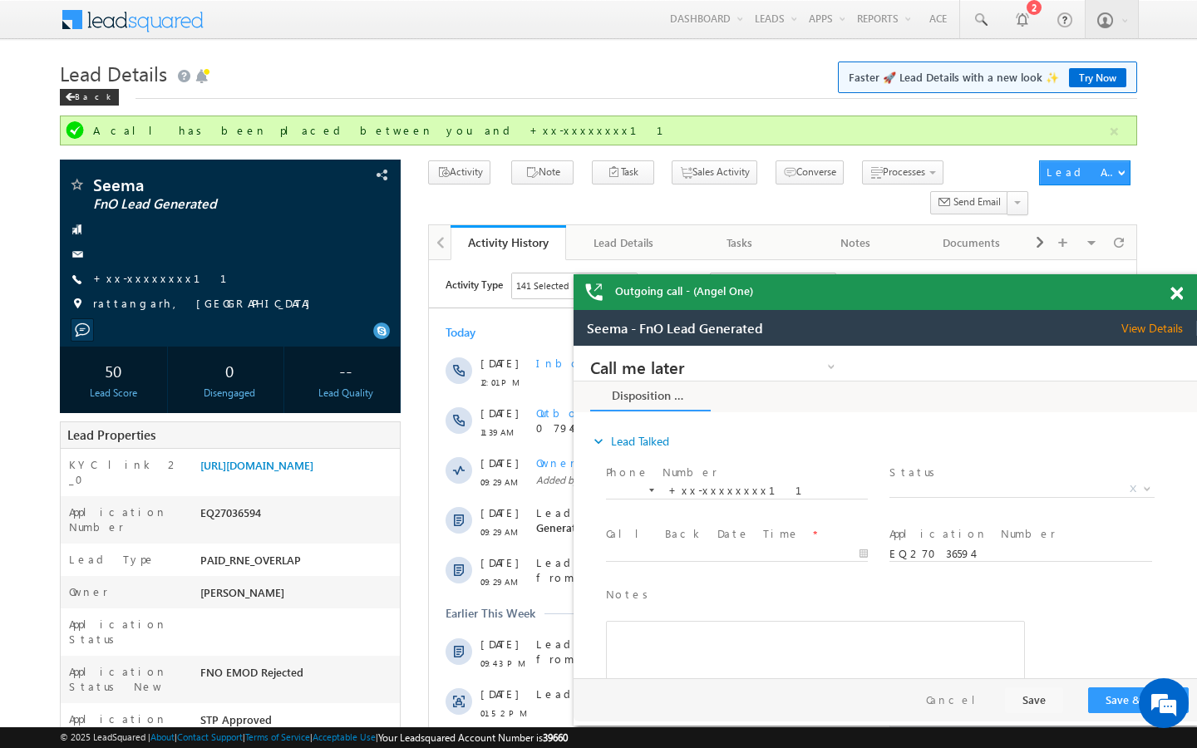
scroll to position [6953, 0]
click at [155, 277] on link "+xx-xxxxxxxx11" at bounding box center [170, 278] width 154 height 14
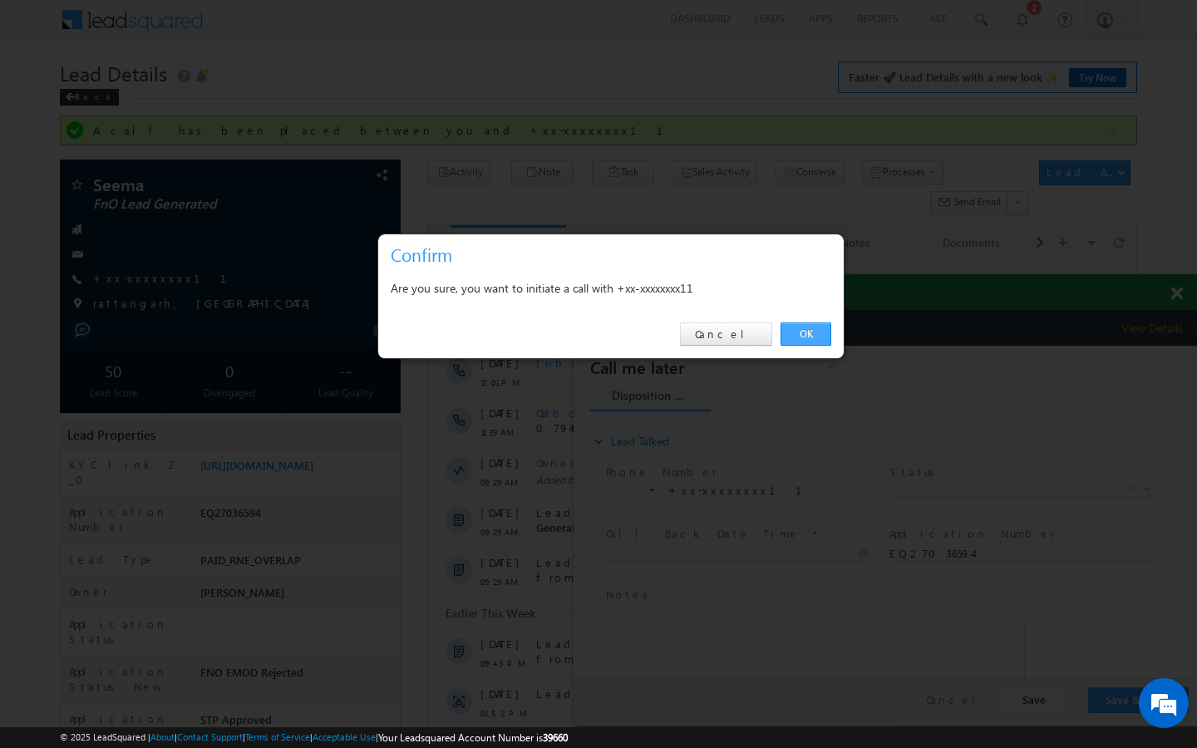
click at [802, 334] on link "OK" at bounding box center [806, 334] width 51 height 23
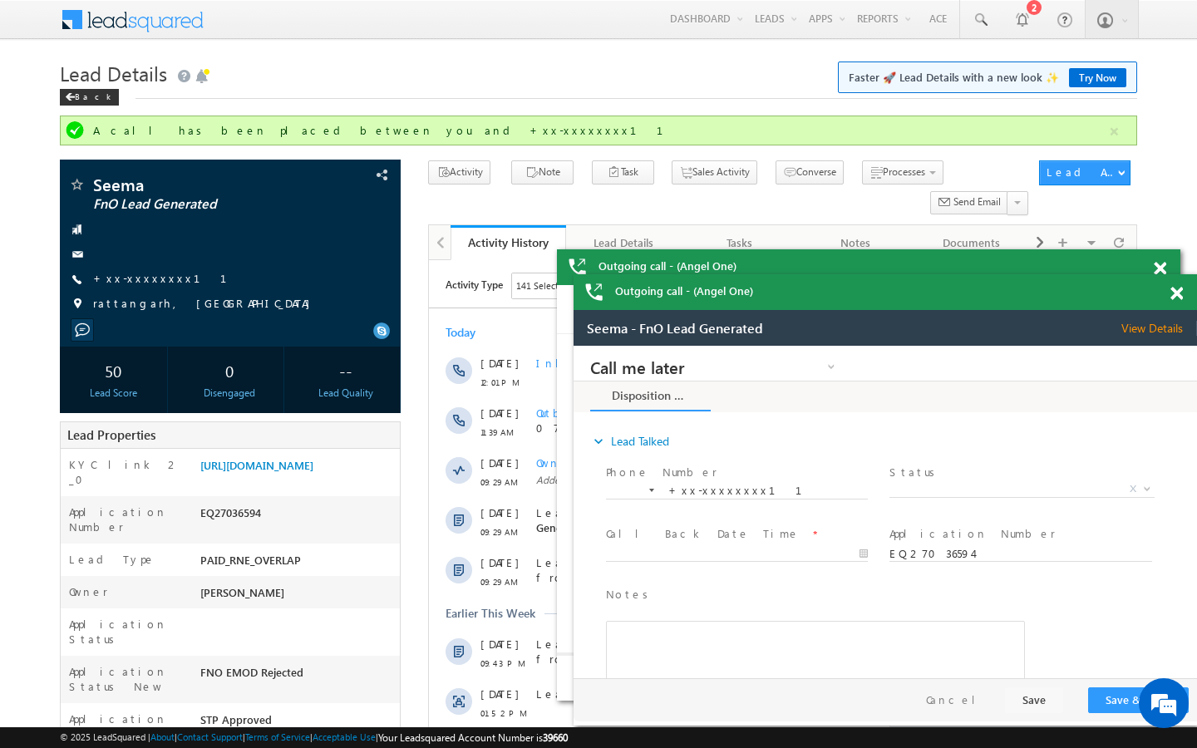
scroll to position [0, 0]
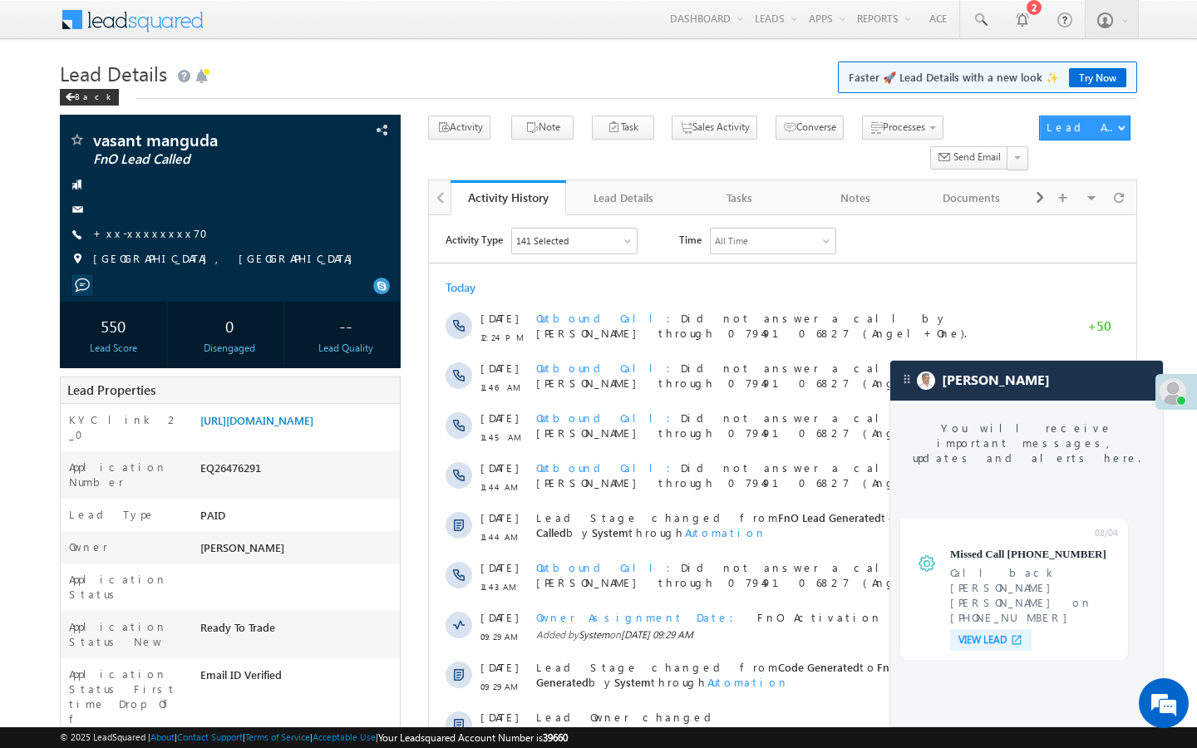
scroll to position [6624, 0]
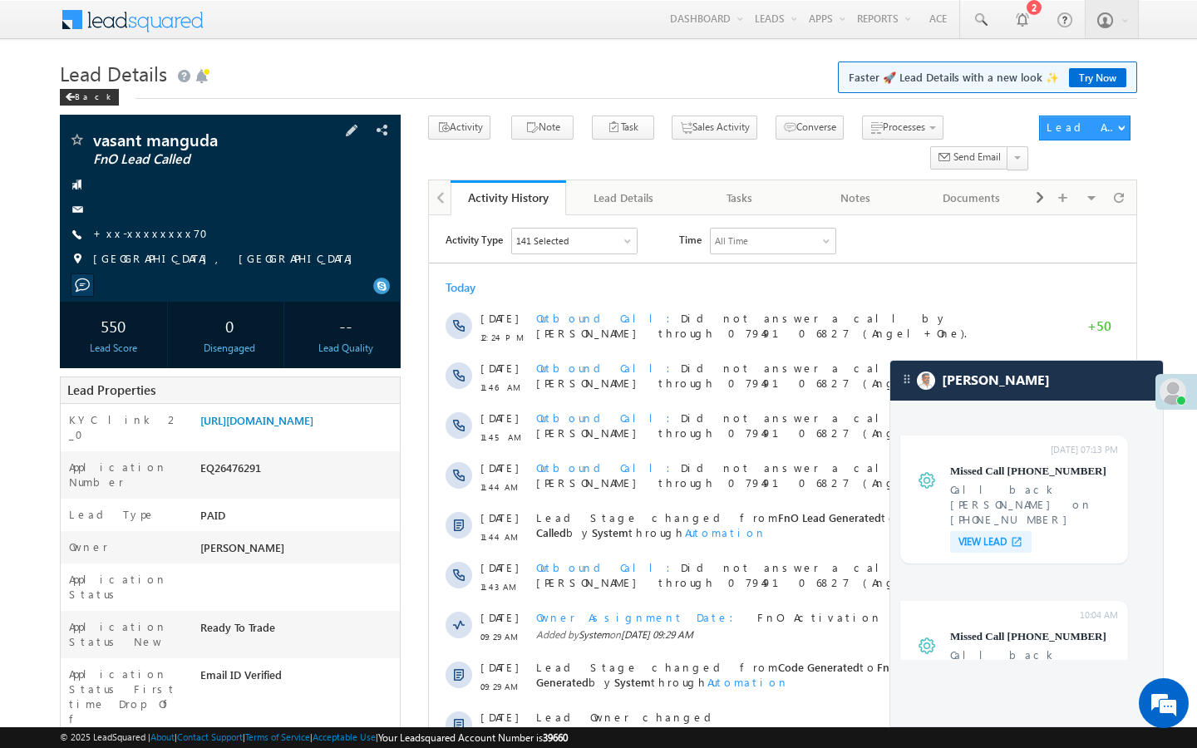
click at [171, 234] on div "+xx-xxxxxxxx70" at bounding box center [230, 234] width 324 height 17
click at [161, 234] on link "+xx-xxxxxxxx70" at bounding box center [155, 233] width 125 height 14
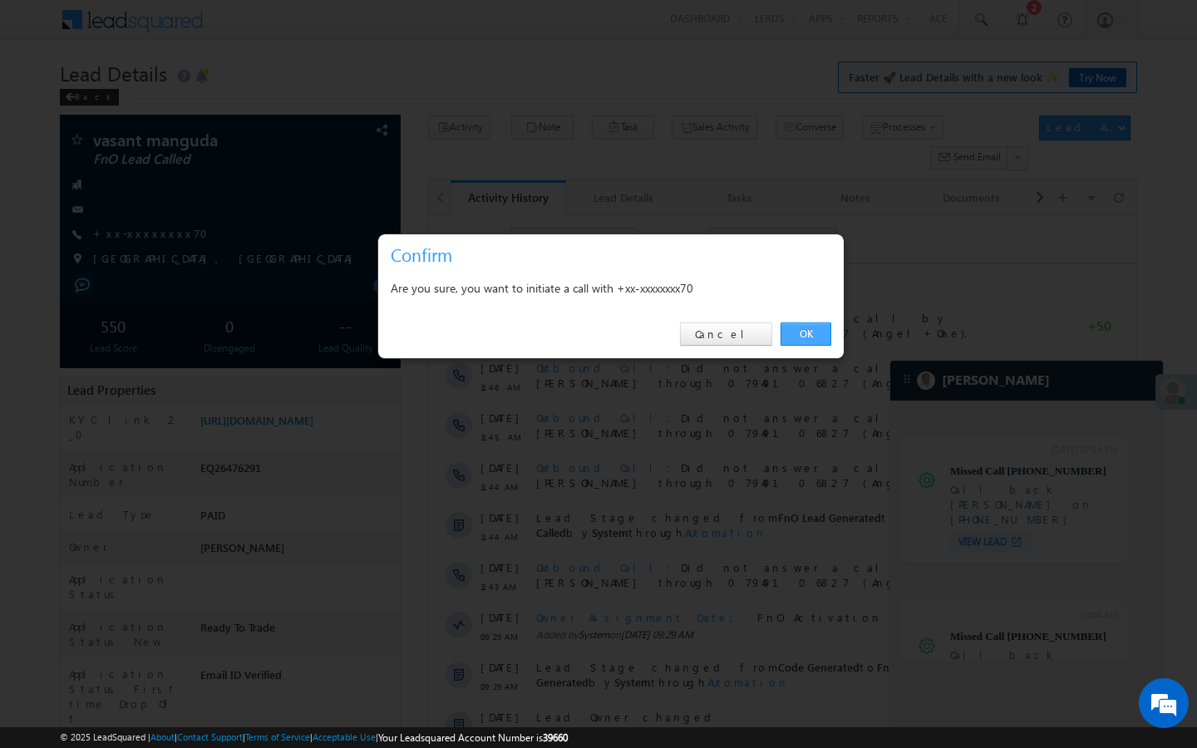
click at [801, 338] on link "OK" at bounding box center [806, 334] width 51 height 23
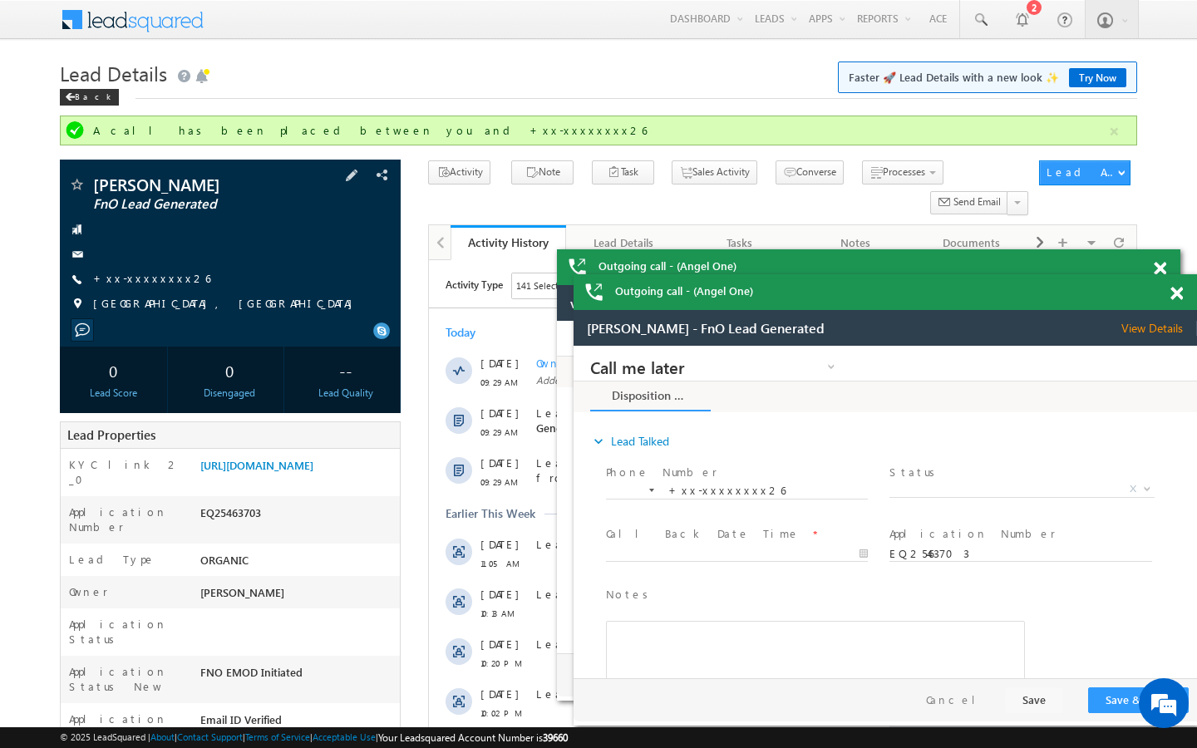
click at [170, 276] on div "+xx-xxxxxxxx26" at bounding box center [230, 279] width 324 height 17
click at [164, 276] on link "+xx-xxxxxxxx26" at bounding box center [151, 278] width 117 height 14
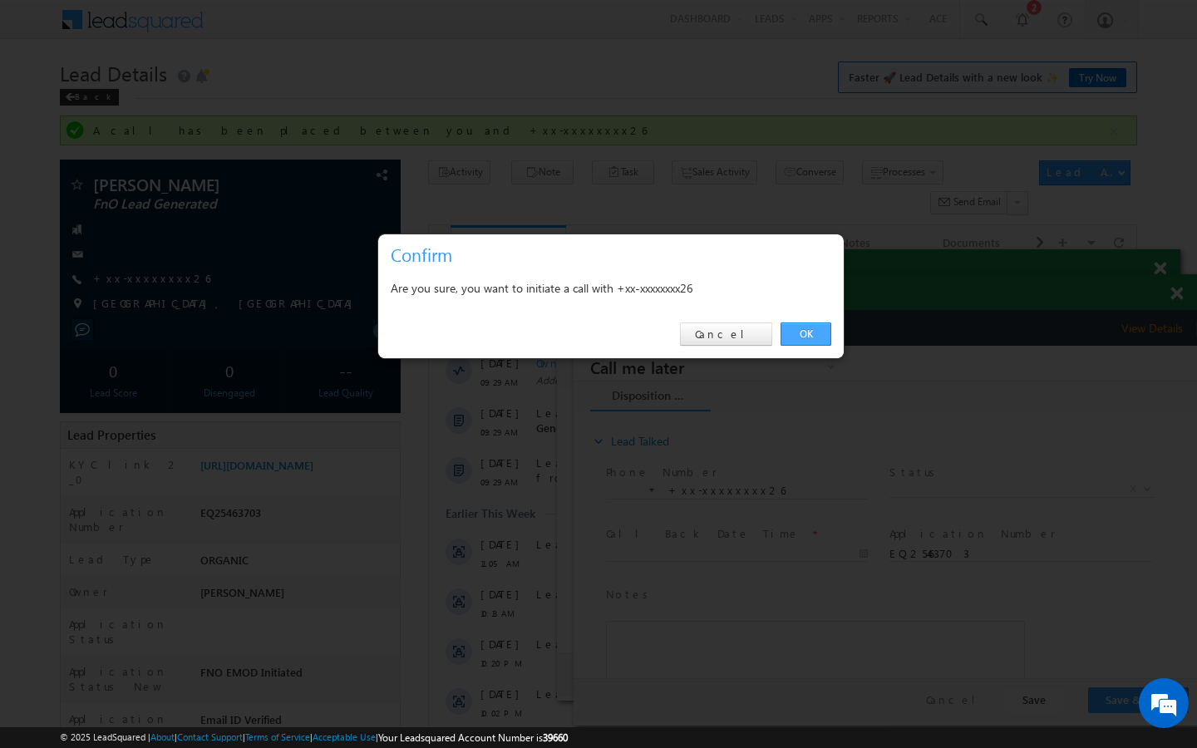
click at [820, 333] on link "OK" at bounding box center [806, 334] width 51 height 23
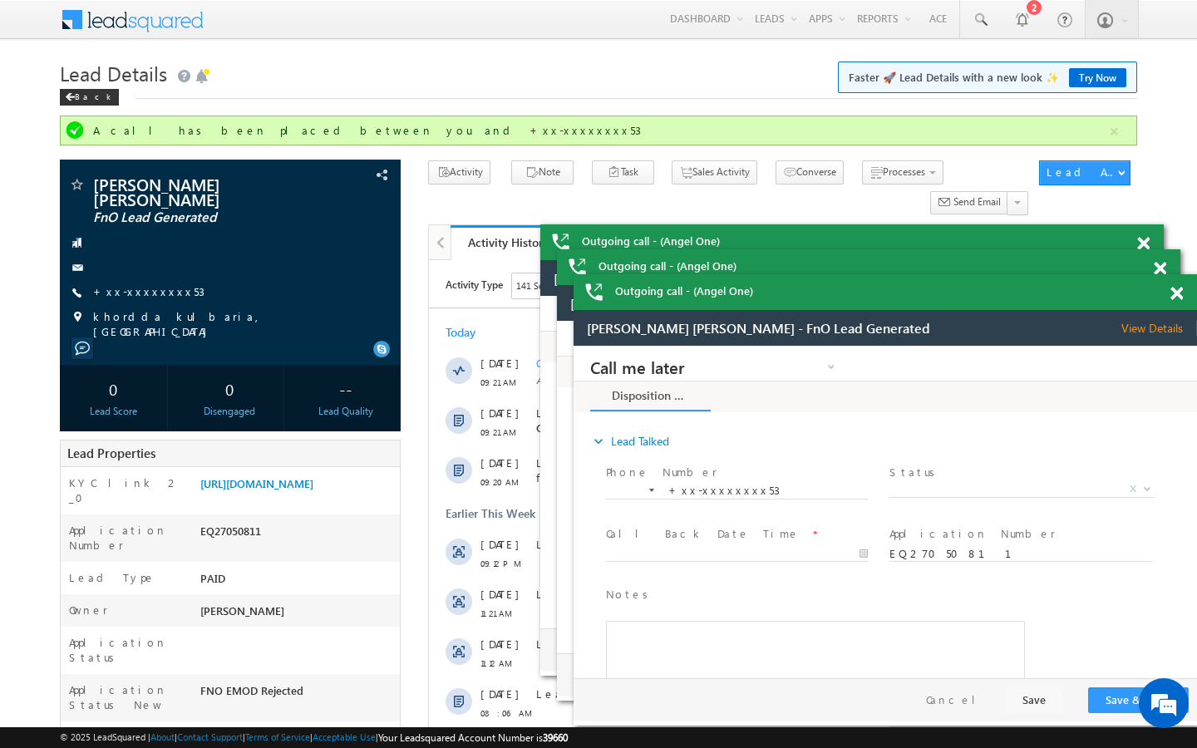
scroll to position [6624, 0]
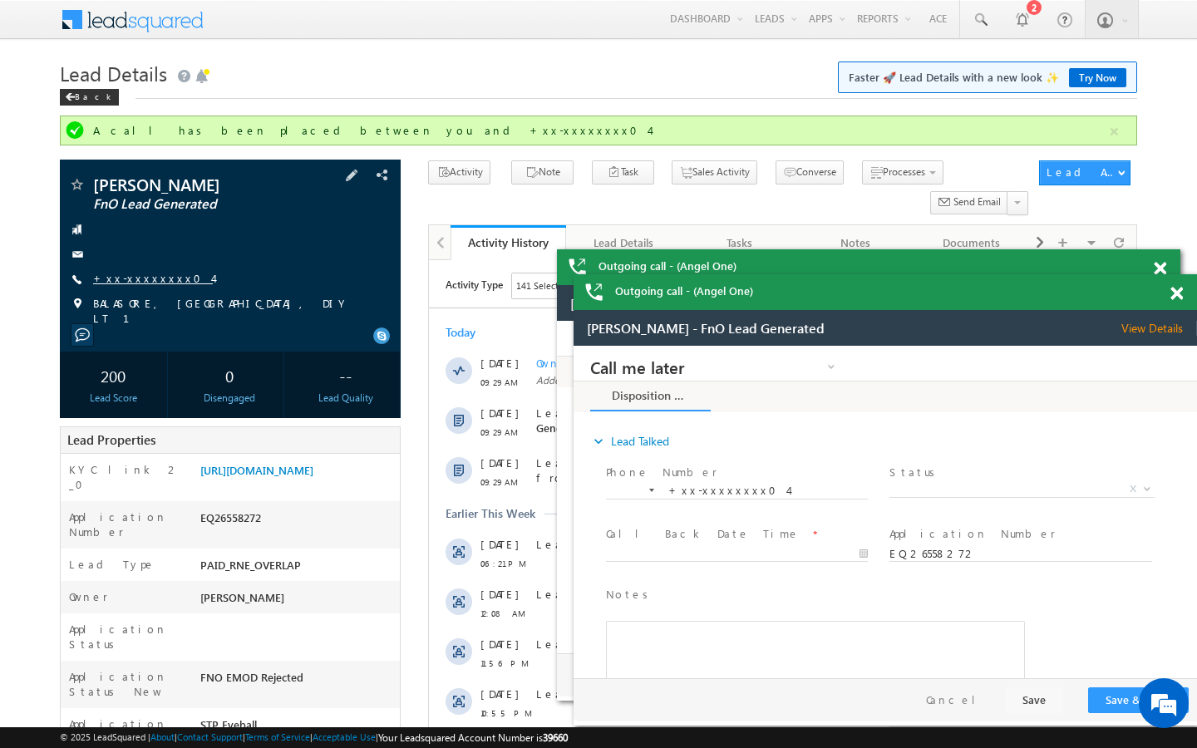
click at [145, 280] on link "+xx-xxxxxxxx04" at bounding box center [153, 278] width 120 height 14
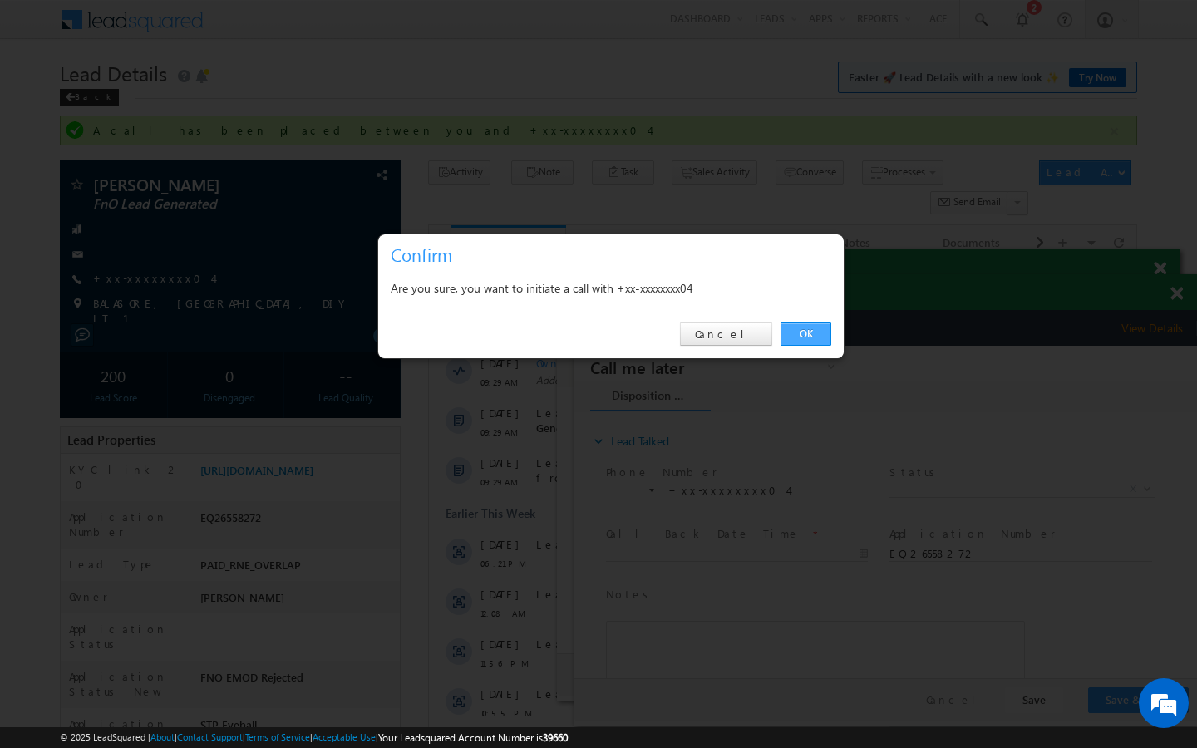
click at [797, 337] on link "OK" at bounding box center [806, 334] width 51 height 23
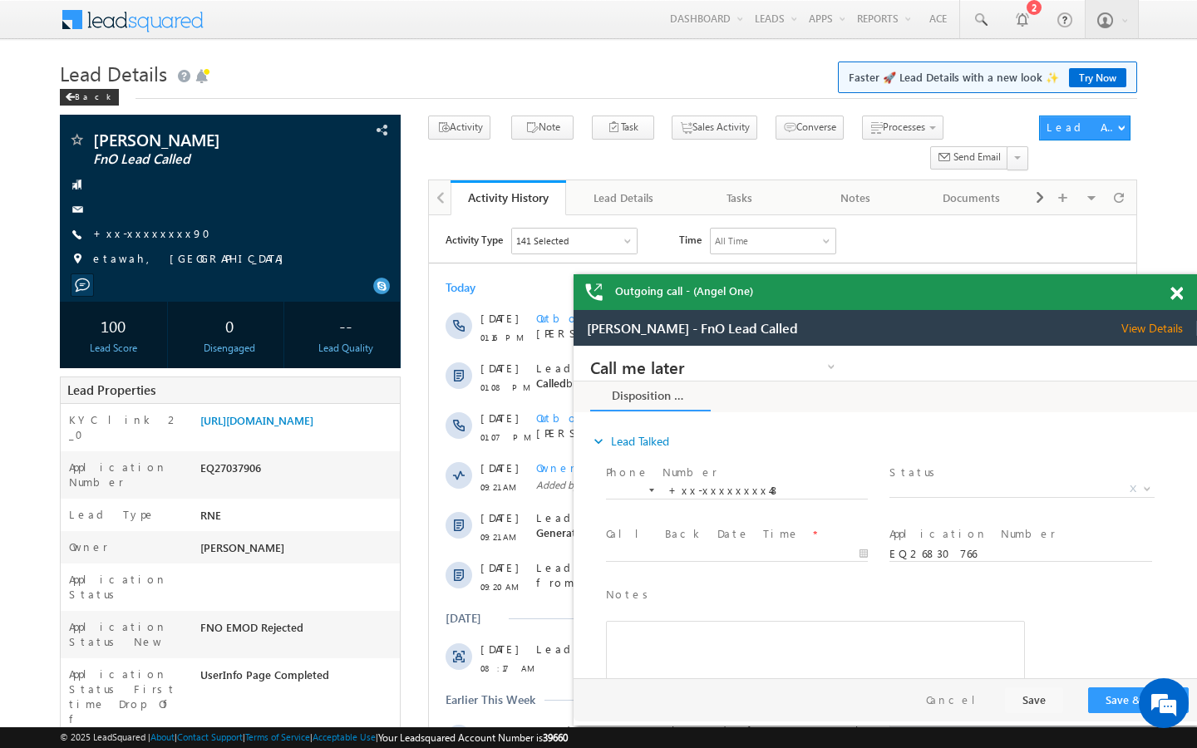
scroll to position [6624, 0]
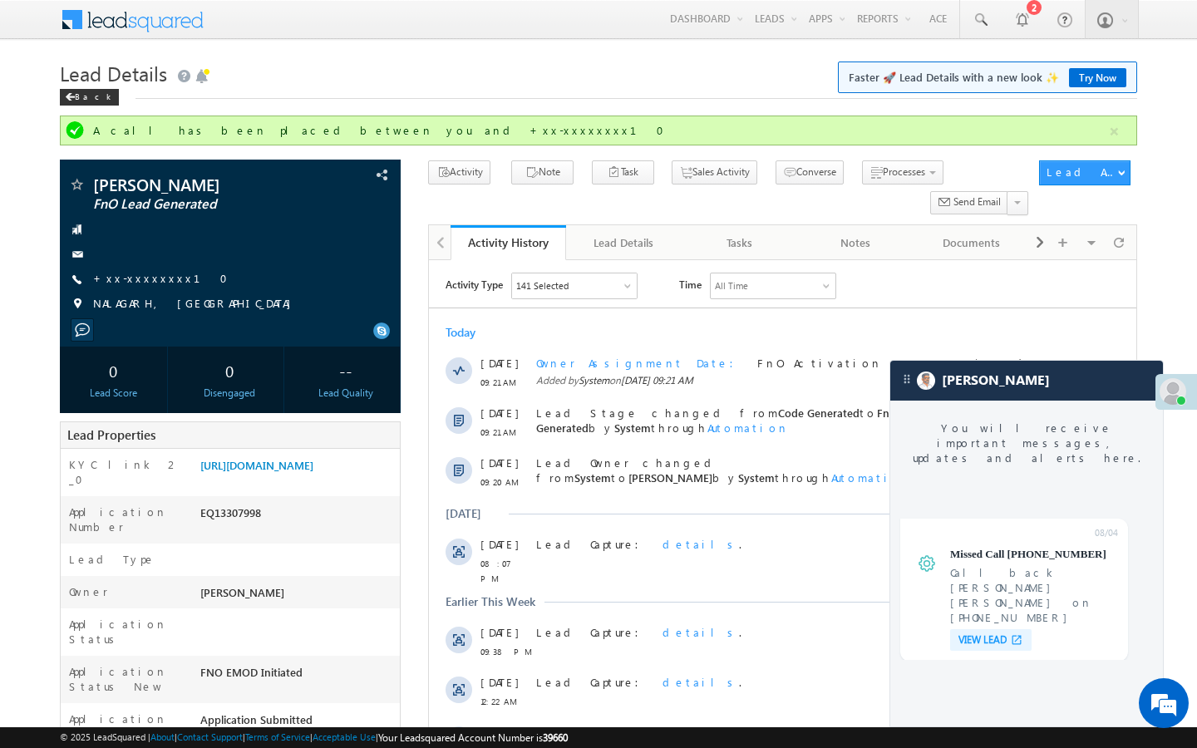
scroll to position [6624, 0]
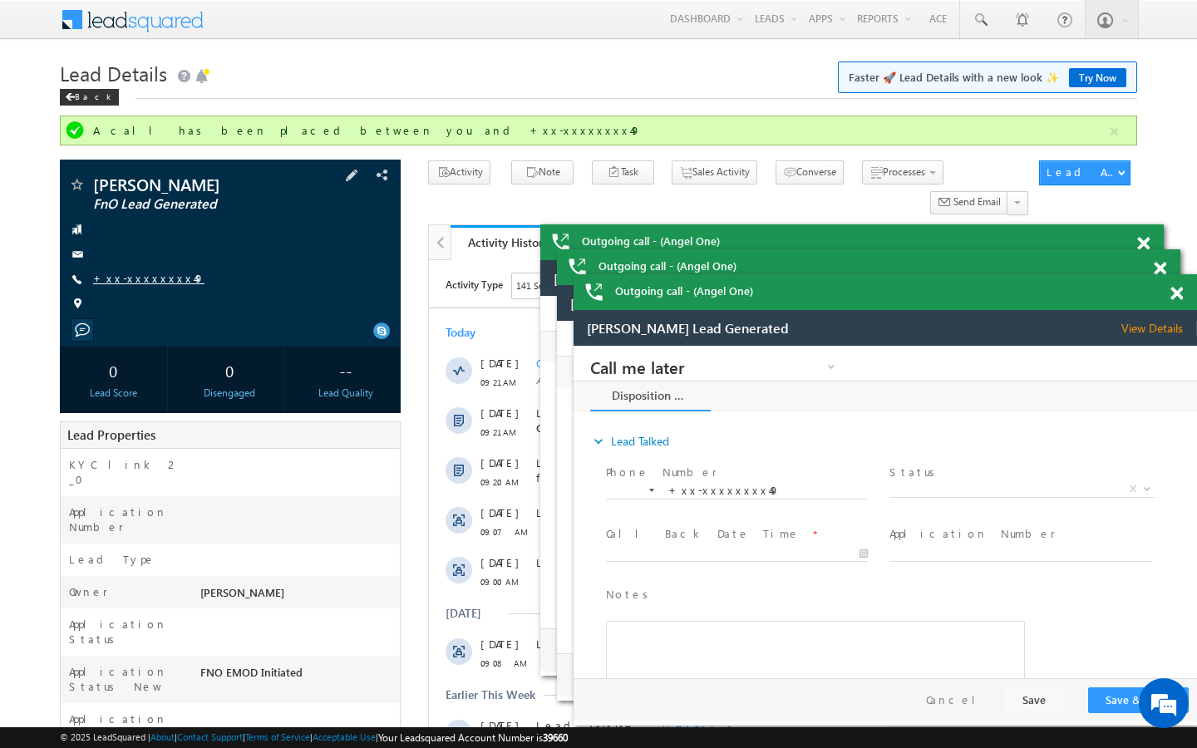
click at [145, 278] on link "+xx-xxxxxxxx49" at bounding box center [148, 278] width 111 height 14
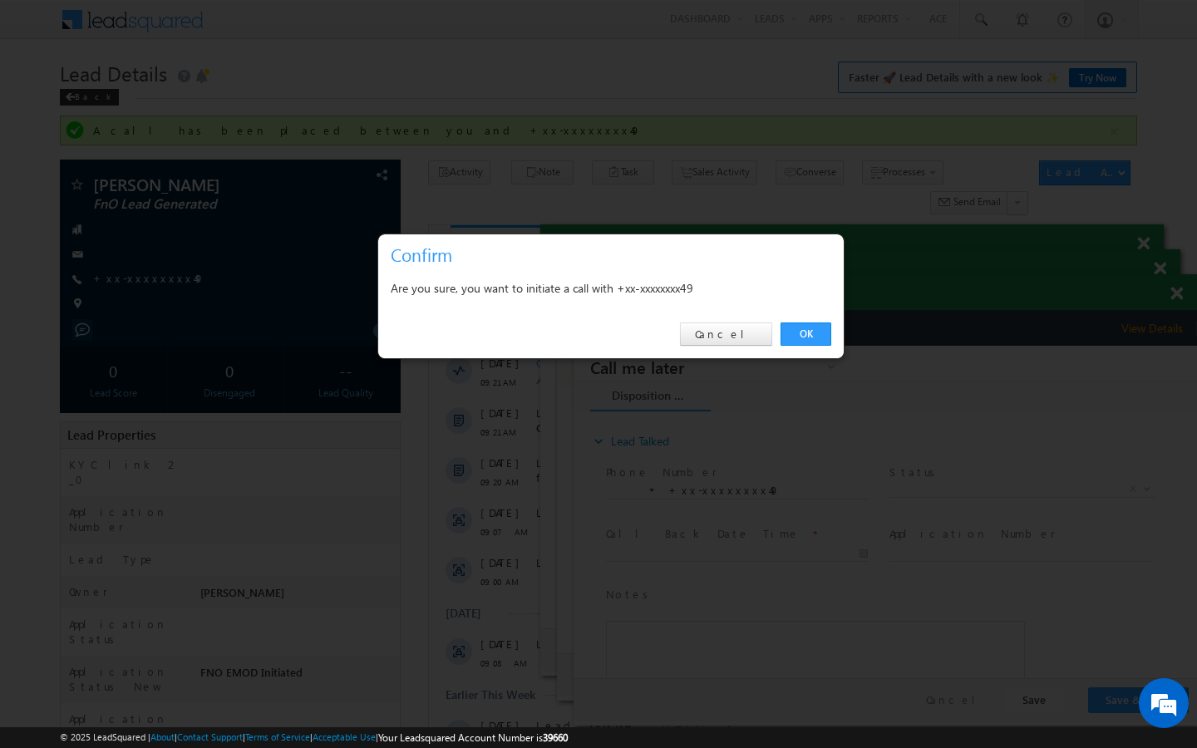
click at [804, 346] on div "OK Cancel" at bounding box center [611, 334] width 466 height 47
click at [811, 328] on link "OK" at bounding box center [806, 334] width 51 height 23
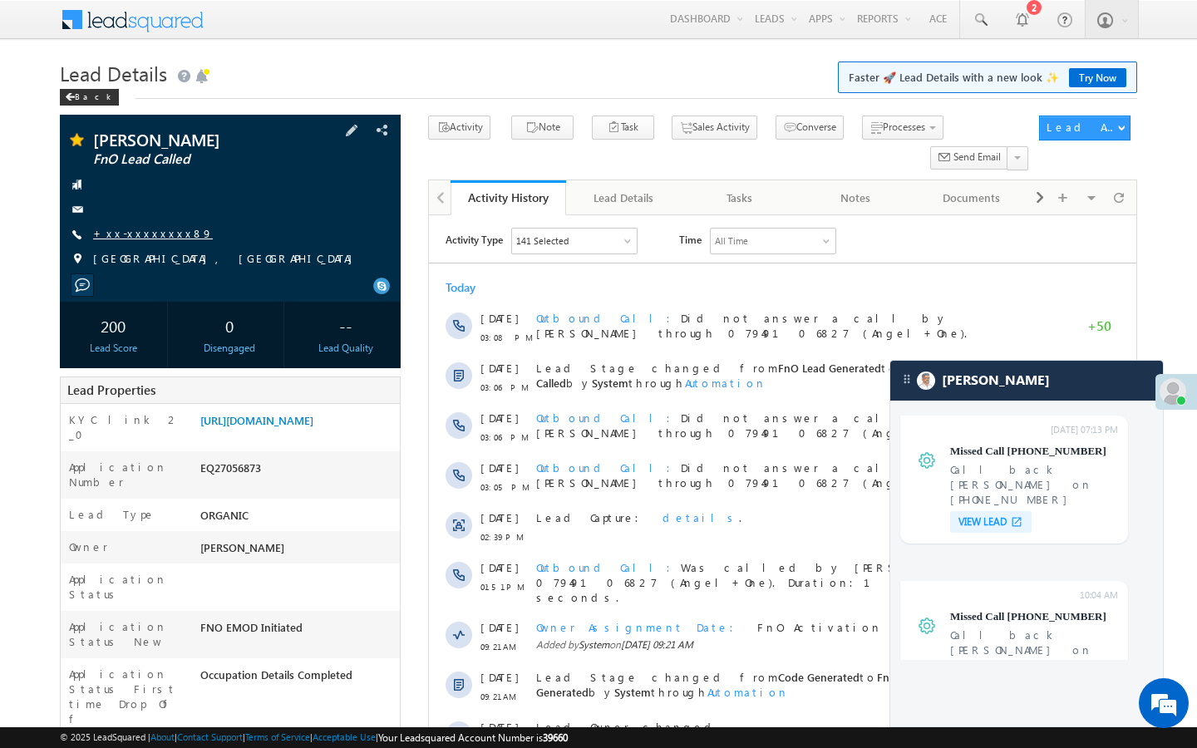
click at [155, 234] on link "+xx-xxxxxxxx89" at bounding box center [153, 233] width 120 height 14
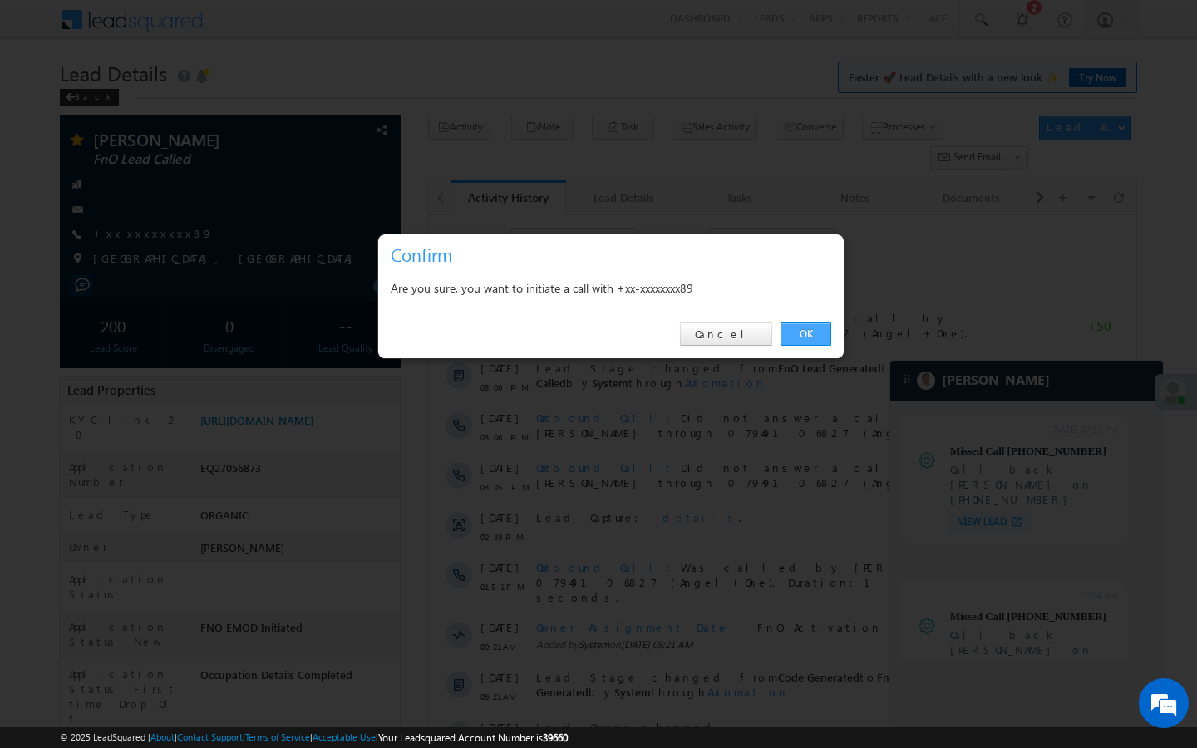
click at [820, 333] on link "OK" at bounding box center [806, 334] width 51 height 23
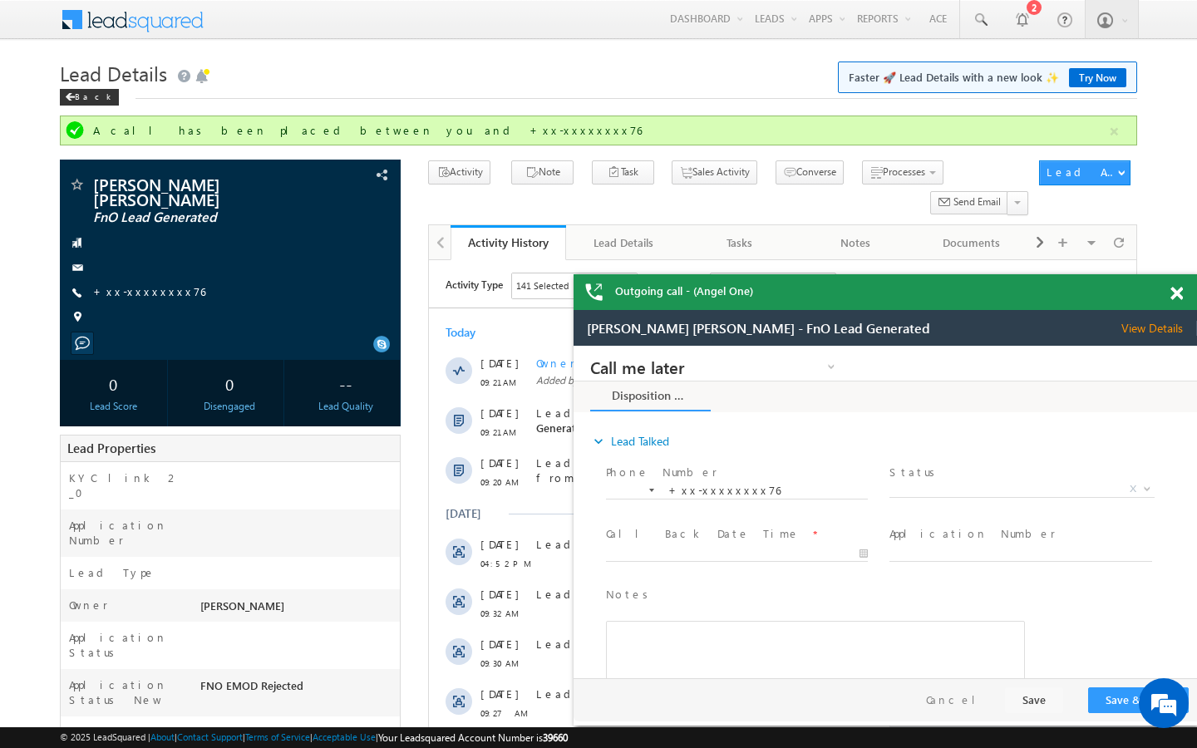
scroll to position [6624, 0]
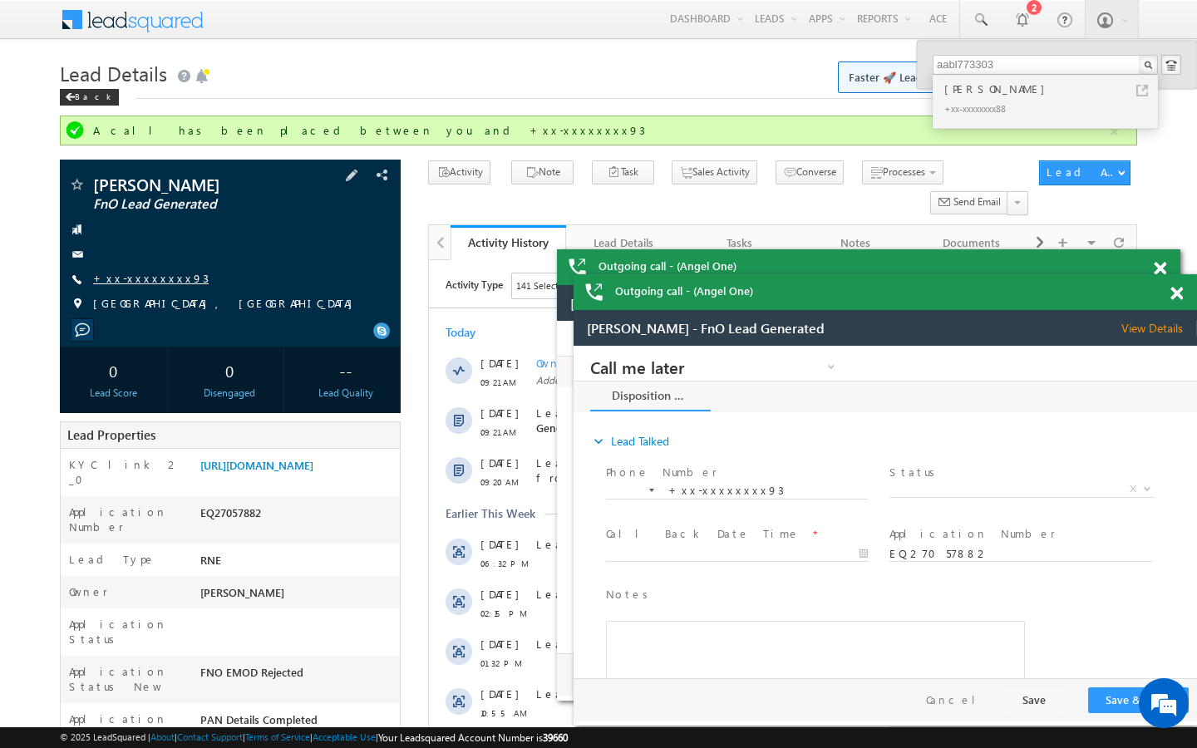
click at [165, 280] on link "+xx-xxxxxxxx93" at bounding box center [151, 278] width 116 height 14
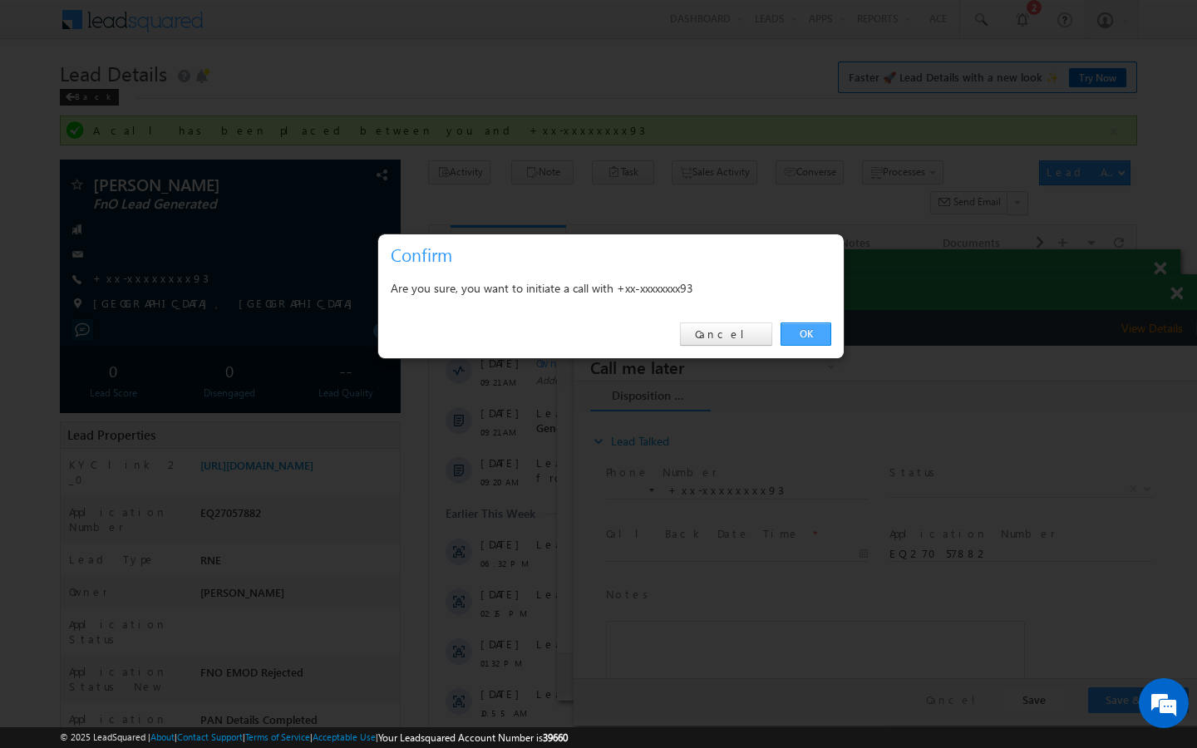
click at [787, 326] on link "OK" at bounding box center [806, 334] width 51 height 23
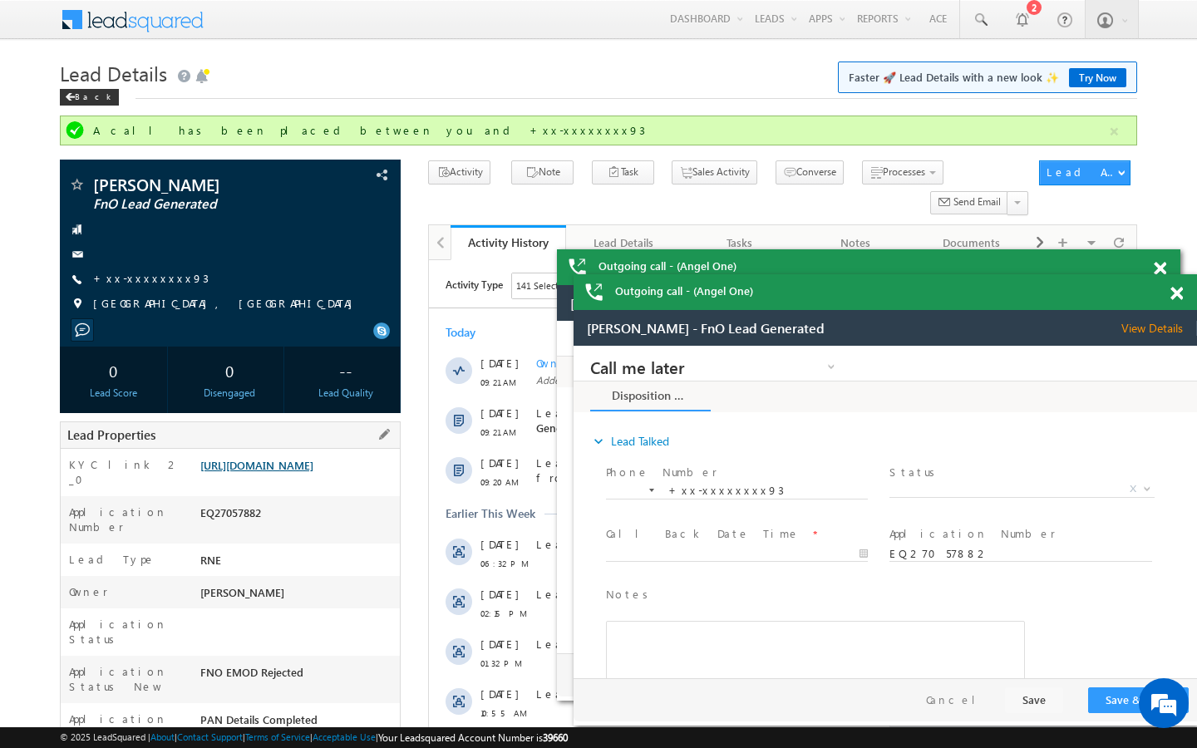
click at [313, 472] on link "https://angelbroking1-pk3em7sa.customui-test.leadsquared.com?leadId=c1212a41-14…" at bounding box center [256, 465] width 113 height 14
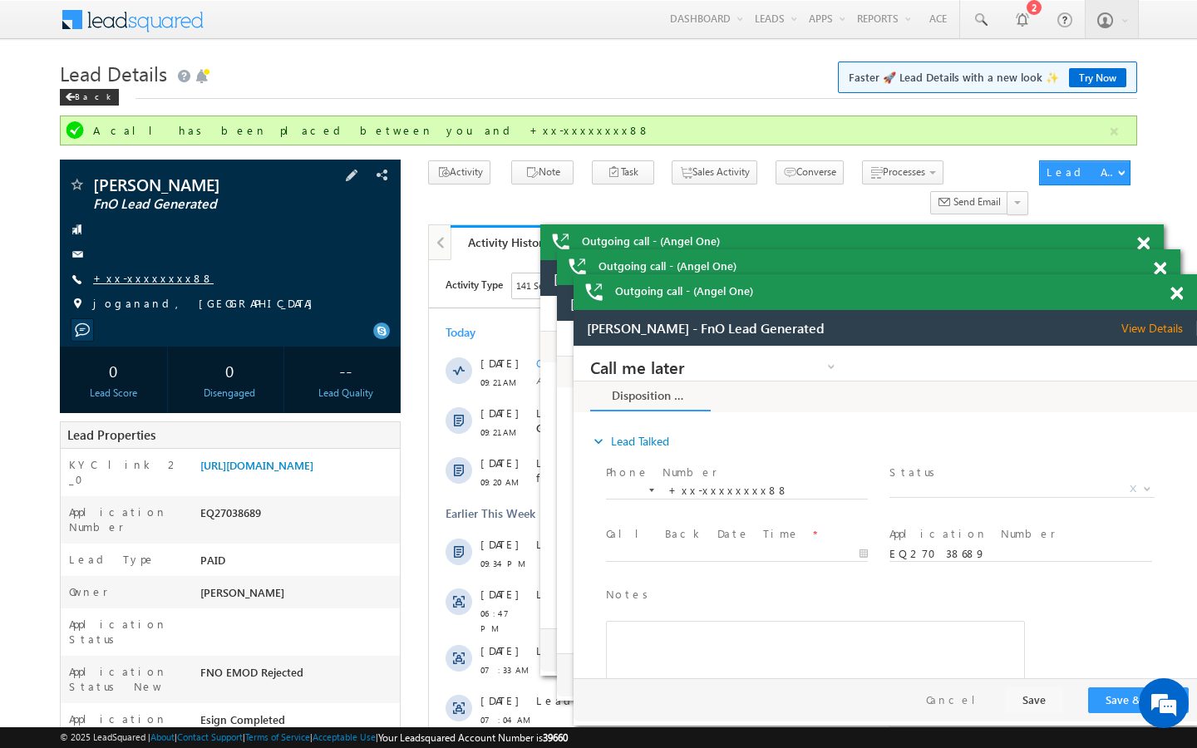
click at [160, 273] on link "+xx-xxxxxxxx88" at bounding box center [153, 278] width 121 height 14
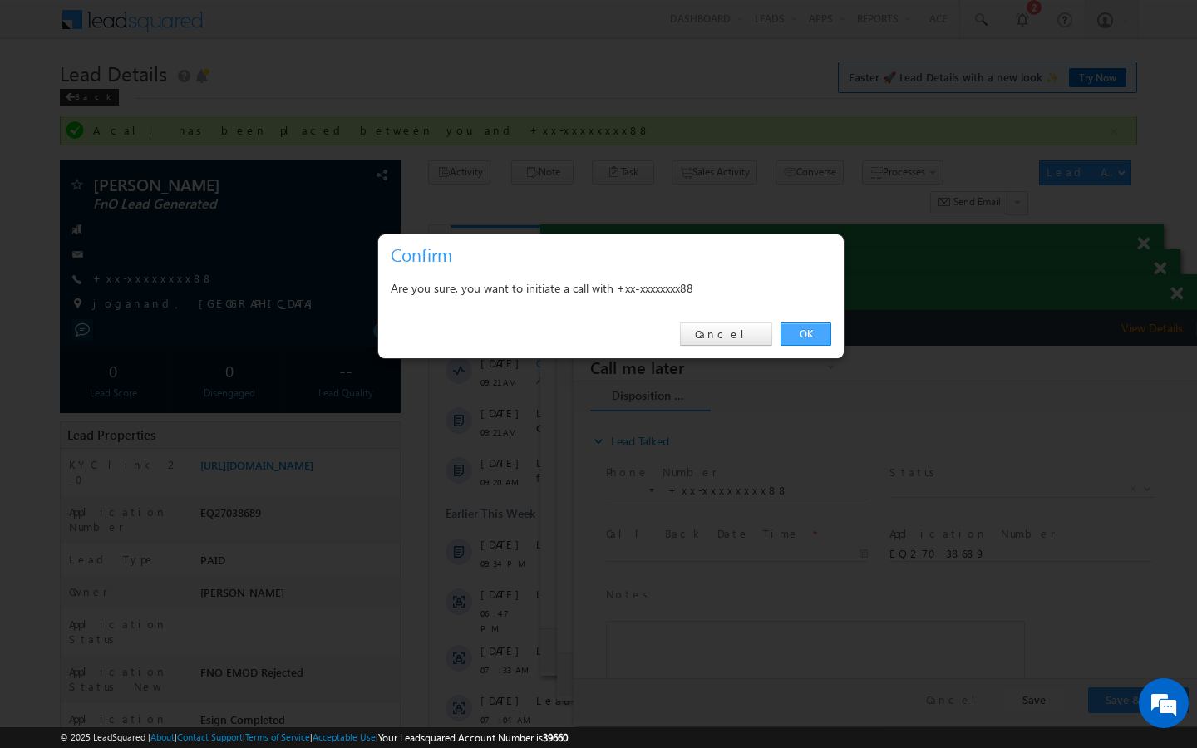
click at [797, 324] on link "OK" at bounding box center [806, 334] width 51 height 23
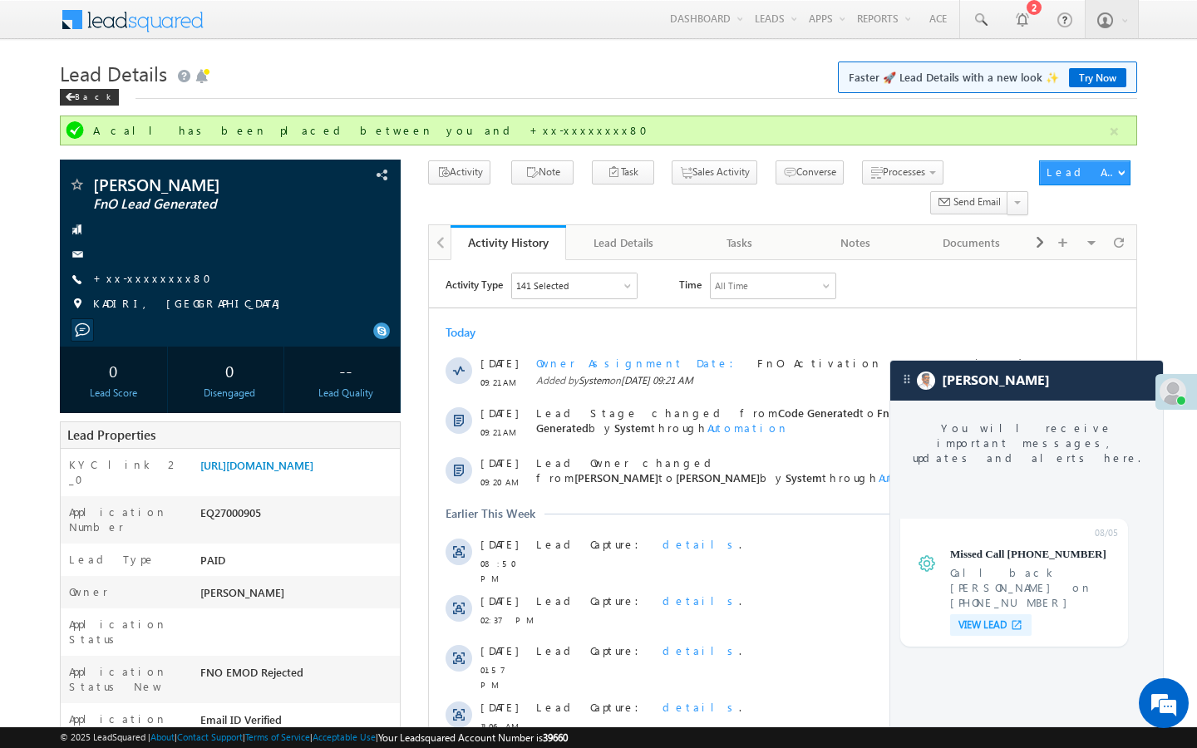
scroll to position [6474, 0]
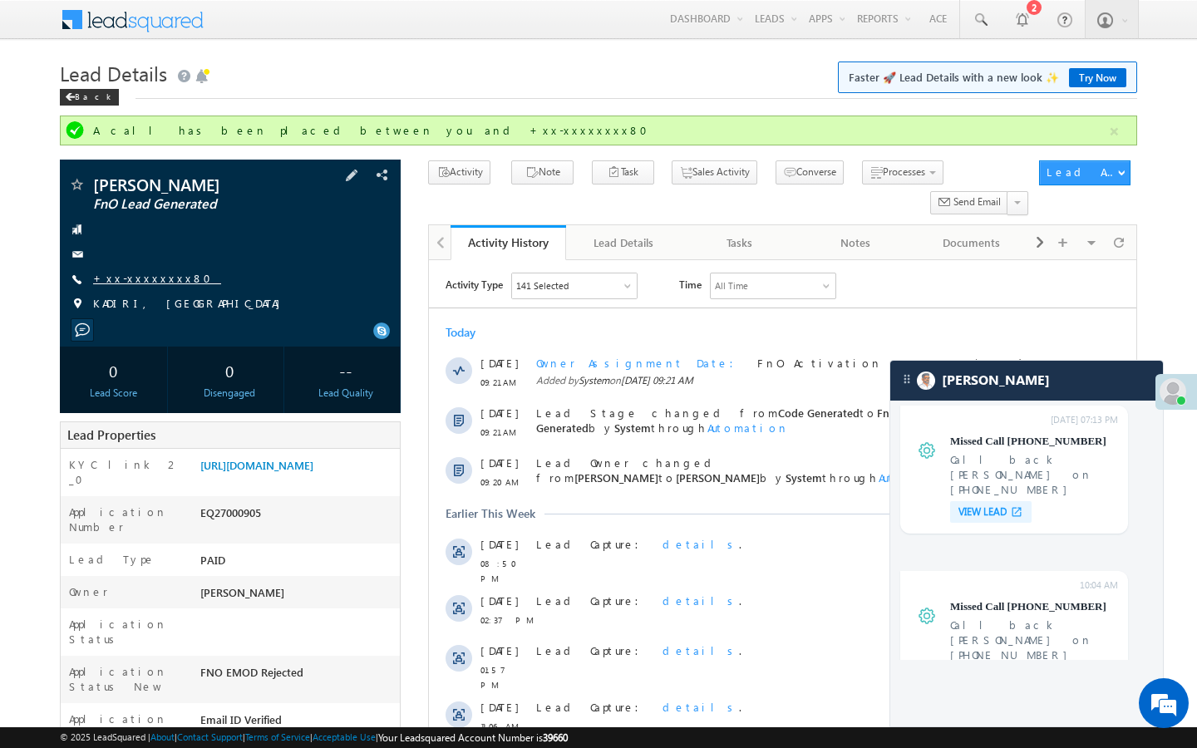
click at [154, 279] on link "+xx-xxxxxxxx80" at bounding box center [157, 278] width 128 height 14
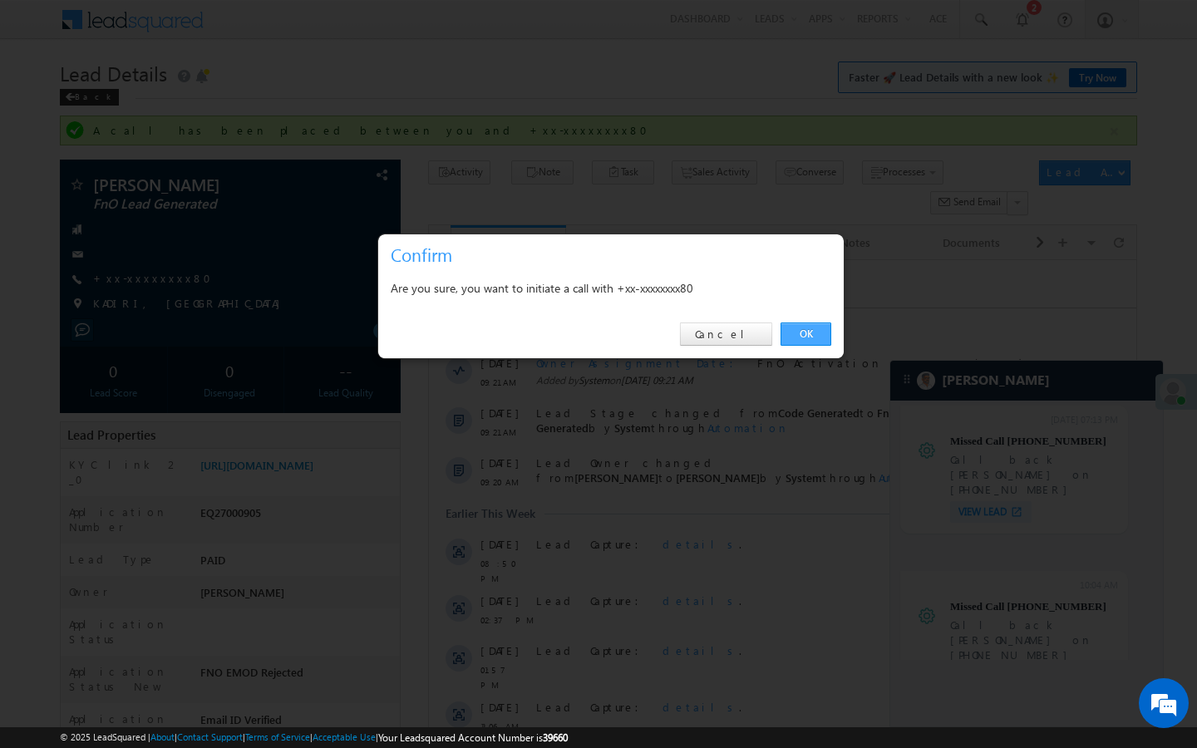
click at [800, 327] on link "OK" at bounding box center [806, 334] width 51 height 23
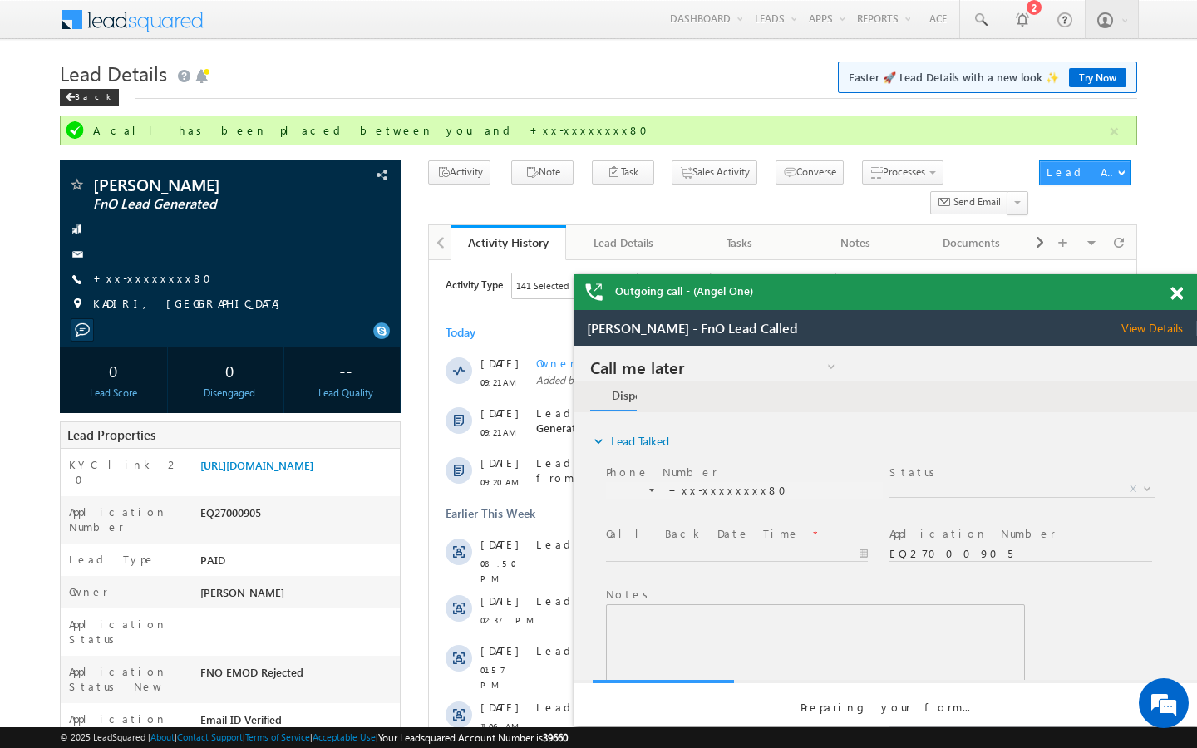
scroll to position [0, 0]
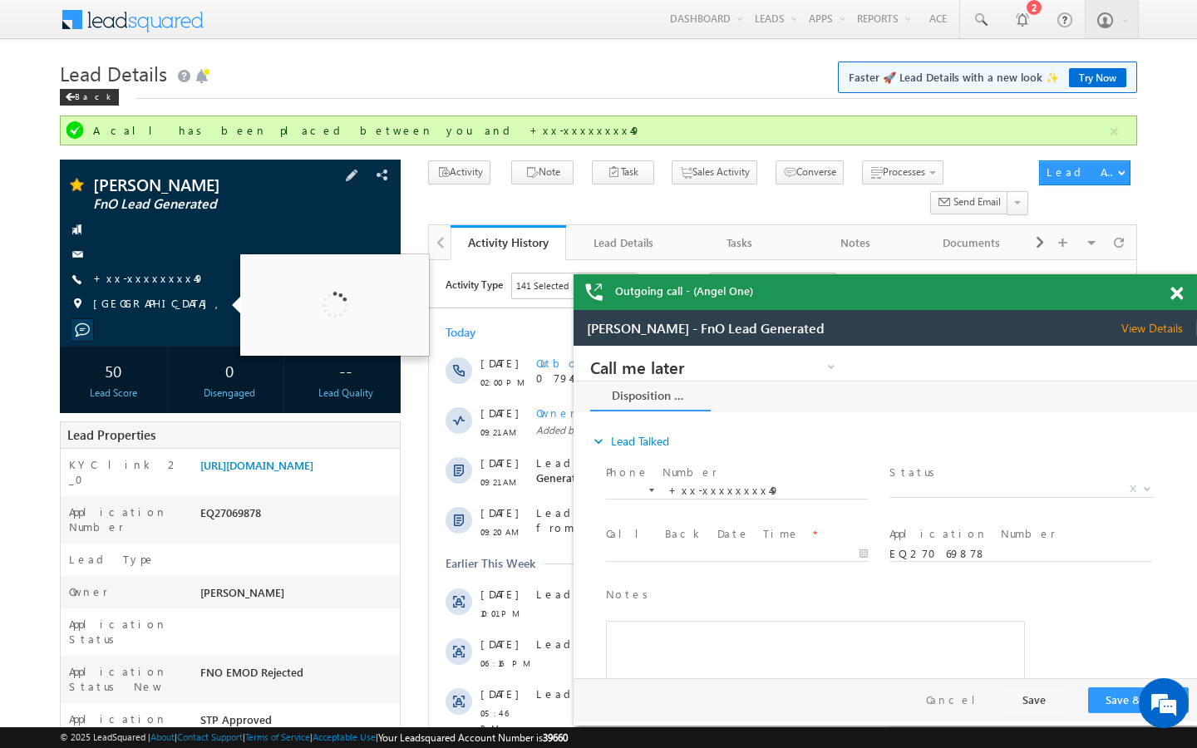
click at [150, 270] on div "[PERSON_NAME] FnO Lead Generated +xx-xxxxxxxx49" at bounding box center [230, 248] width 324 height 145
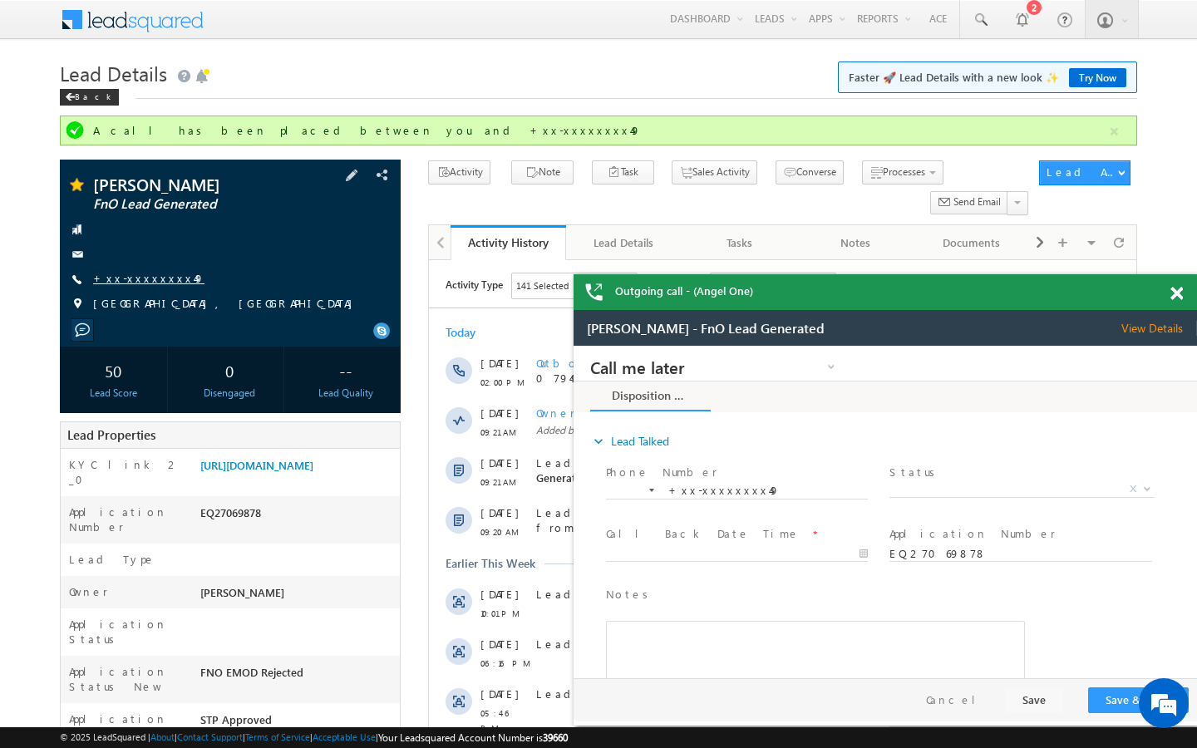
click at [148, 274] on link "+xx-xxxxxxxx49" at bounding box center [148, 278] width 111 height 14
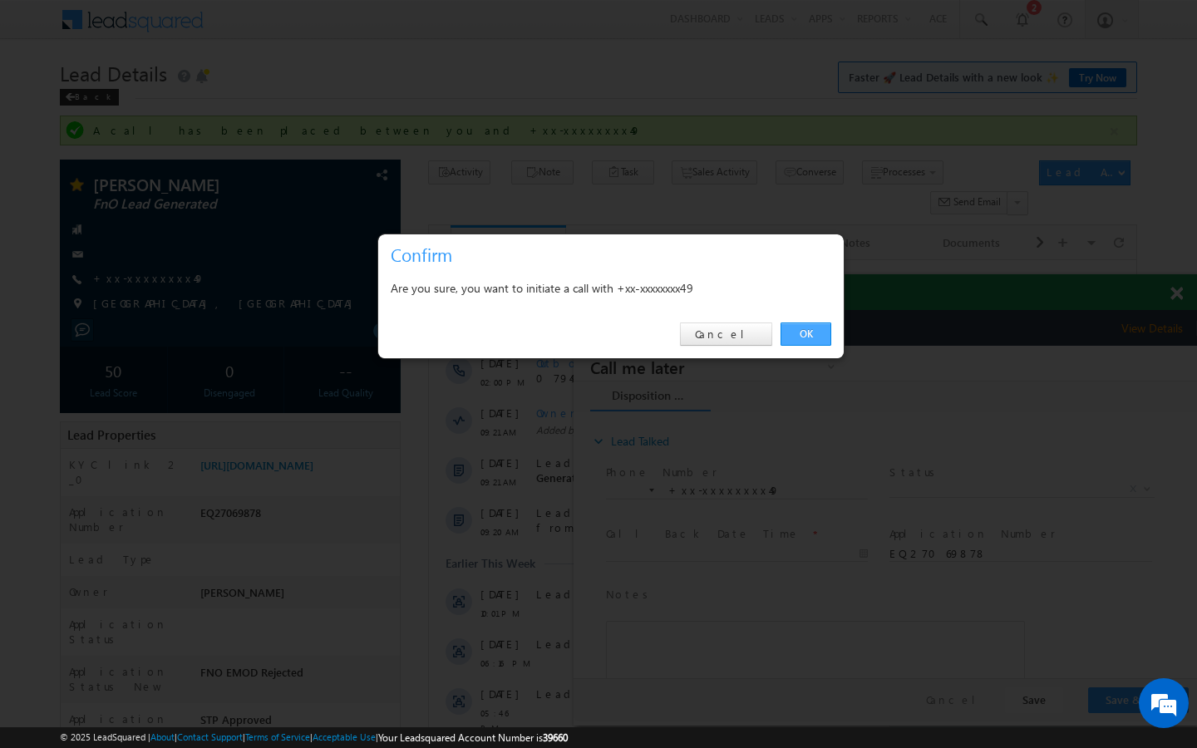
click at [813, 341] on link "OK" at bounding box center [806, 334] width 51 height 23
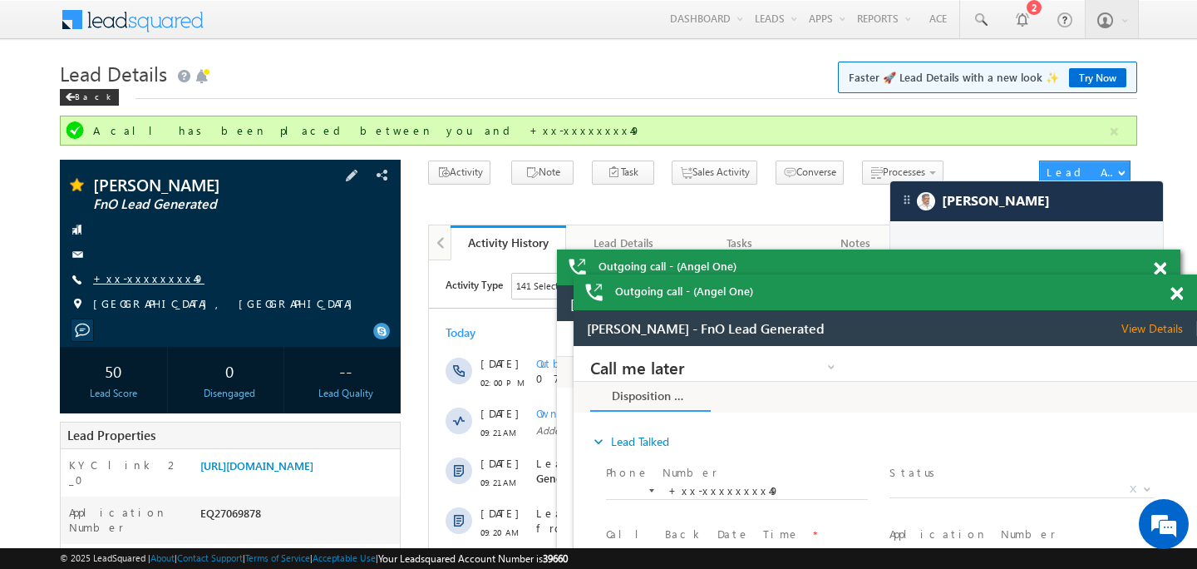
click at [138, 283] on link "+xx-xxxxxxxx49" at bounding box center [148, 278] width 111 height 14
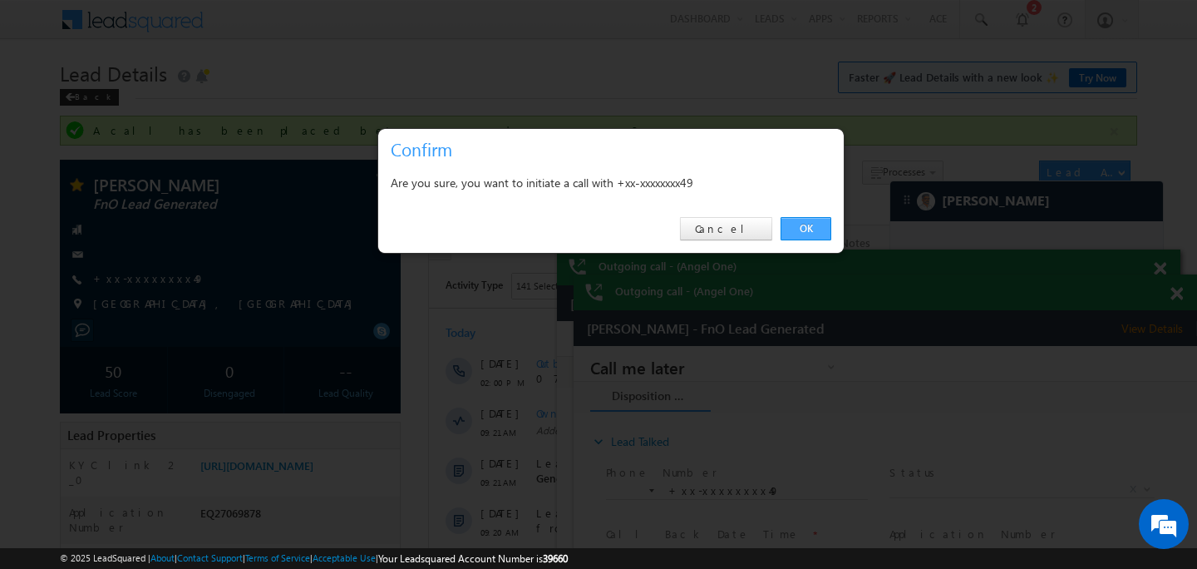
click at [808, 229] on link "OK" at bounding box center [806, 228] width 51 height 23
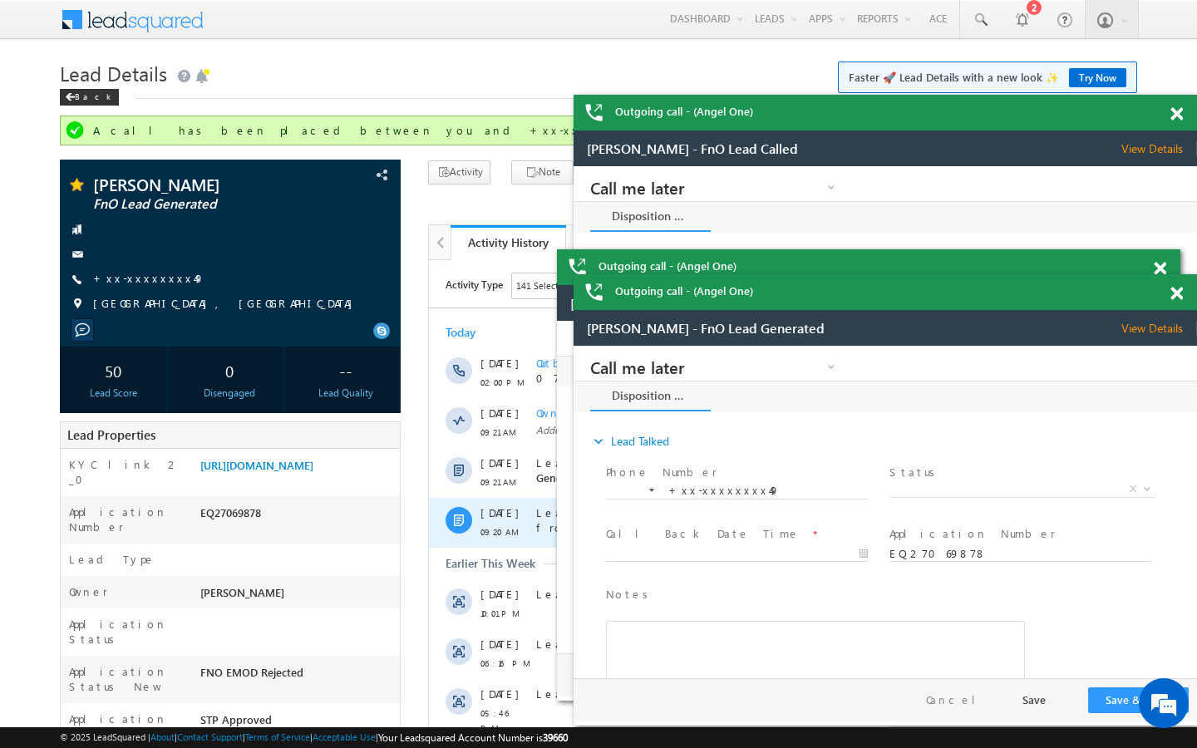
click at [145, 284] on link "+xx-xxxxxxxx49" at bounding box center [148, 278] width 111 height 14
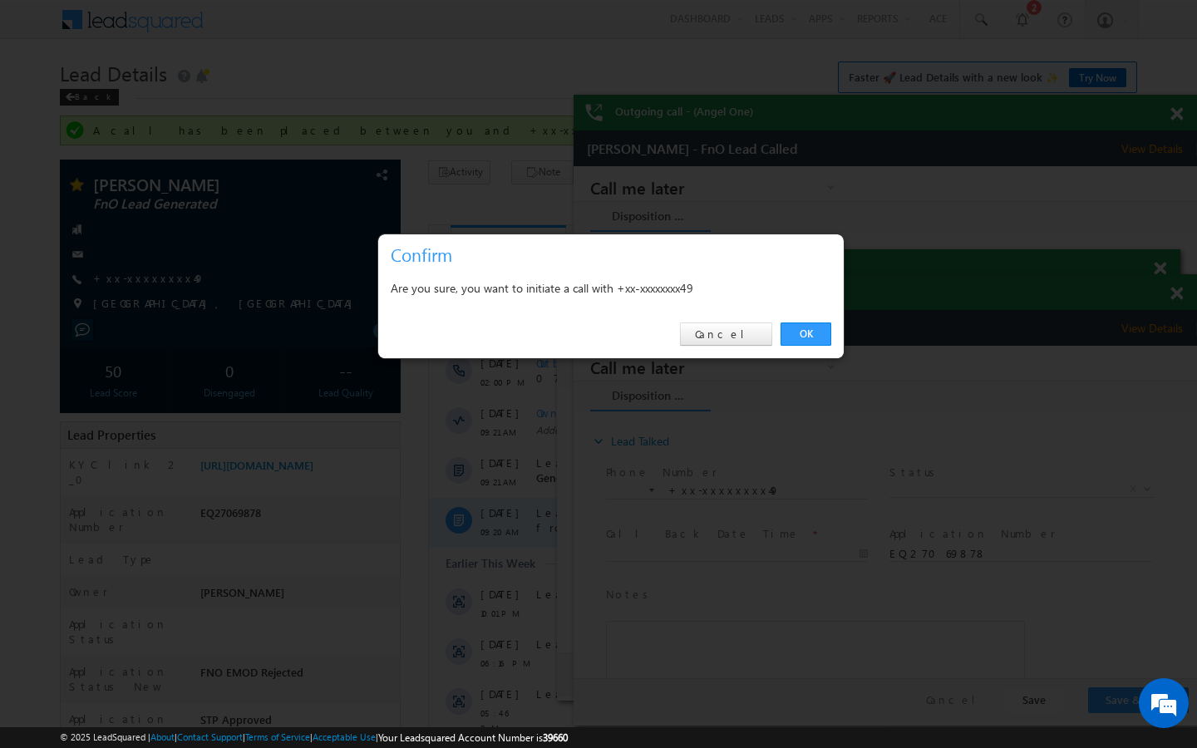
click at [801, 337] on link "OK" at bounding box center [806, 334] width 51 height 23
